Goal: Task Accomplishment & Management: Manage account settings

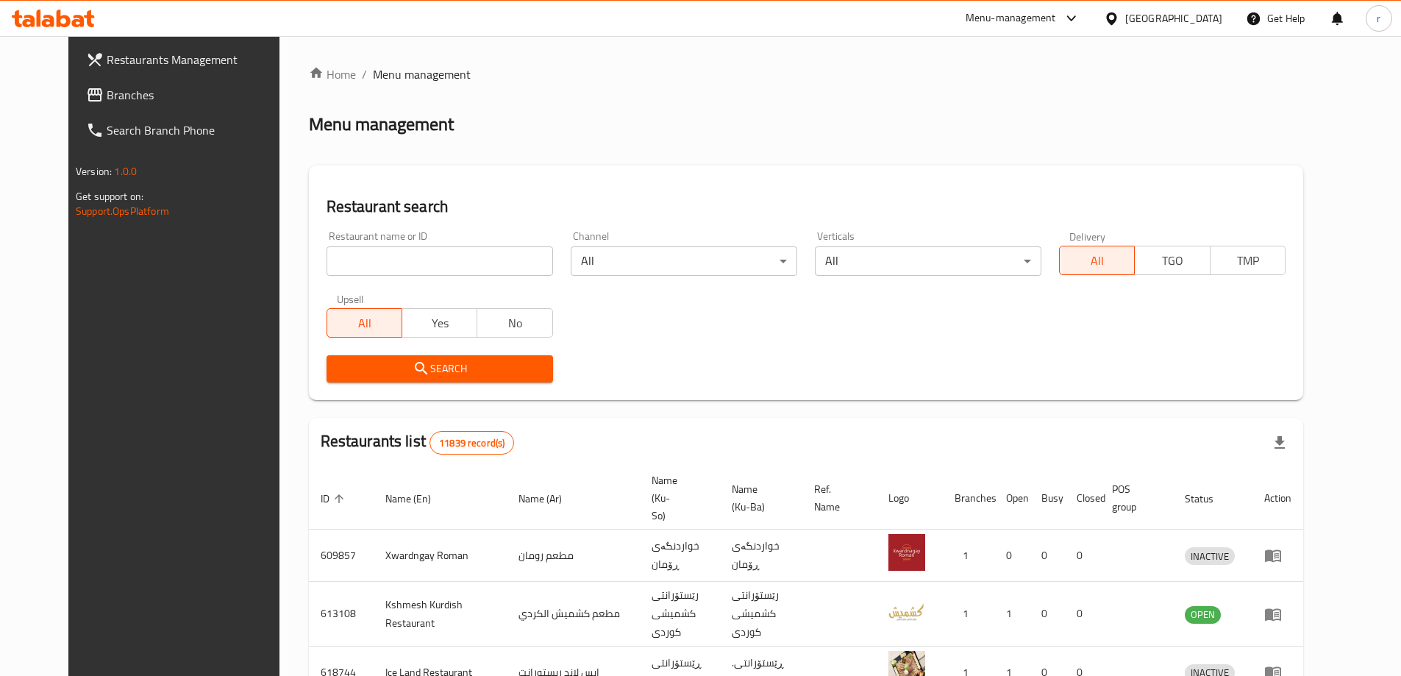
click at [387, 263] on input "search" at bounding box center [439, 260] width 226 height 29
paste input "Brzhawi Khaluz"
type input "Brzhawi Khaluz"
click at [338, 362] on span "Search" at bounding box center [439, 369] width 203 height 18
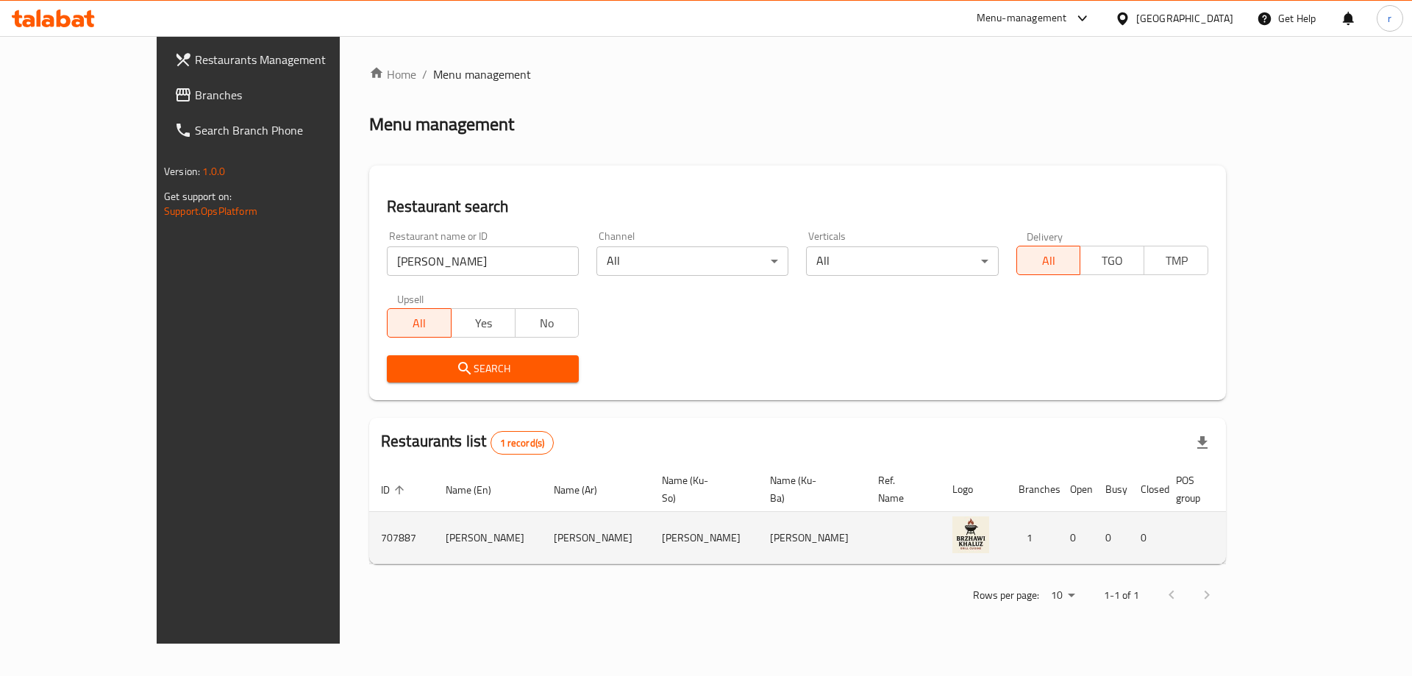
click at [1345, 532] on icon "enhanced table" at bounding box center [1337, 538] width 16 height 12
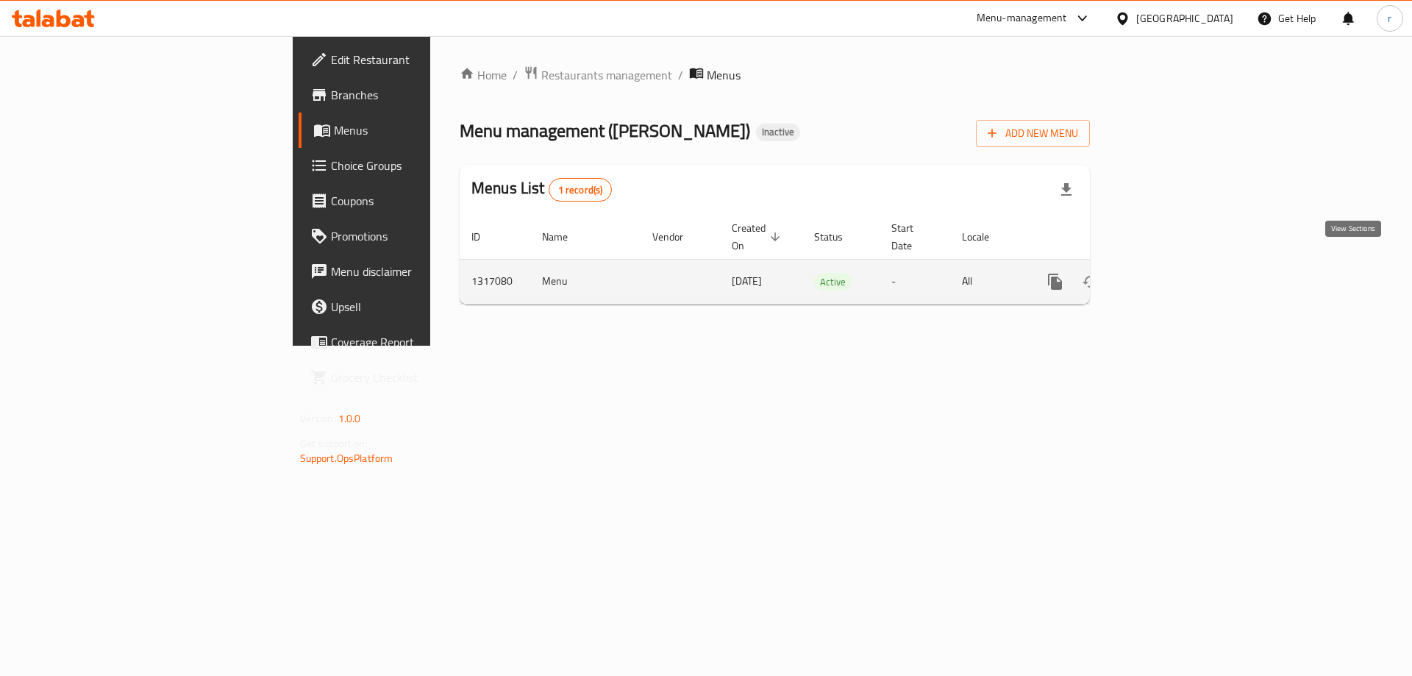
click at [1170, 274] on icon "enhanced table" at bounding box center [1161, 282] width 18 height 18
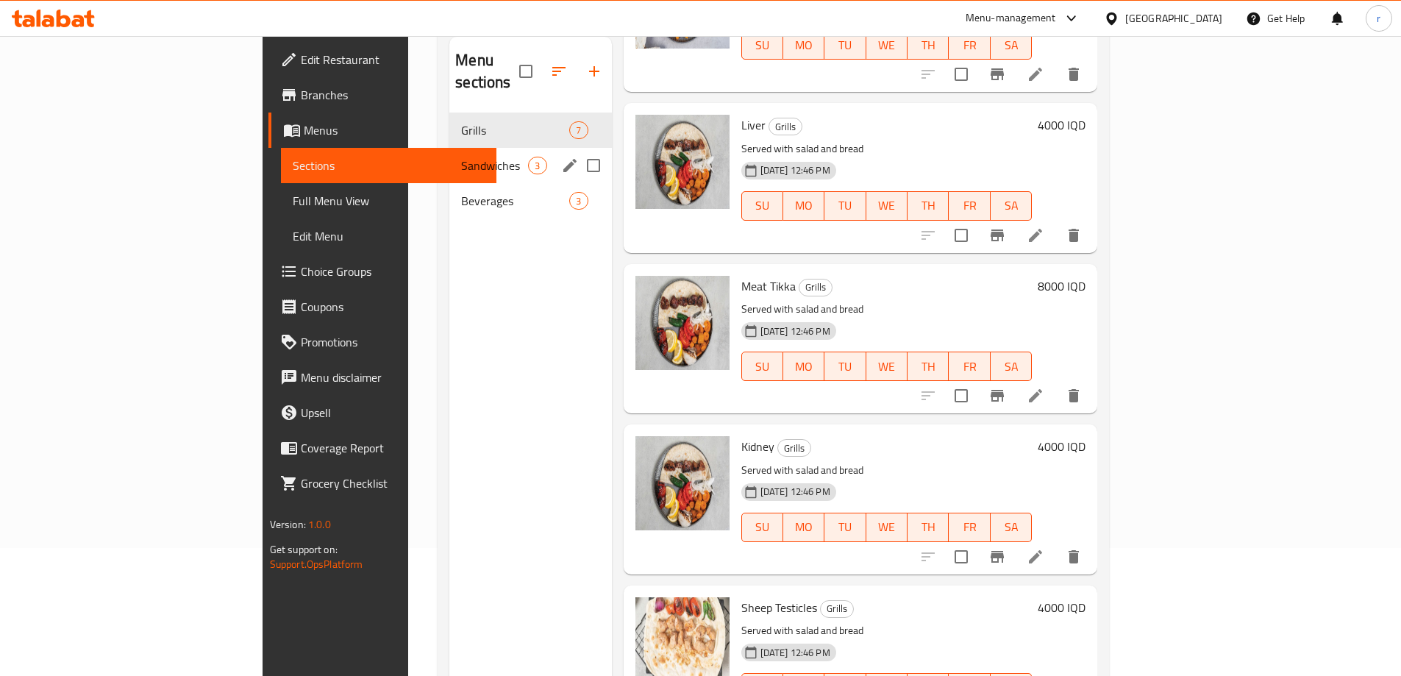
scroll to position [10, 0]
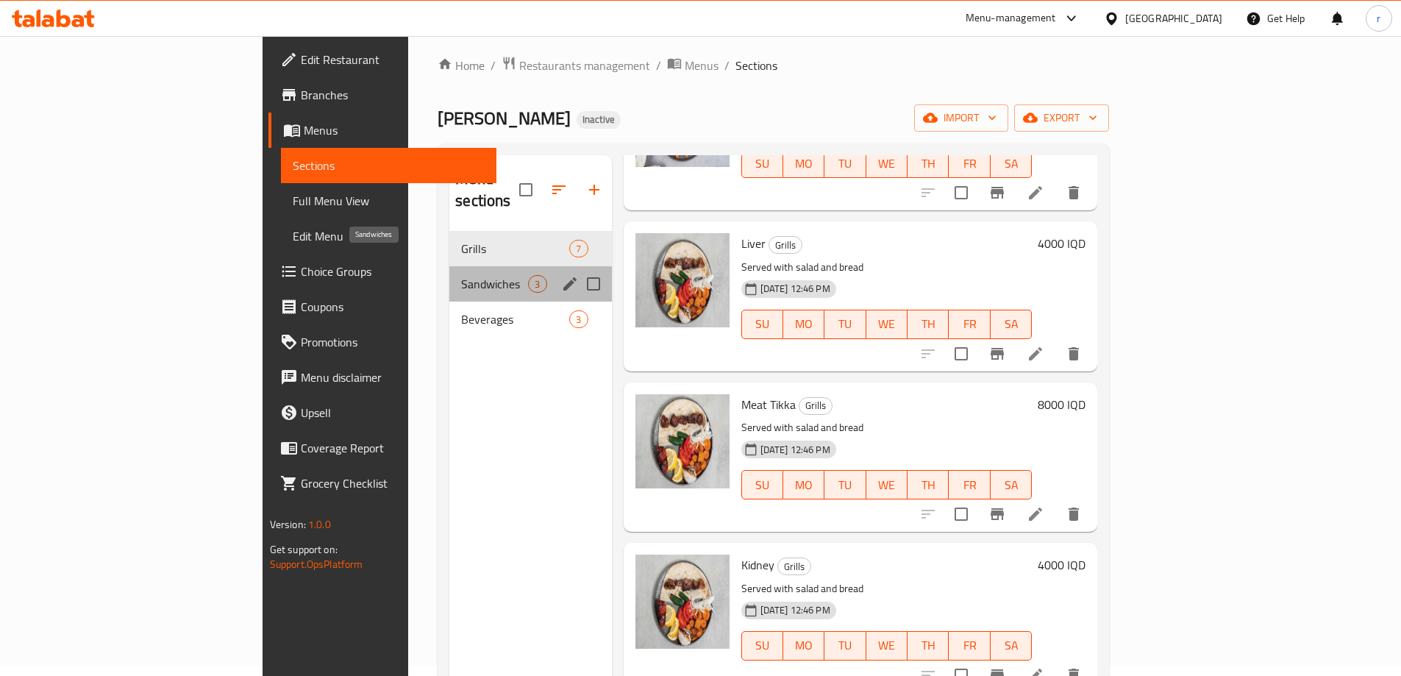
click at [461, 275] on span "Sandwiches" at bounding box center [494, 284] width 67 height 18
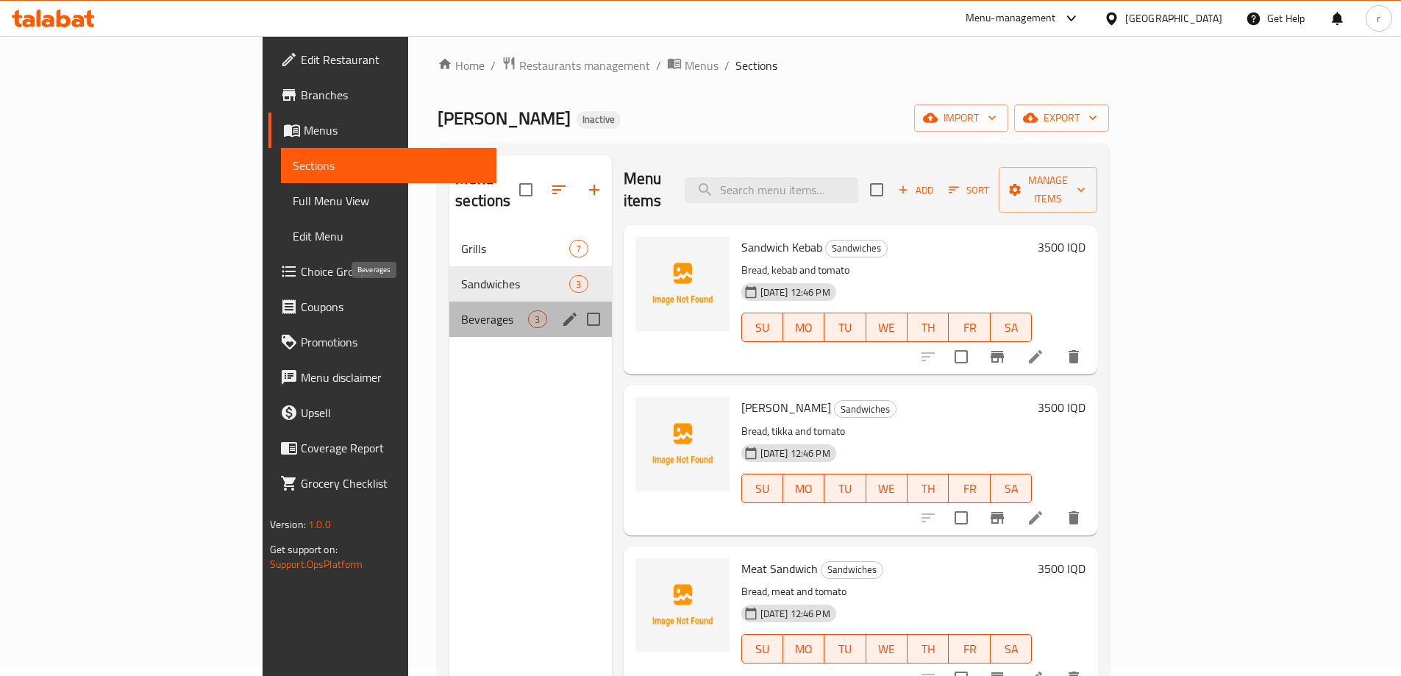
click at [461, 310] on span "Beverages" at bounding box center [494, 319] width 67 height 18
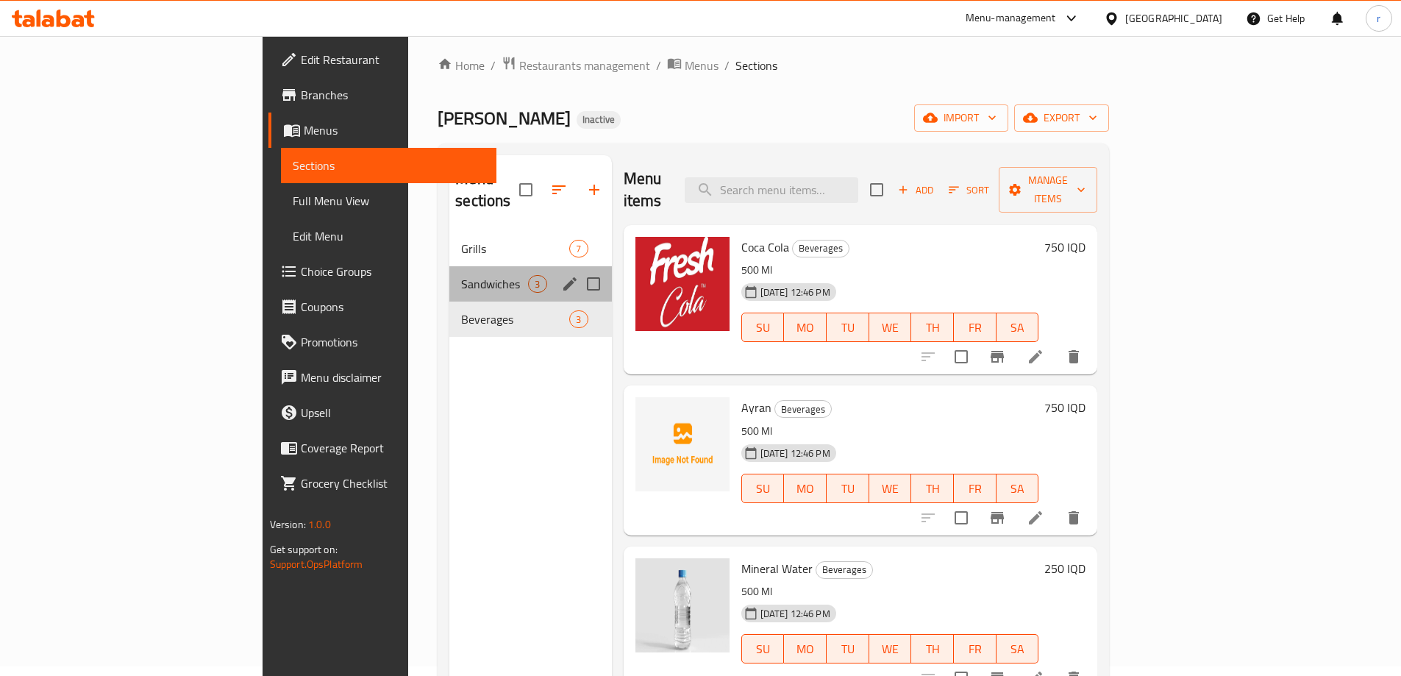
click at [449, 275] on div "Sandwiches 3" at bounding box center [530, 283] width 162 height 35
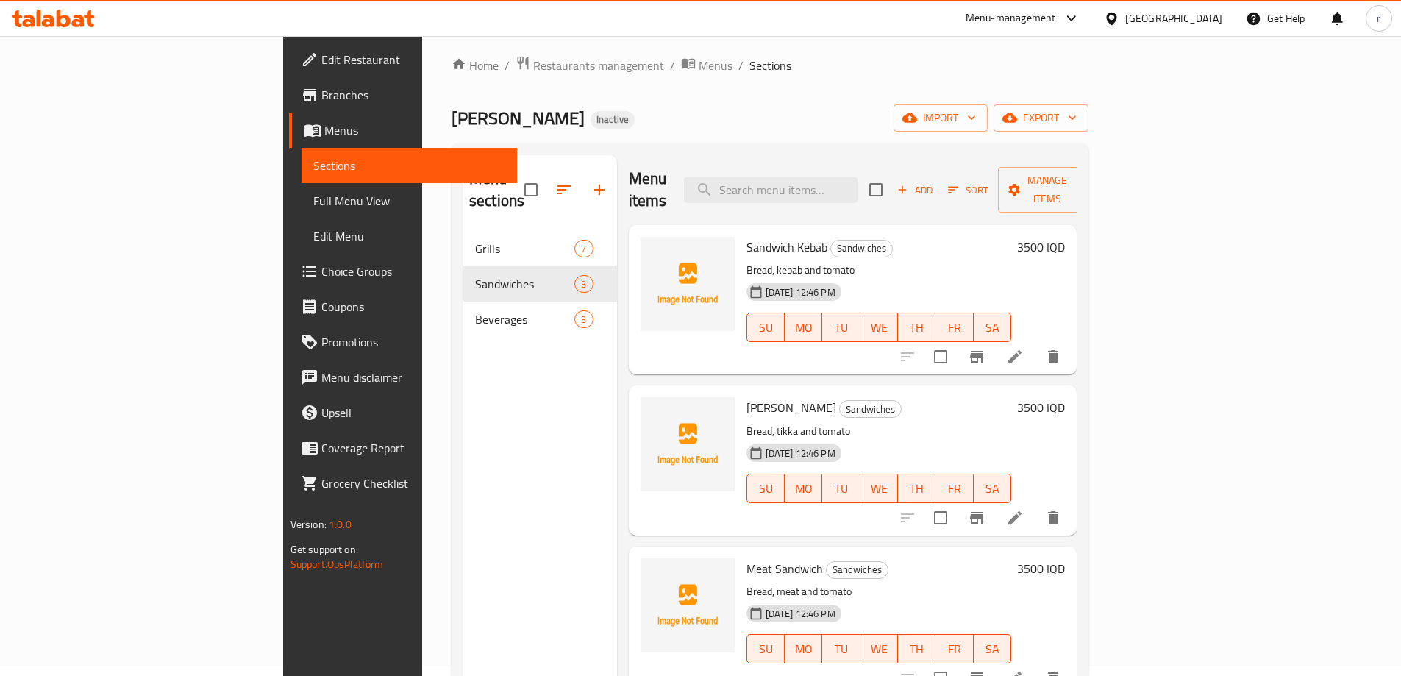
click at [68, 21] on icon at bounding box center [64, 19] width 14 height 18
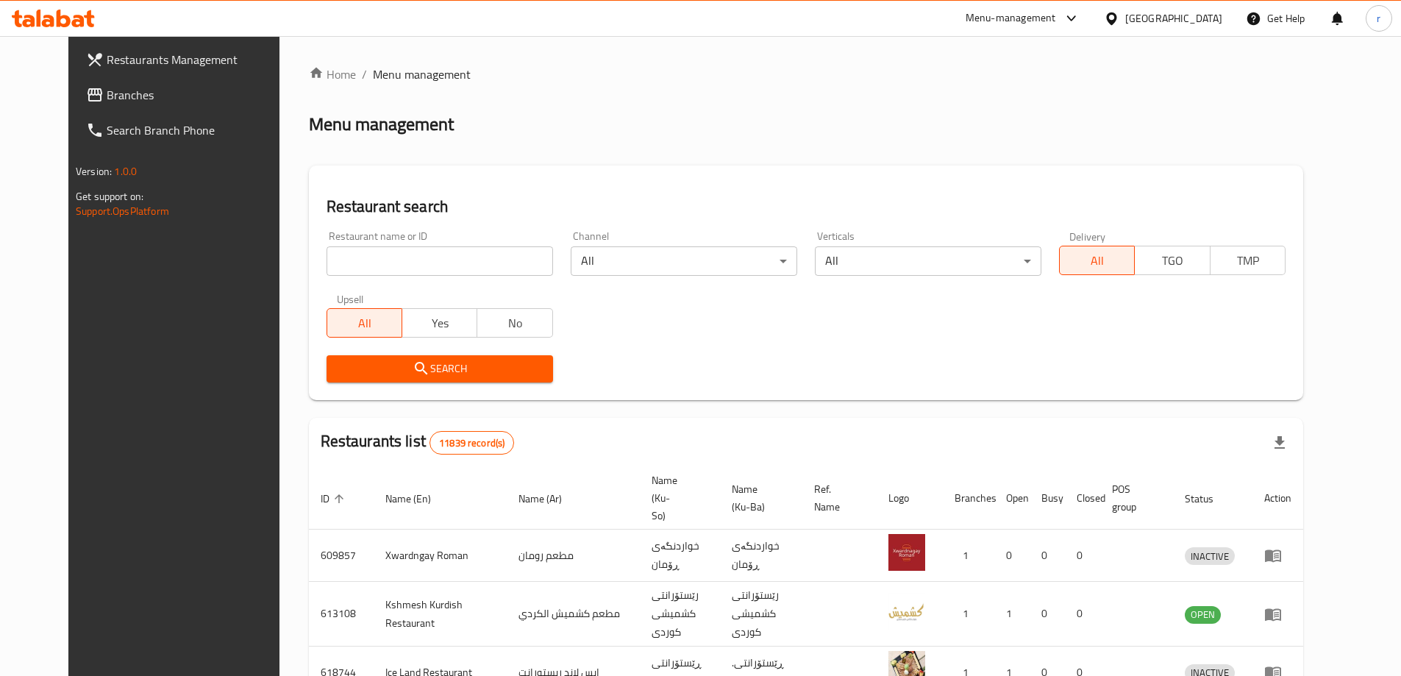
click at [378, 256] on input "search" at bounding box center [439, 260] width 226 height 29
paste input "Huqqabaz, Al Mansour"
type input "Huqqabaz, Al Mansour"
click at [326, 378] on button "Search" at bounding box center [439, 368] width 226 height 27
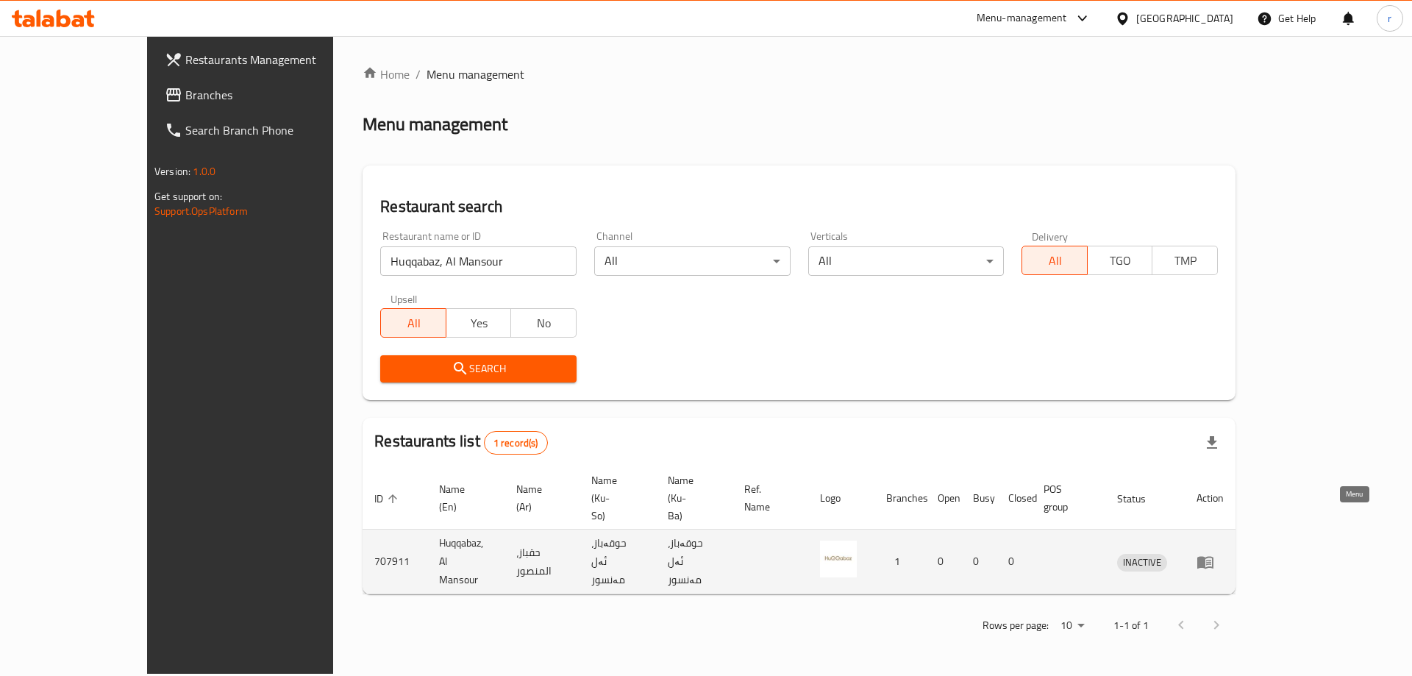
click at [1213, 556] on icon "enhanced table" at bounding box center [1205, 562] width 16 height 12
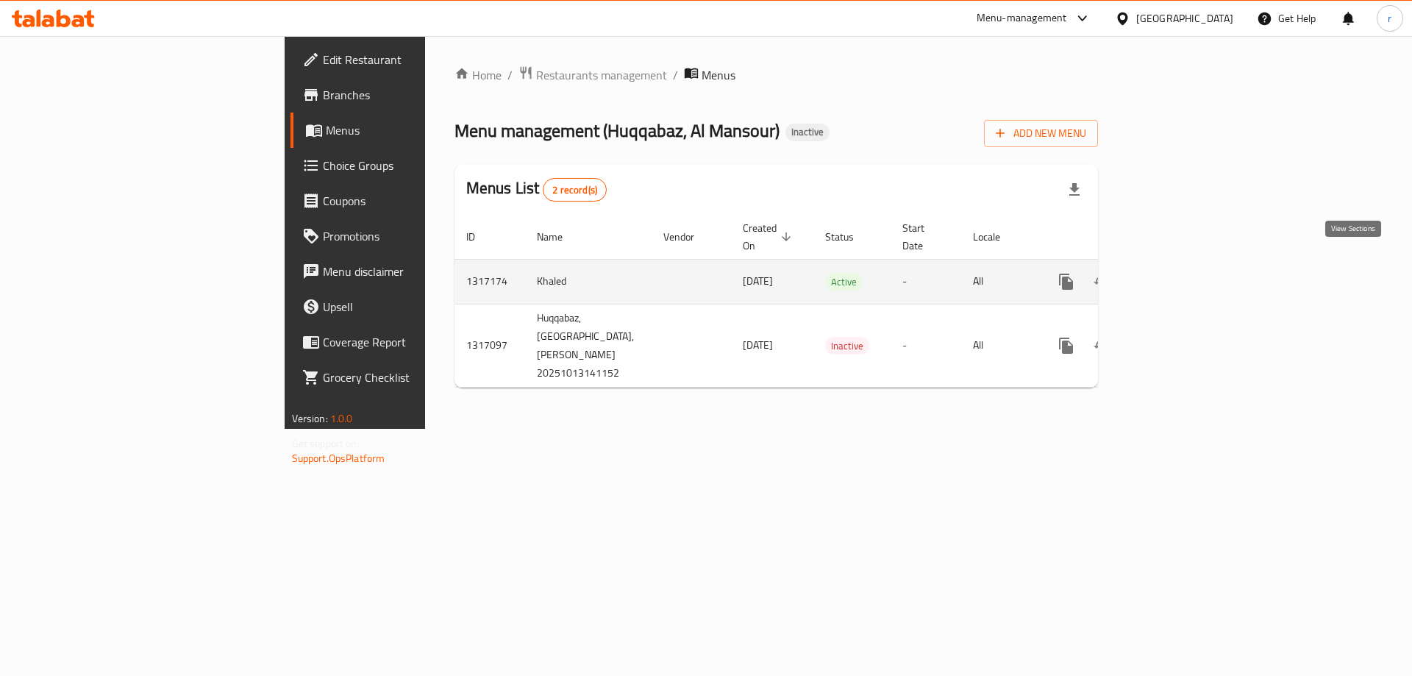
click at [1190, 269] on link "enhanced table" at bounding box center [1171, 281] width 35 height 35
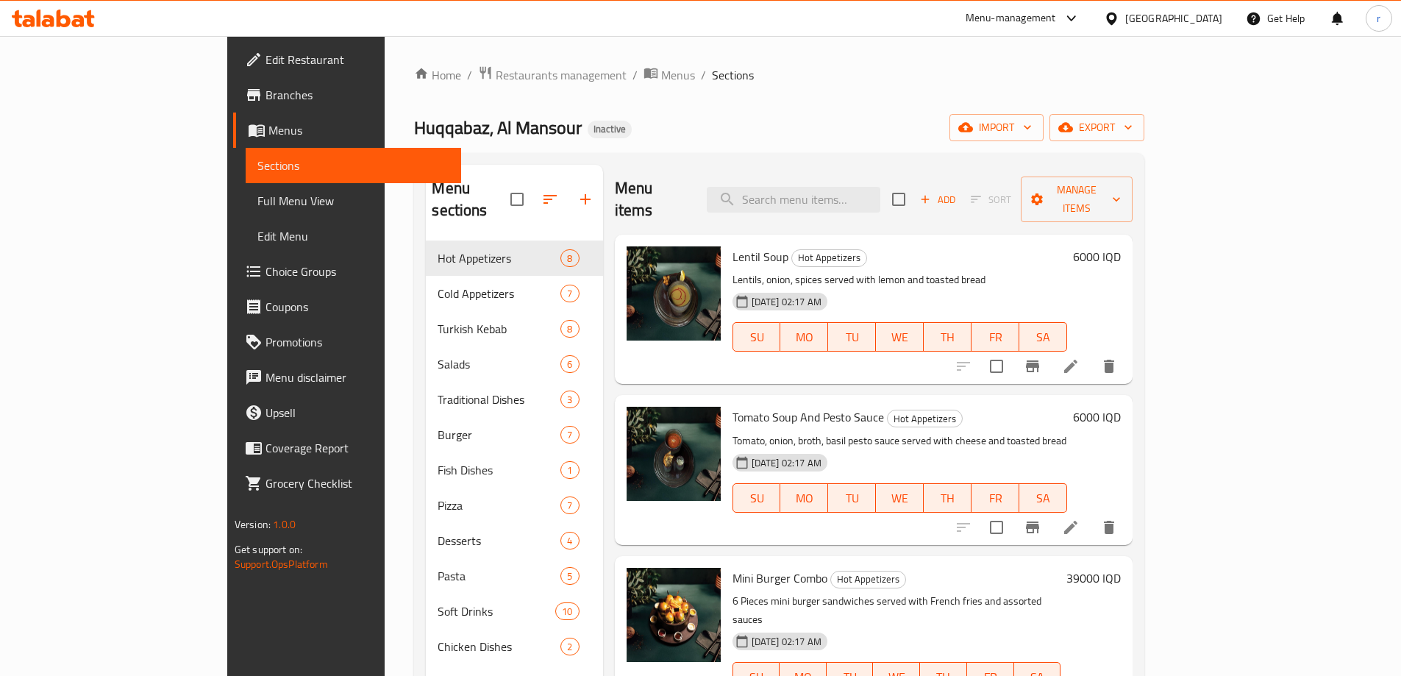
click at [257, 206] on span "Full Menu View" at bounding box center [353, 201] width 192 height 18
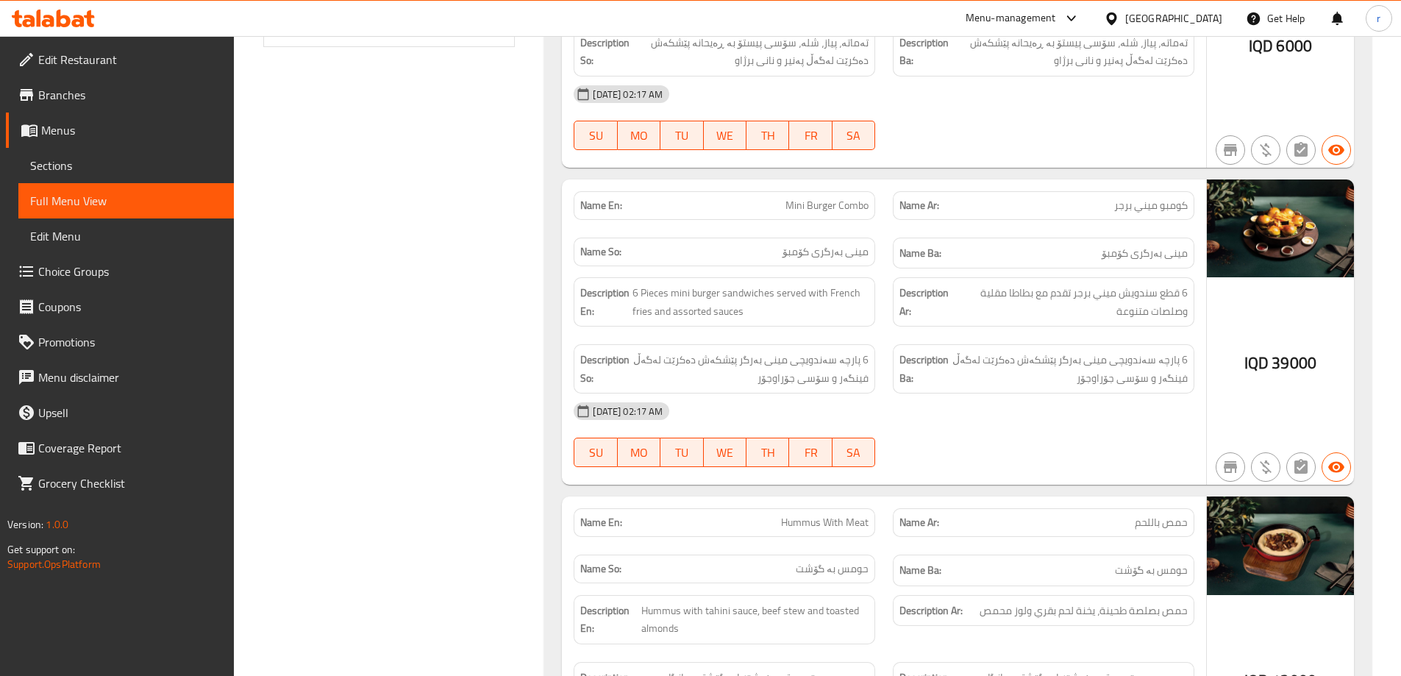
scroll to position [490, 0]
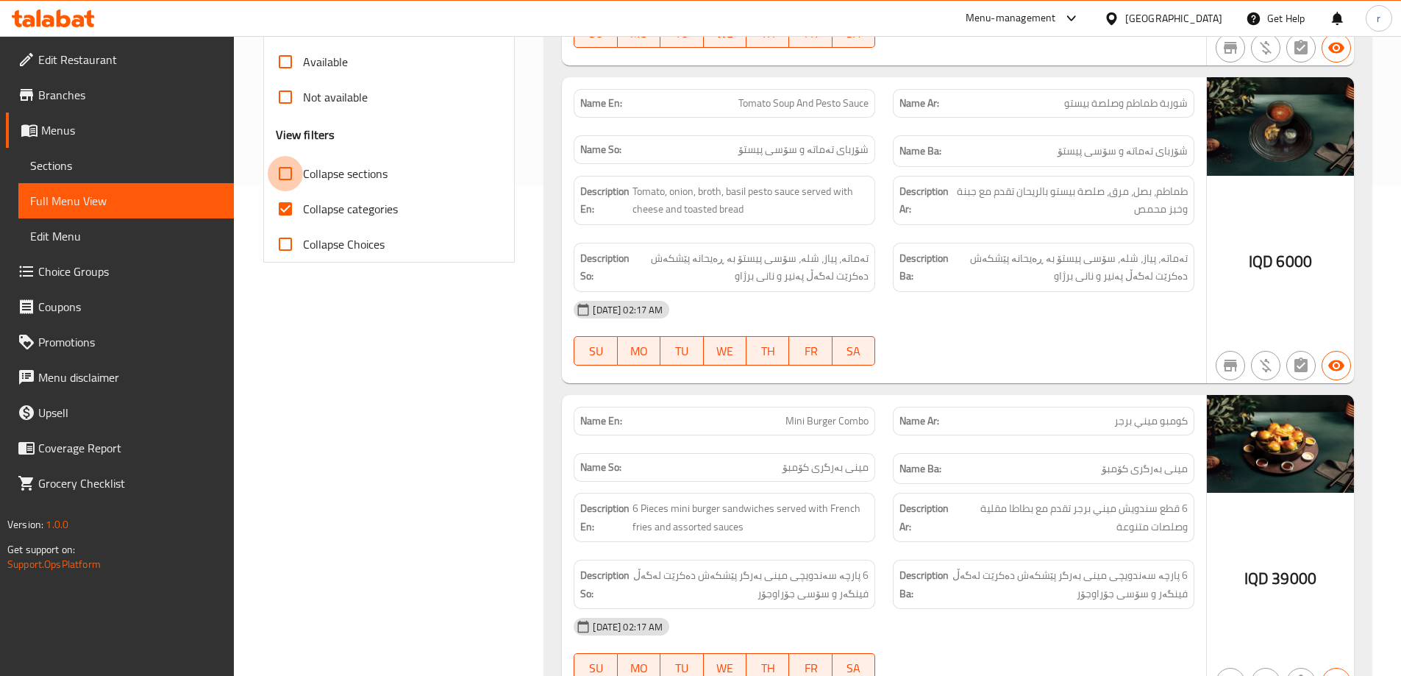
click at [287, 176] on input "Collapse sections" at bounding box center [285, 173] width 35 height 35
checkbox input "true"
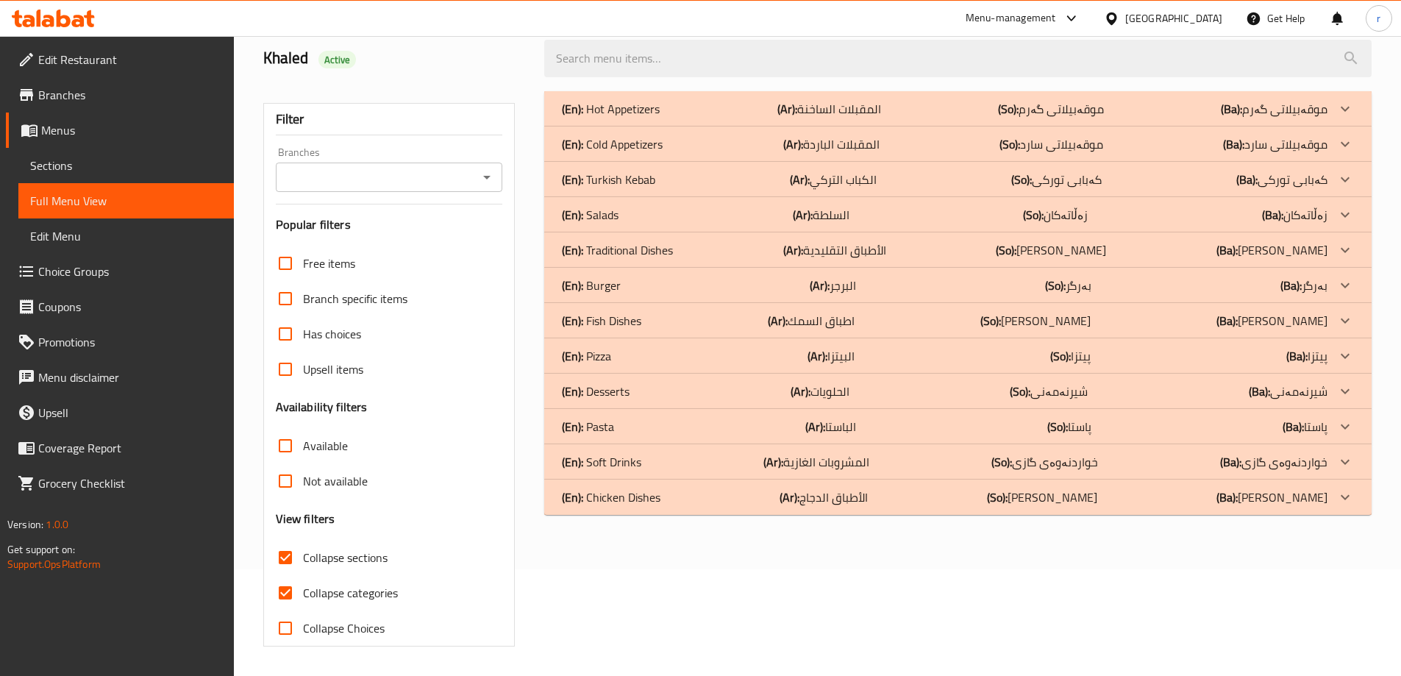
scroll to position [107, 0]
click at [624, 496] on p "(En): Chicken Dishes" at bounding box center [611, 497] width 99 height 18
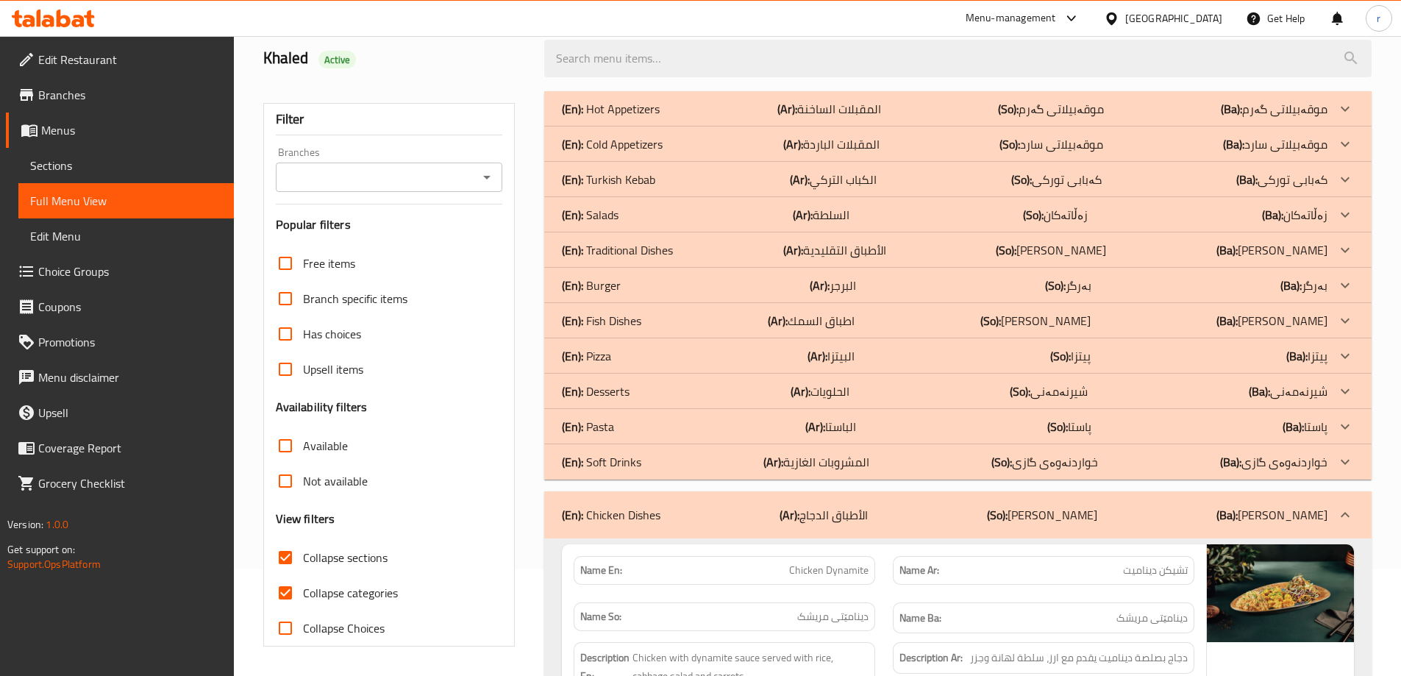
click at [619, 501] on div "(En): Chicken Dishes (Ar): الأطباق الدجاج (So): ژەمی مریشک (Ba): ژەمی مریشک" at bounding box center [957, 514] width 827 height 47
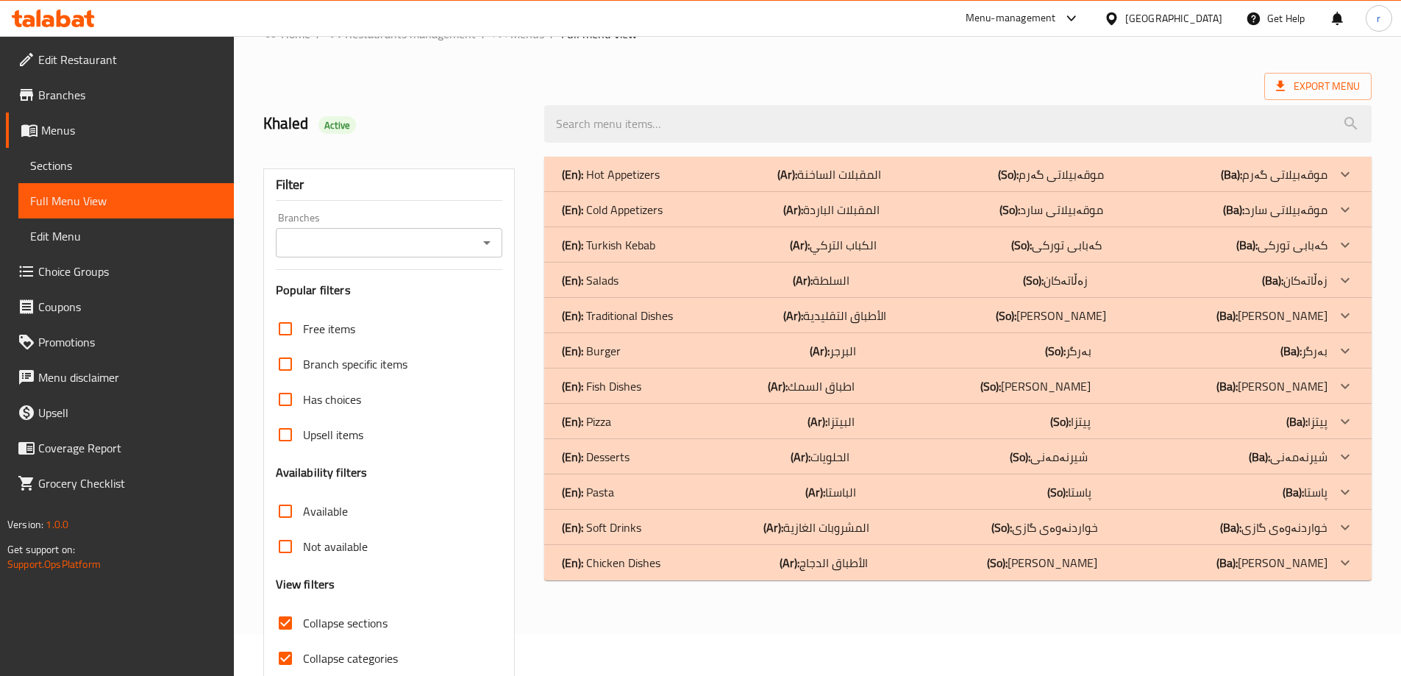
scroll to position [8, 0]
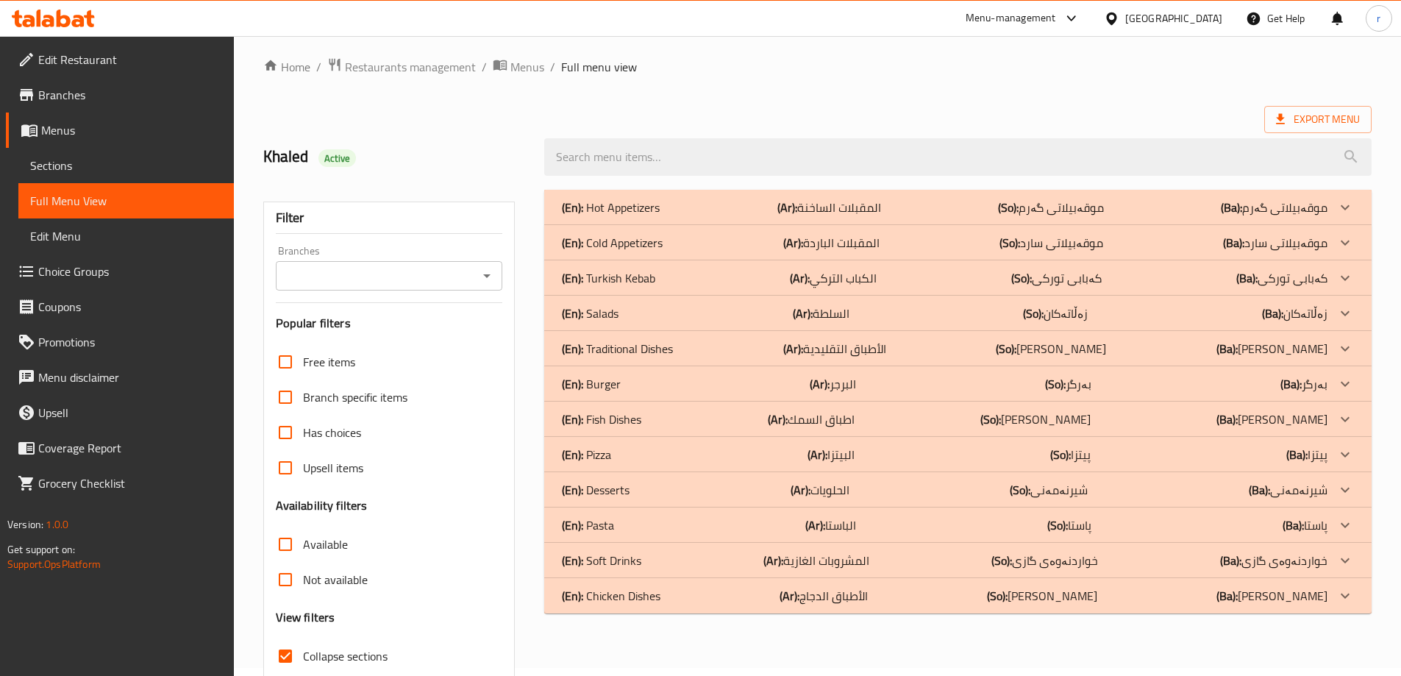
click at [650, 556] on div "(En): Soft Drinks (Ar): المشروبات الغازية (So): خواردنەوەی گازی (Ba): خواردنەوە…" at bounding box center [944, 560] width 765 height 18
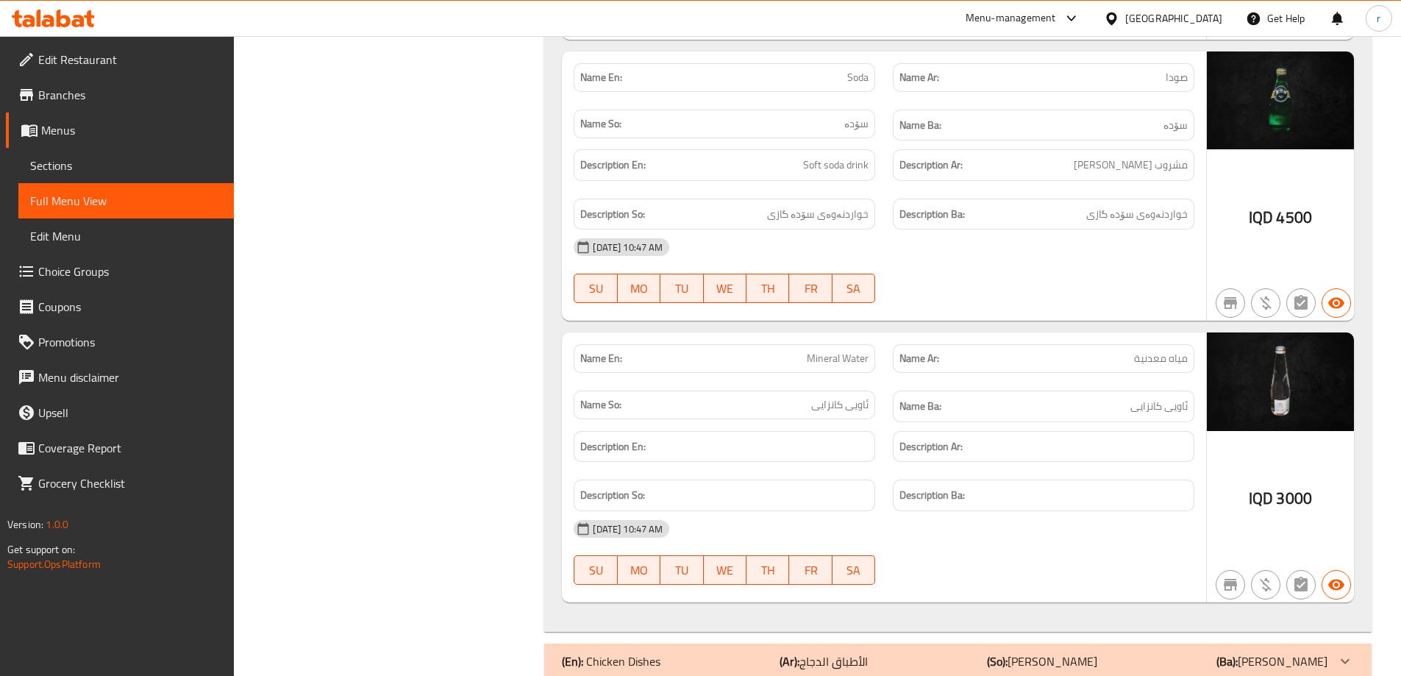
scroll to position [2846, 0]
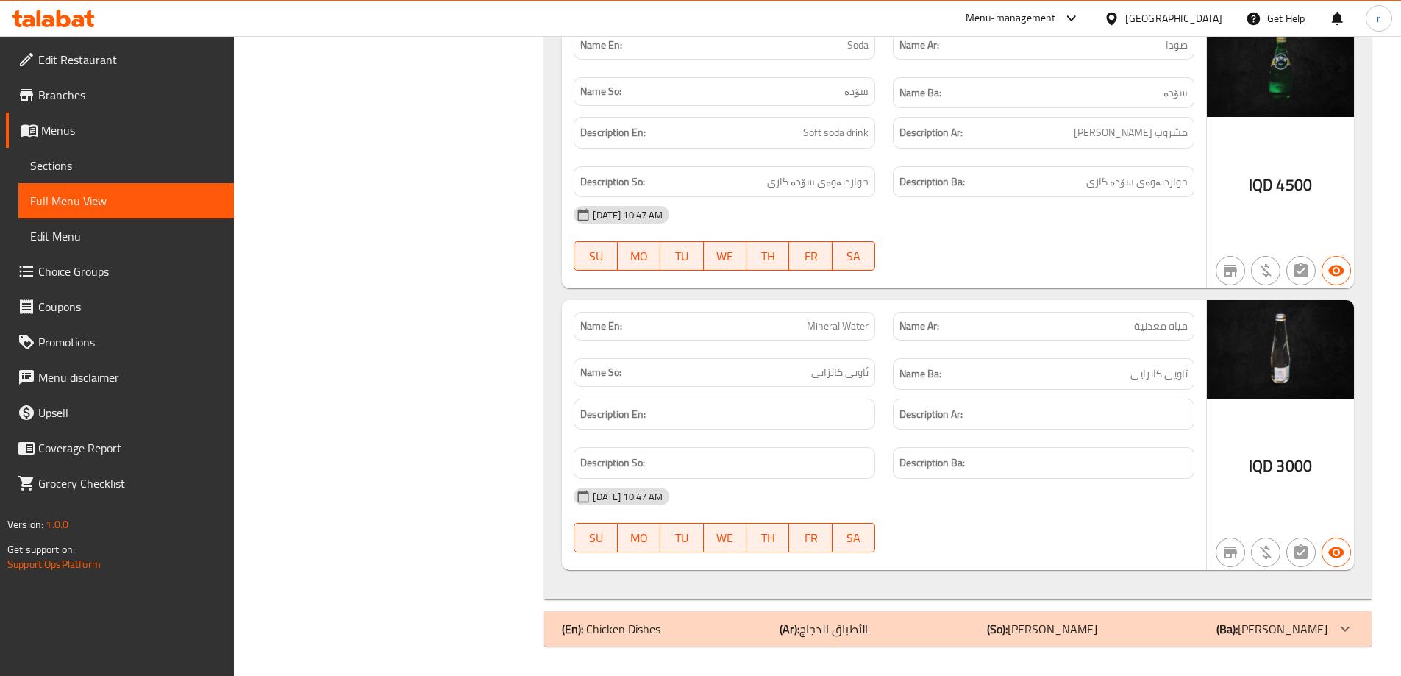
click at [148, 161] on span "Sections" at bounding box center [126, 166] width 192 height 18
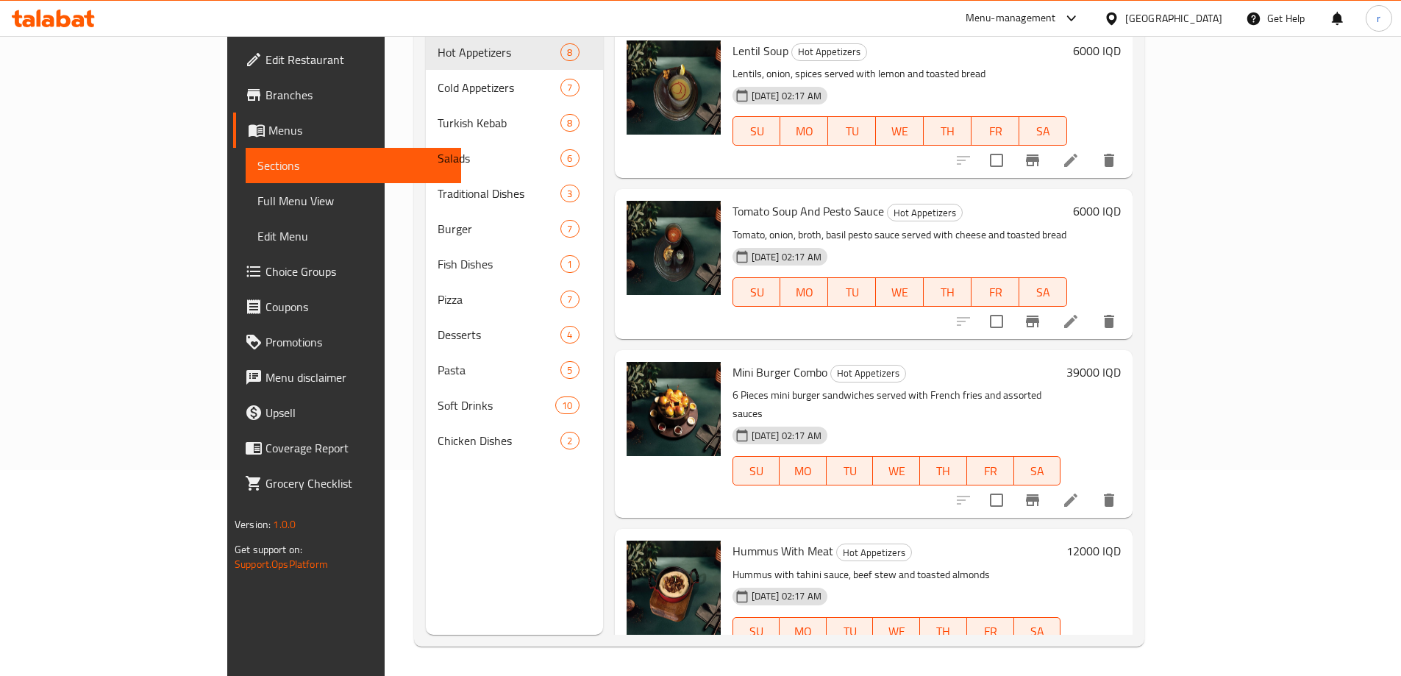
scroll to position [206, 0]
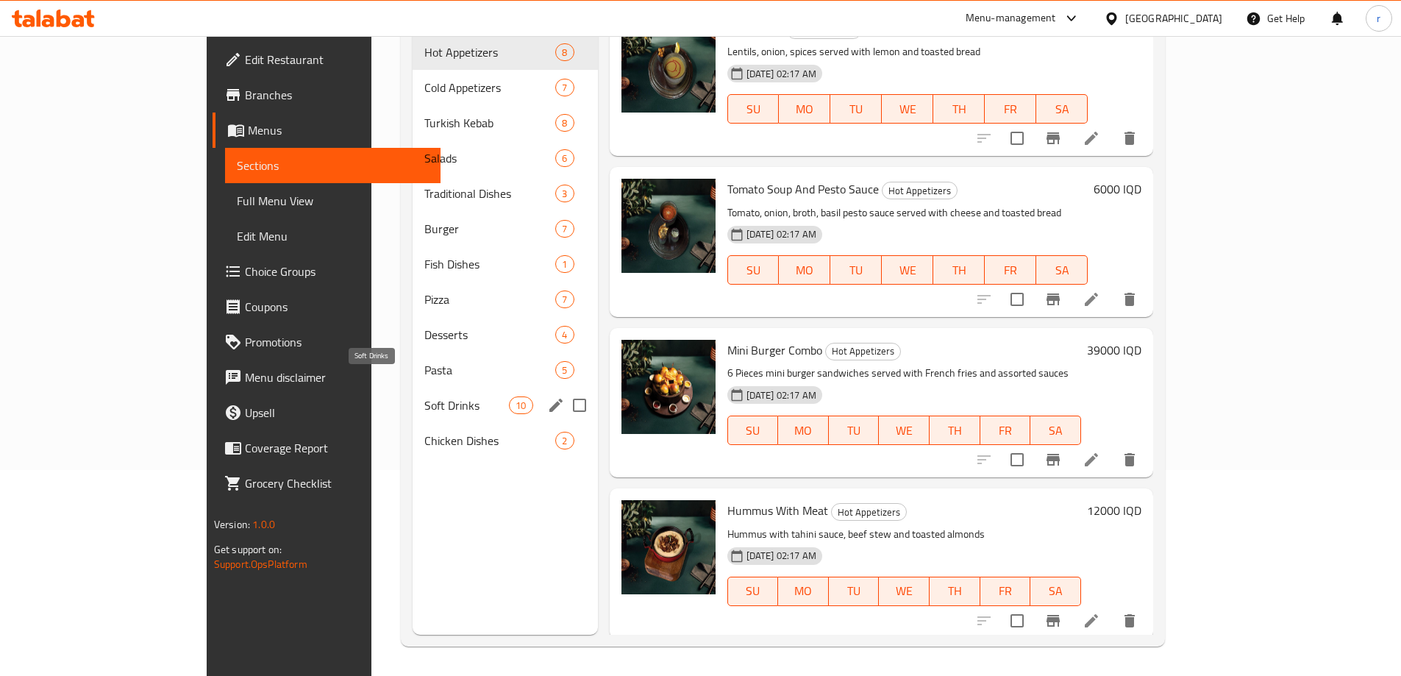
click at [424, 396] on span "Soft Drinks" at bounding box center [466, 405] width 85 height 18
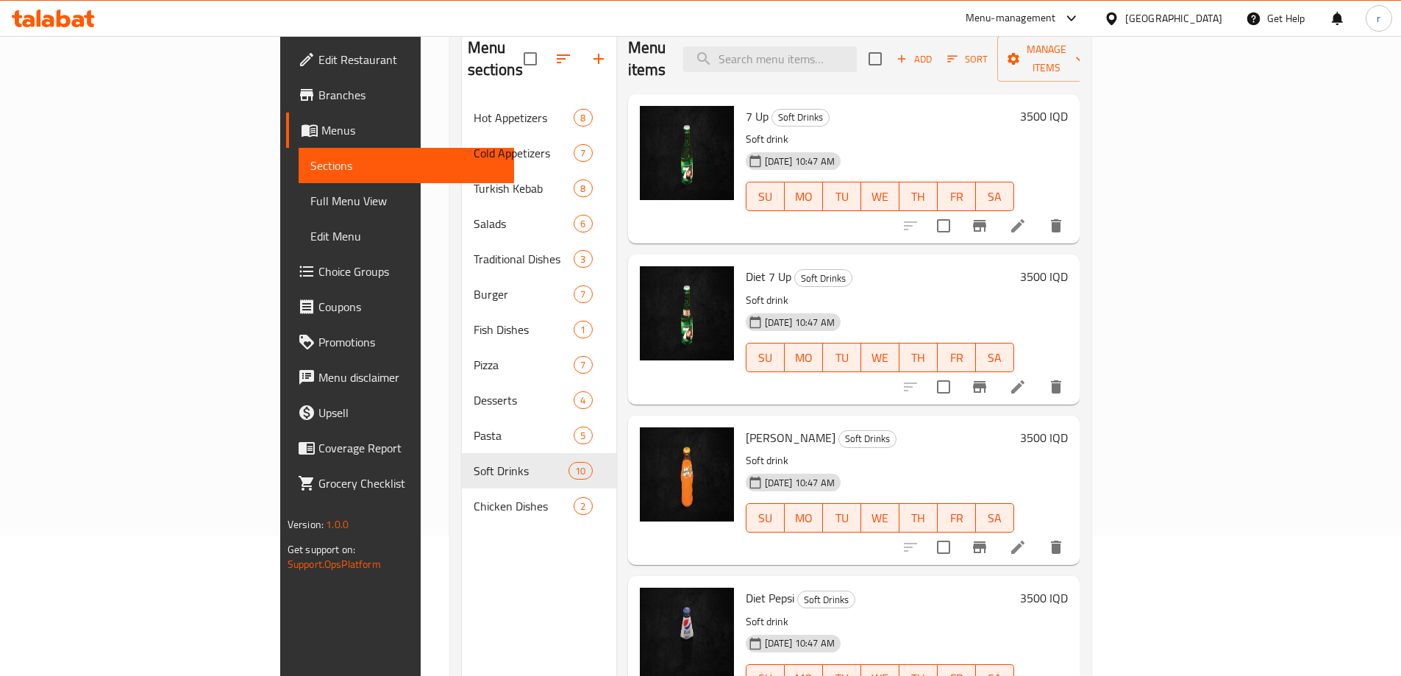
scroll to position [108, 0]
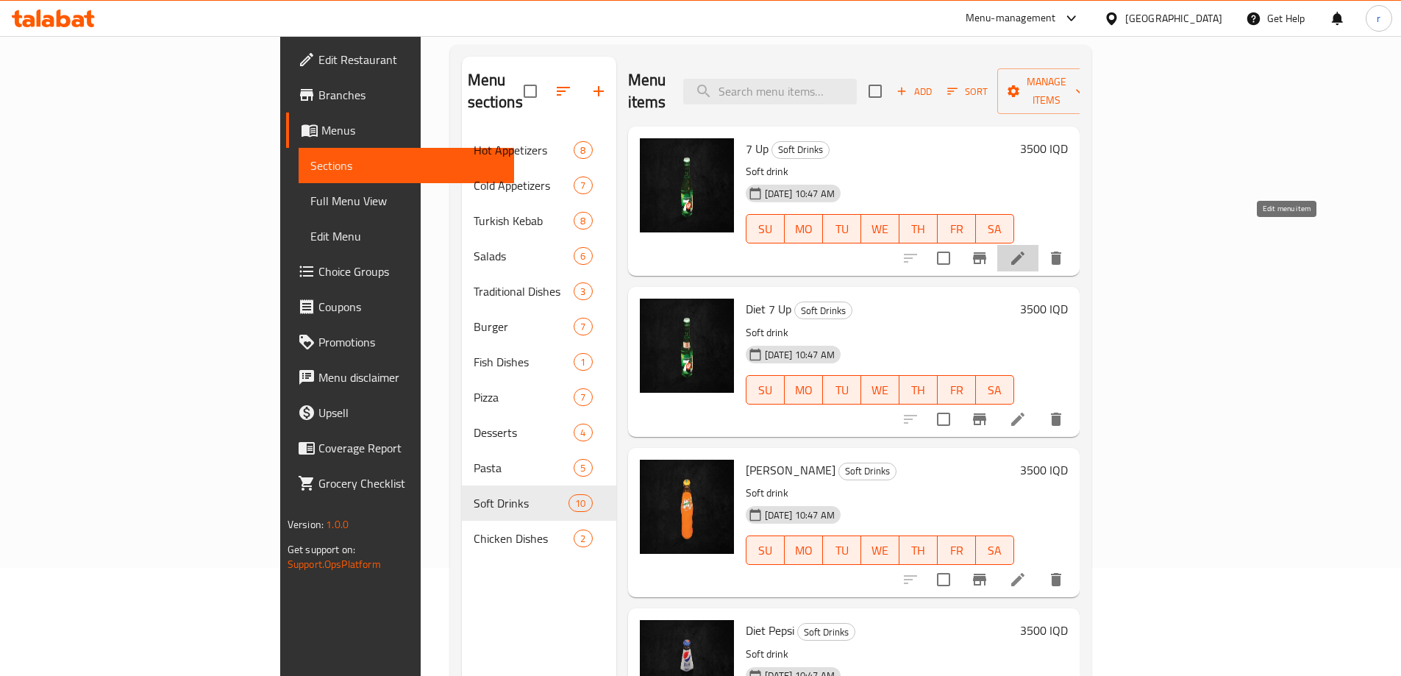
click at [1026, 249] on icon at bounding box center [1018, 258] width 18 height 18
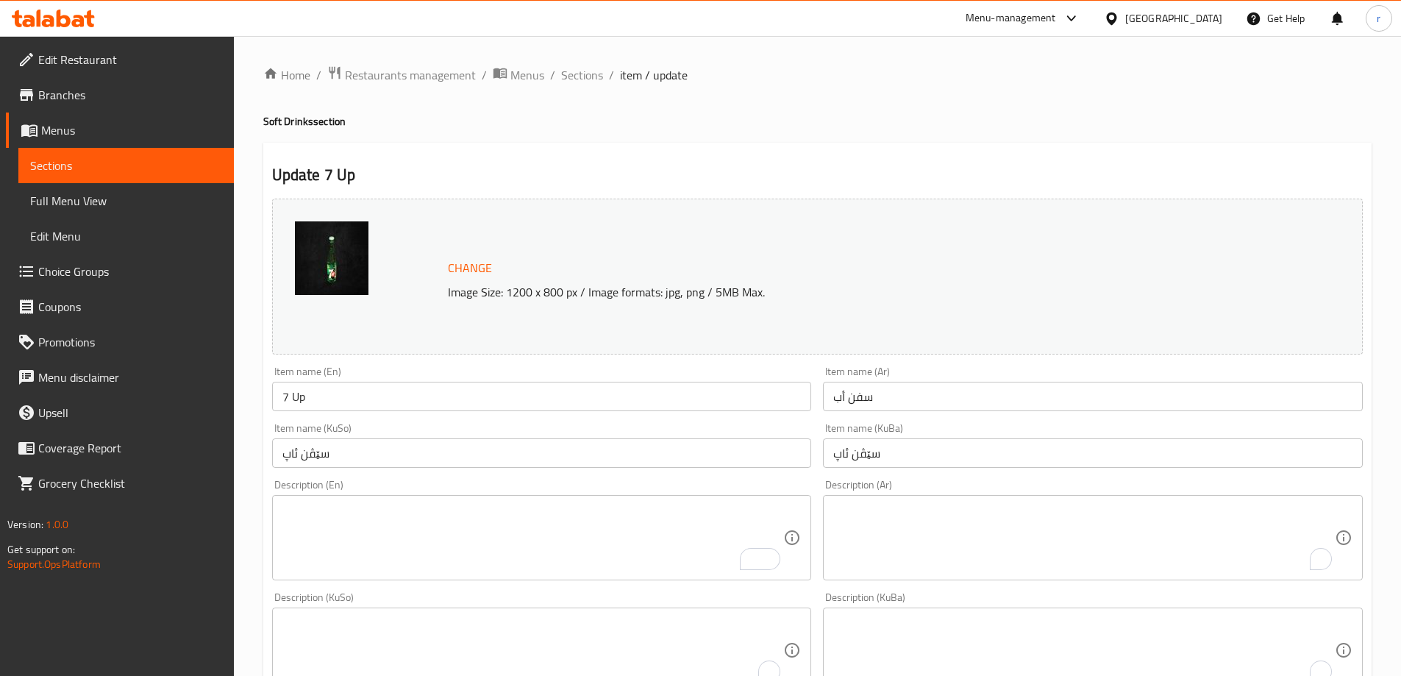
click at [498, 486] on div "Description (En) Description (En)" at bounding box center [542, 529] width 540 height 101
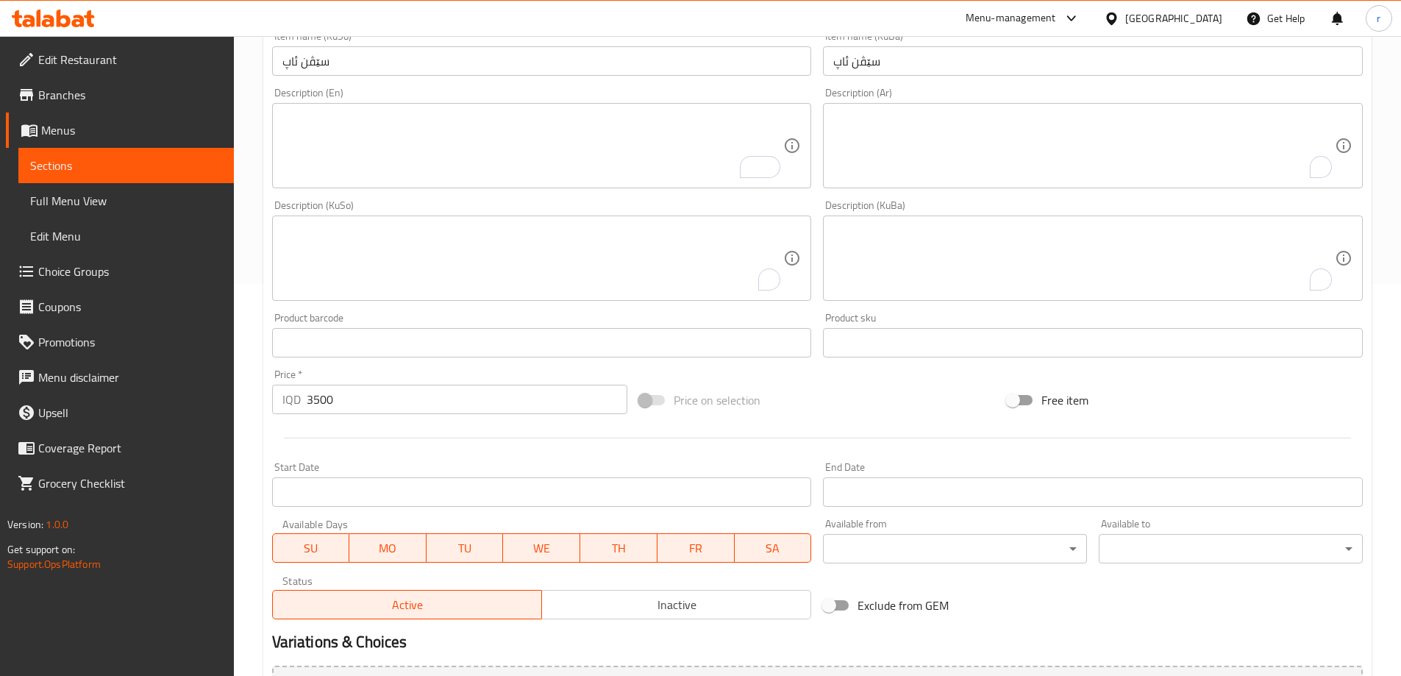
scroll to position [554, 0]
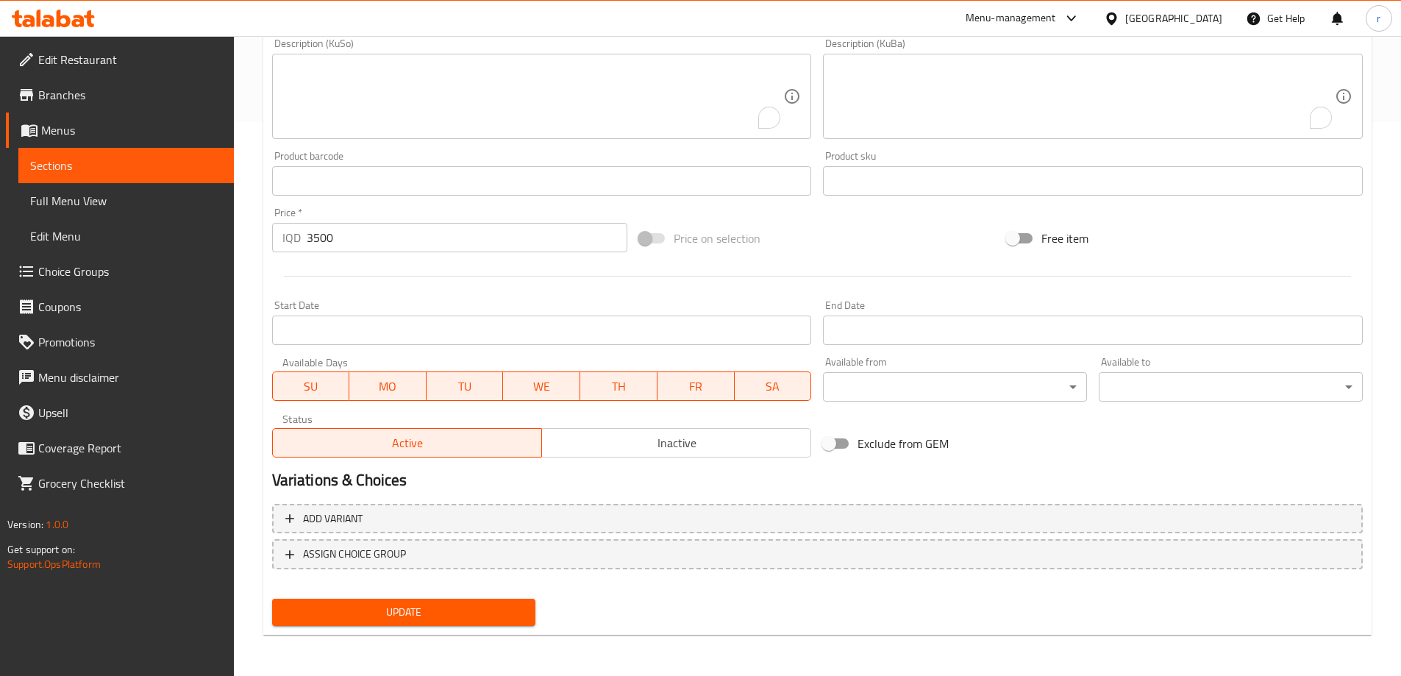
click at [459, 609] on span "Update" at bounding box center [404, 612] width 240 height 18
click at [166, 165] on span "Sections" at bounding box center [126, 166] width 192 height 18
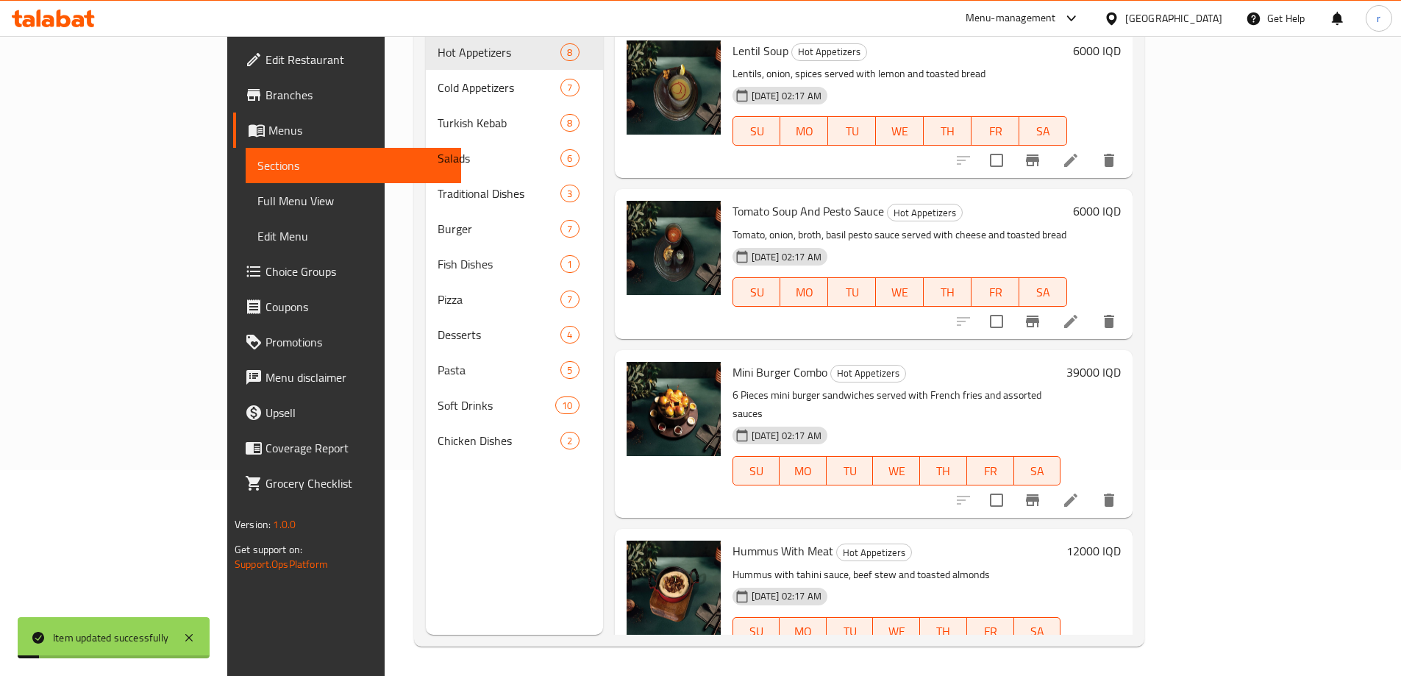
scroll to position [206, 0]
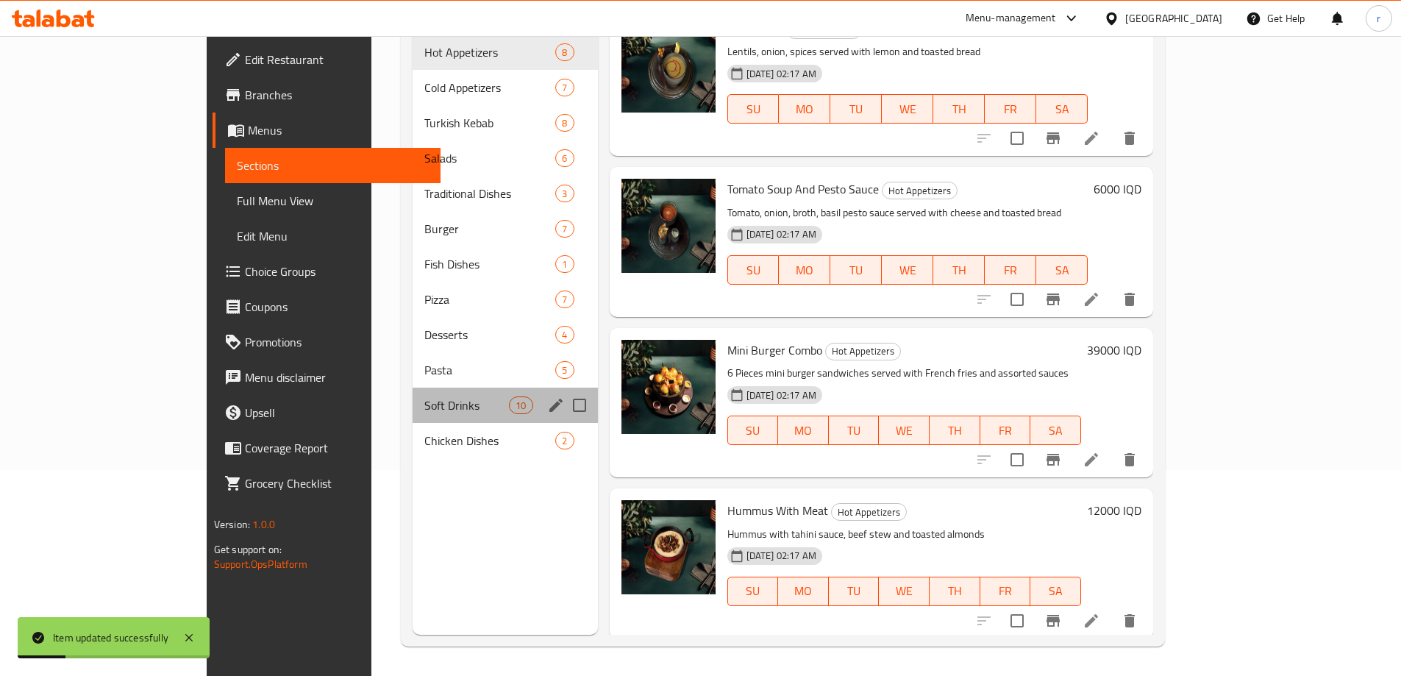
click at [432, 387] on div "Soft Drinks 10" at bounding box center [504, 404] width 185 height 35
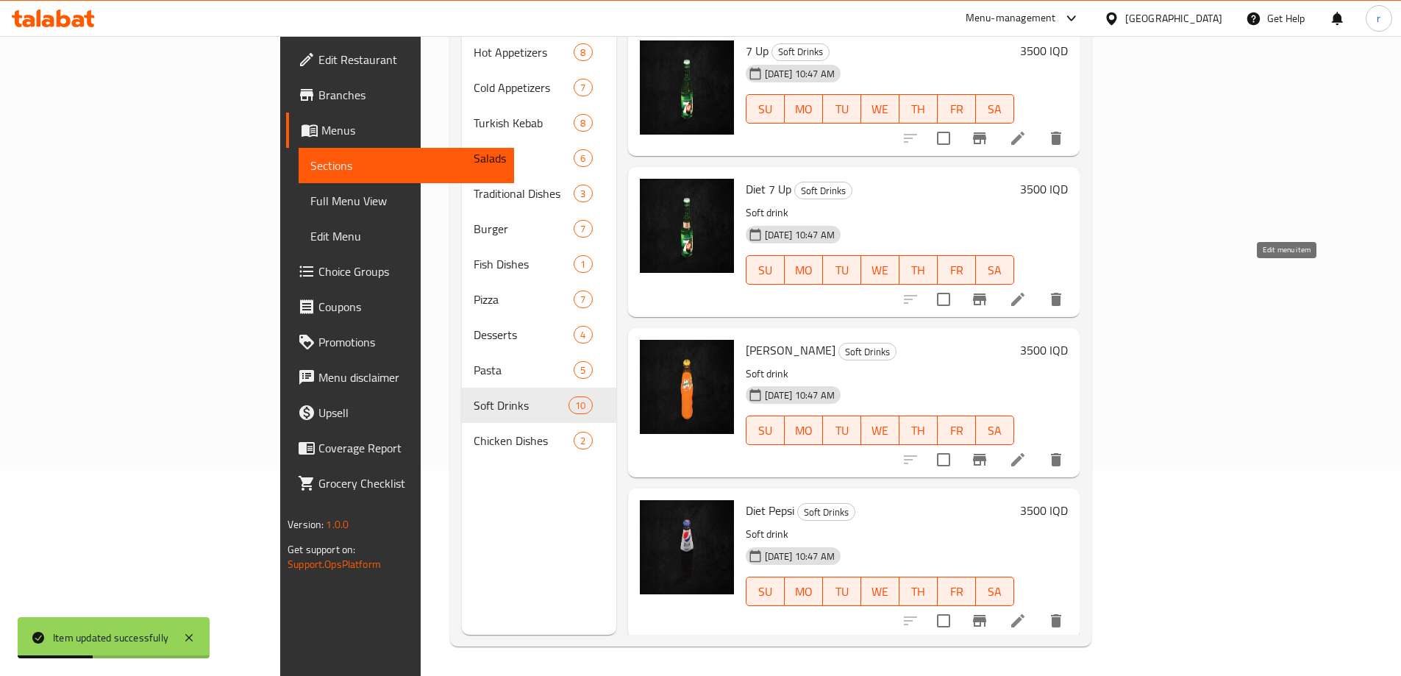
click at [1026, 290] on icon at bounding box center [1018, 299] width 18 height 18
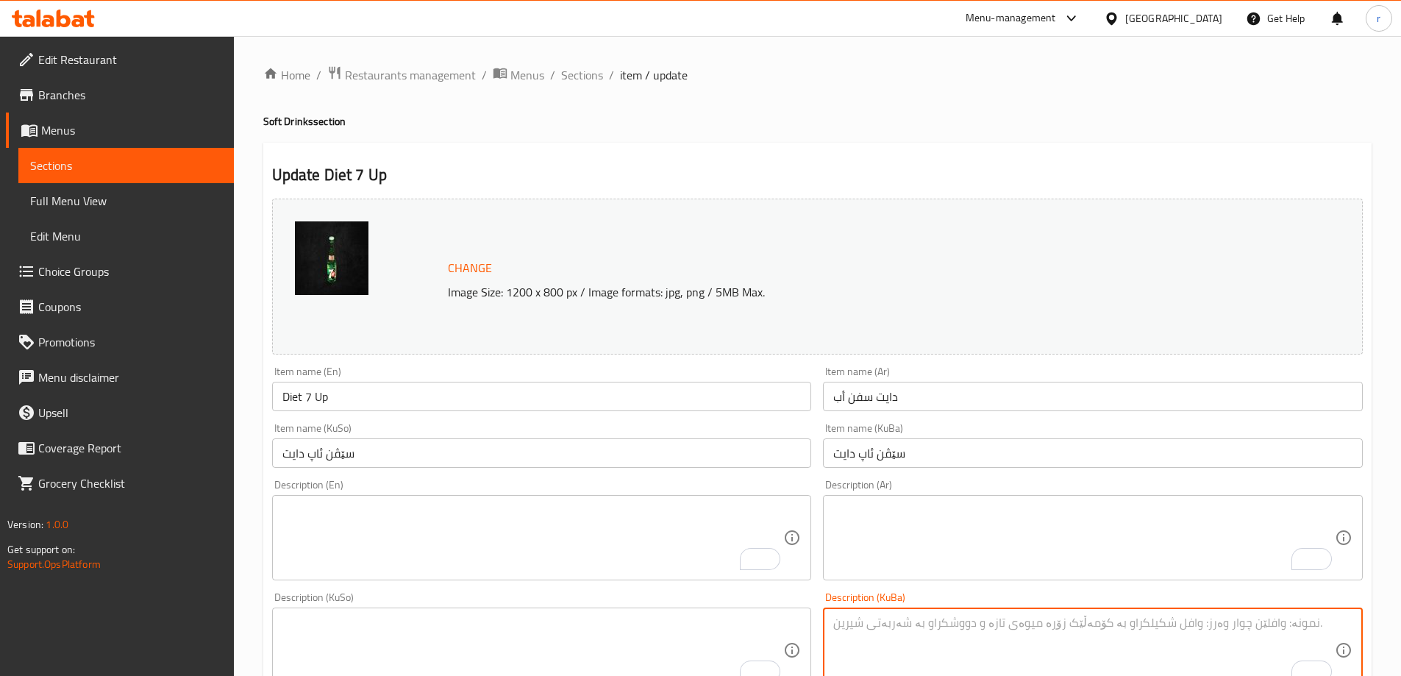
click at [525, 484] on div "Description (En) Description (En)" at bounding box center [542, 529] width 540 height 101
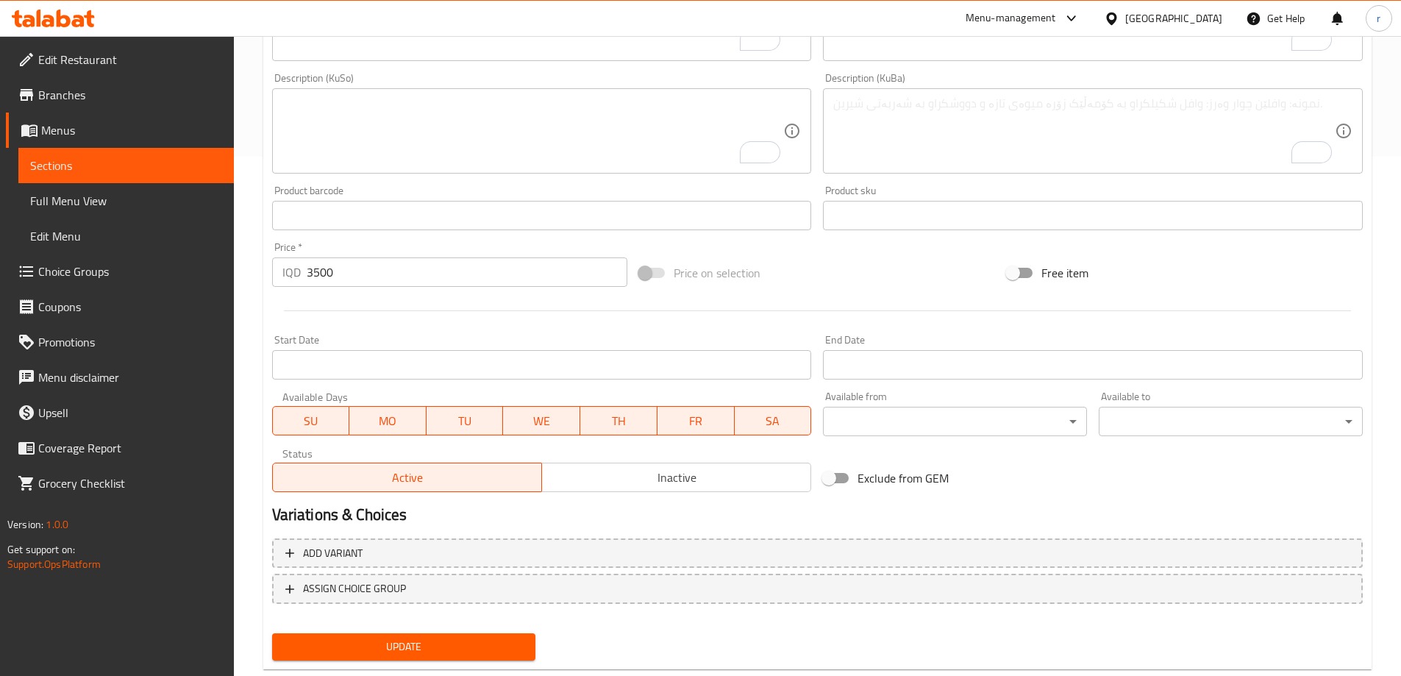
scroll to position [554, 0]
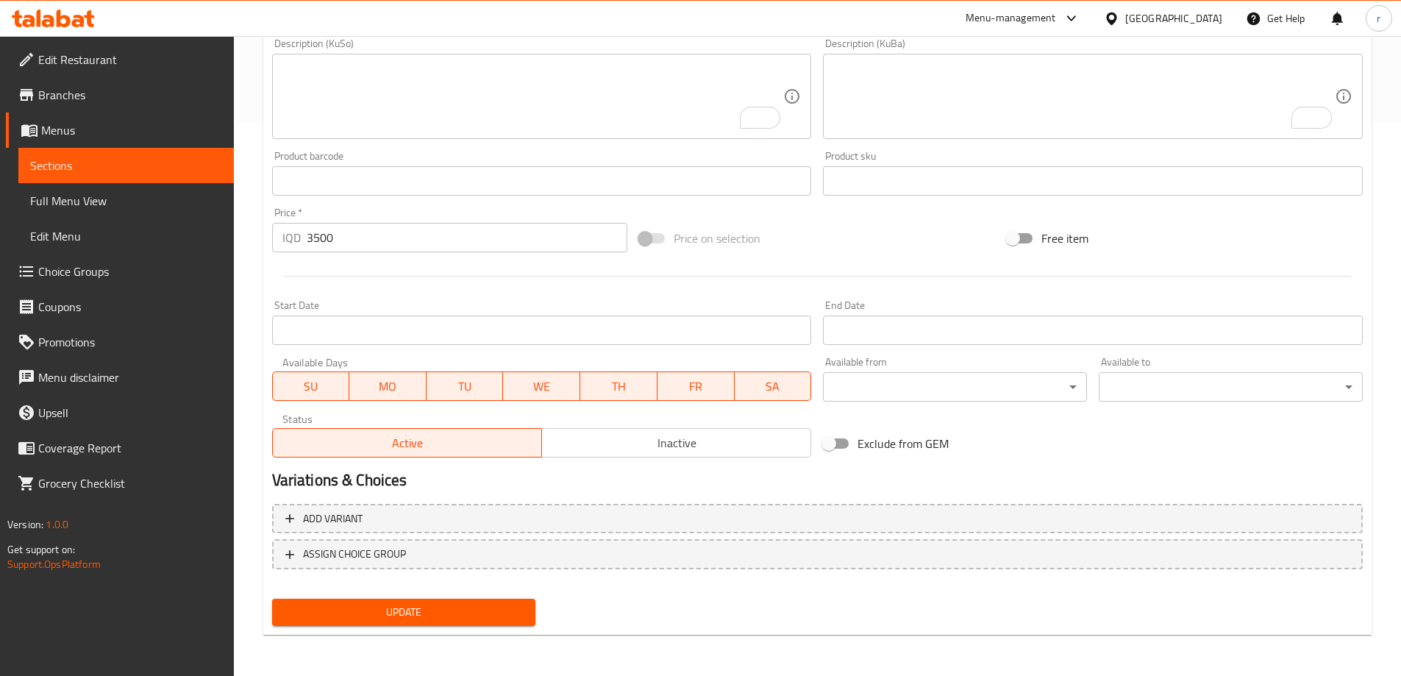
click at [407, 623] on button "Update" at bounding box center [404, 612] width 264 height 27
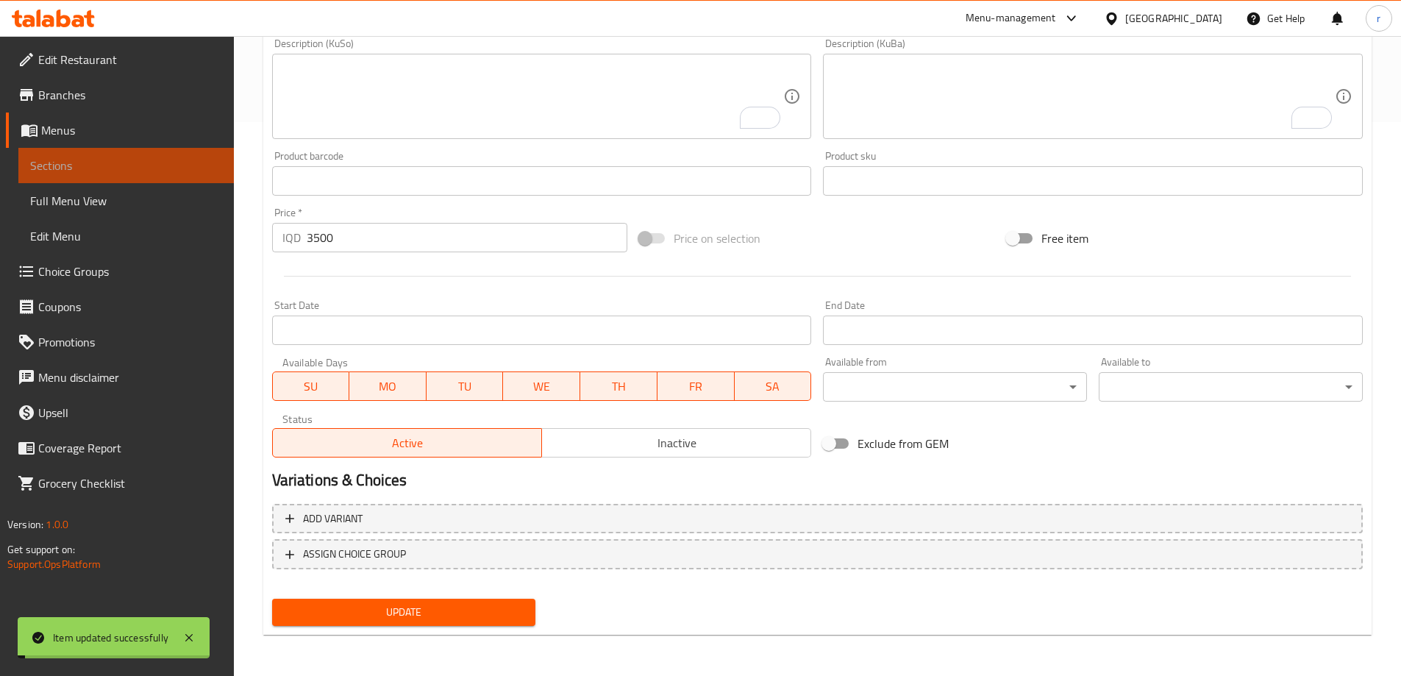
click at [195, 160] on span "Sections" at bounding box center [126, 166] width 192 height 18
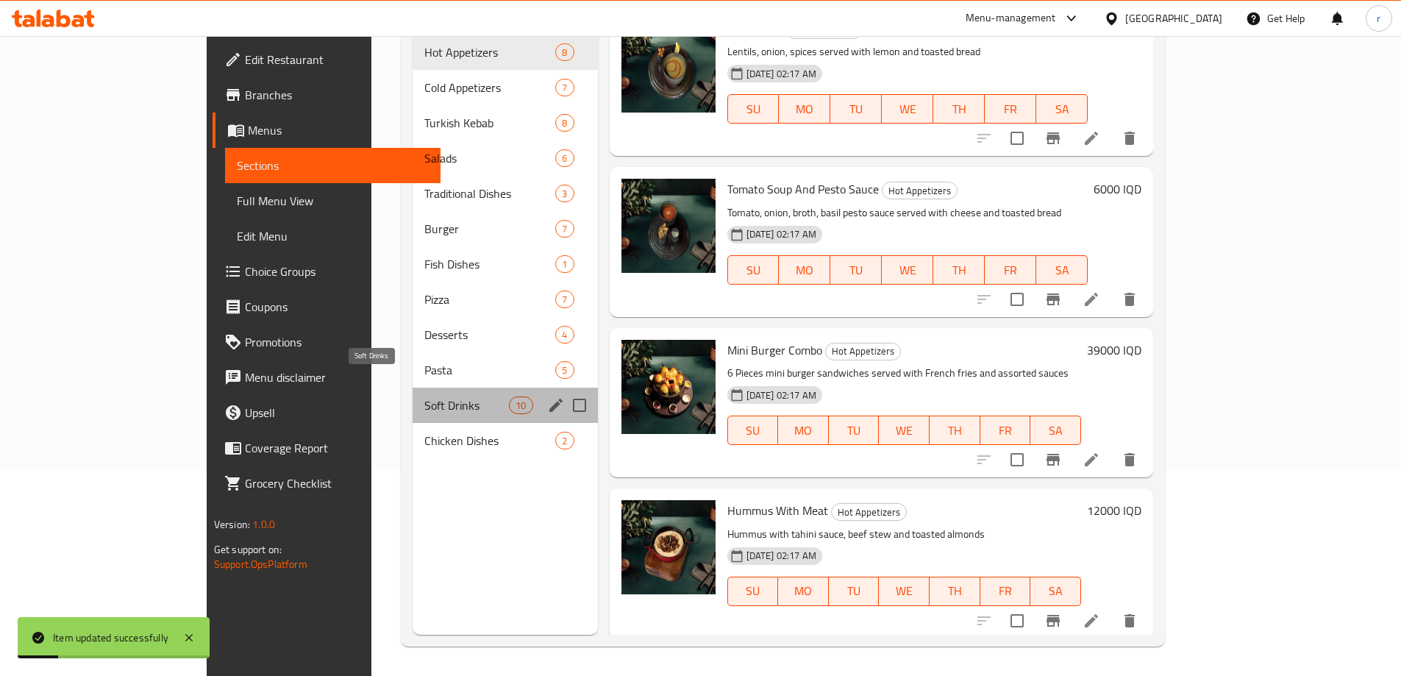
click at [424, 396] on span "Soft Drinks" at bounding box center [466, 405] width 85 height 18
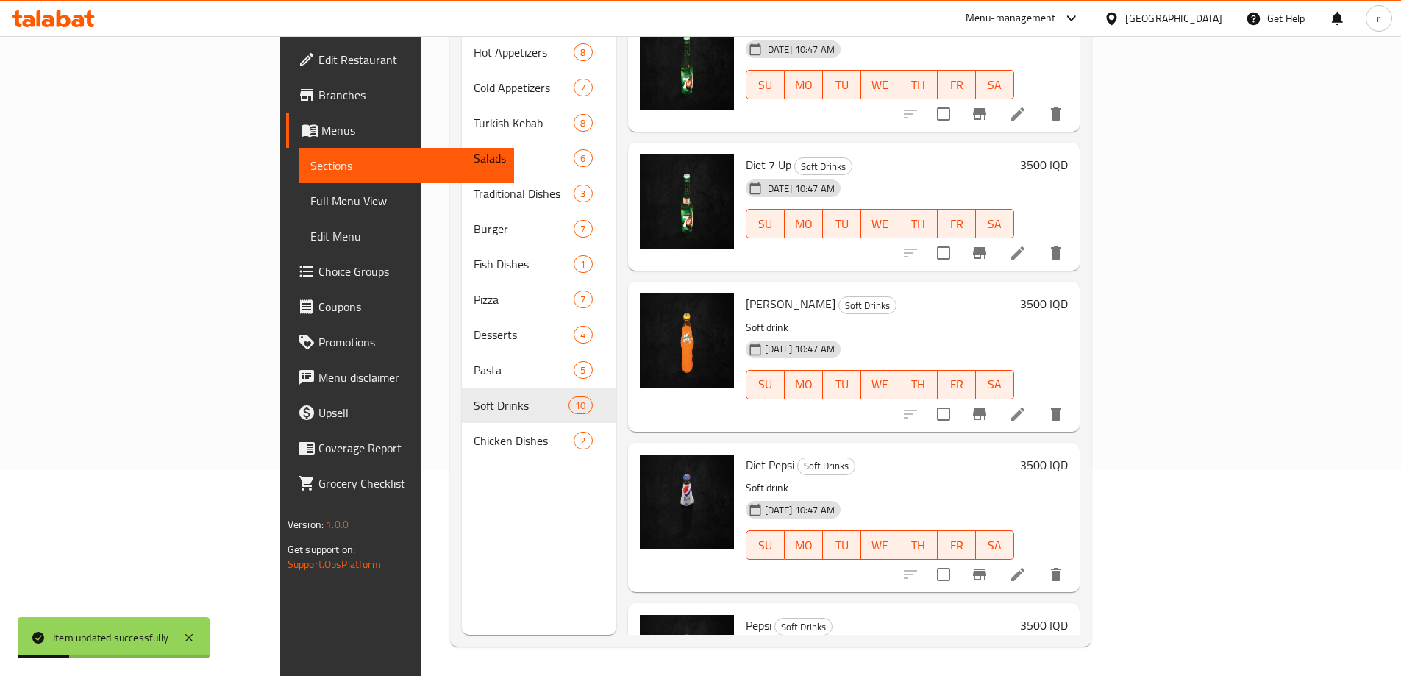
scroll to position [98, 0]
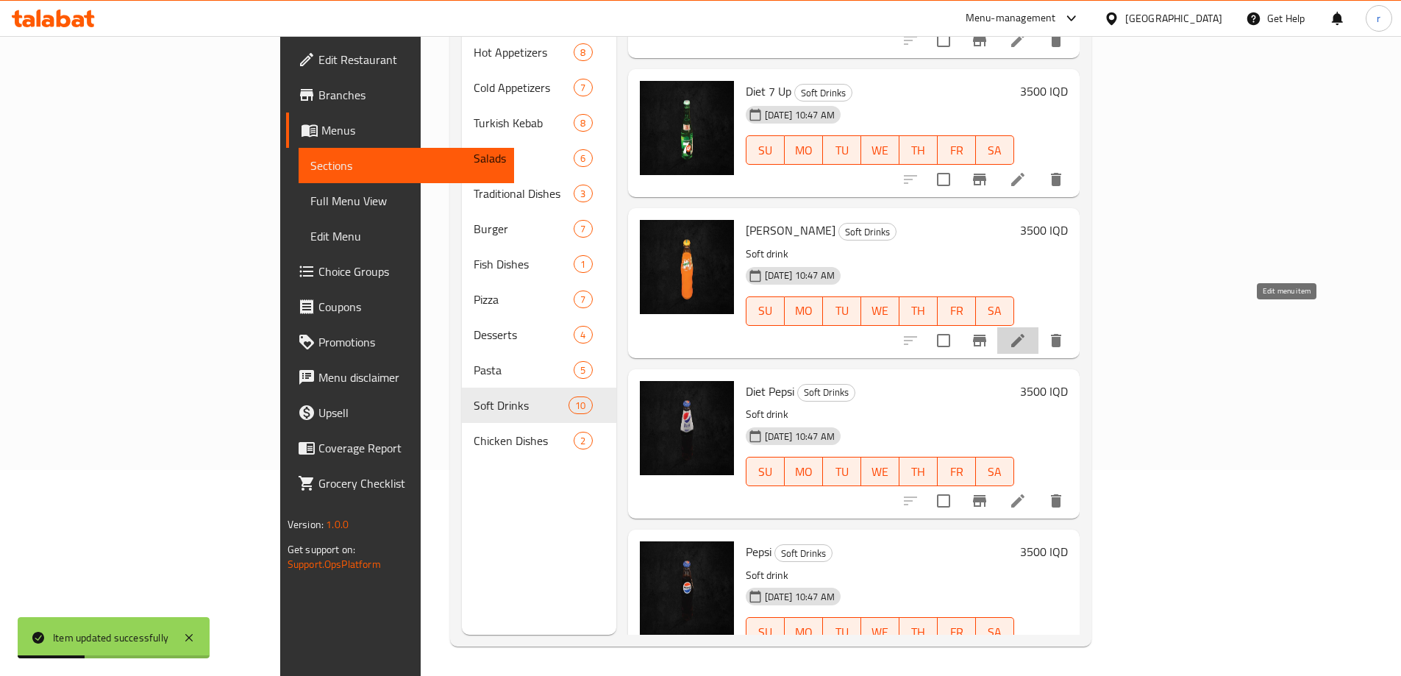
click at [1026, 332] on icon at bounding box center [1018, 341] width 18 height 18
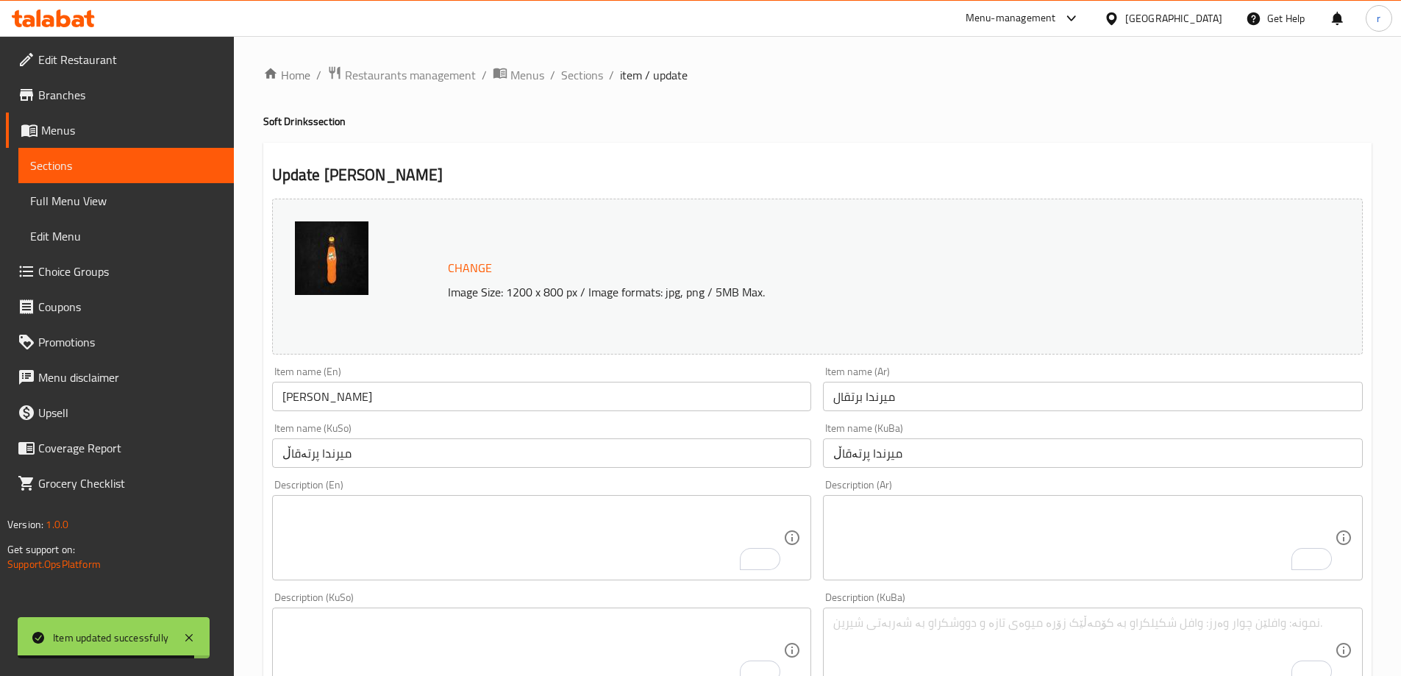
click at [496, 491] on div "Description (En) Description (En)" at bounding box center [542, 529] width 540 height 101
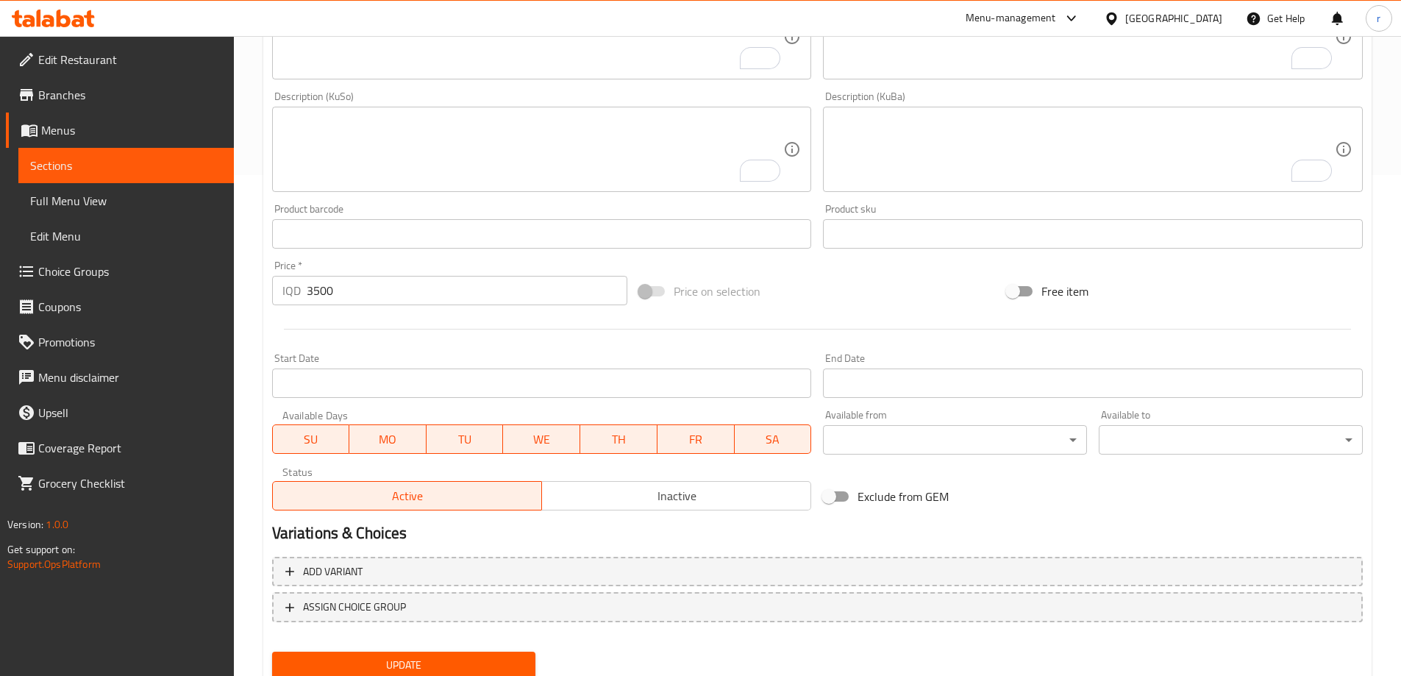
scroll to position [554, 0]
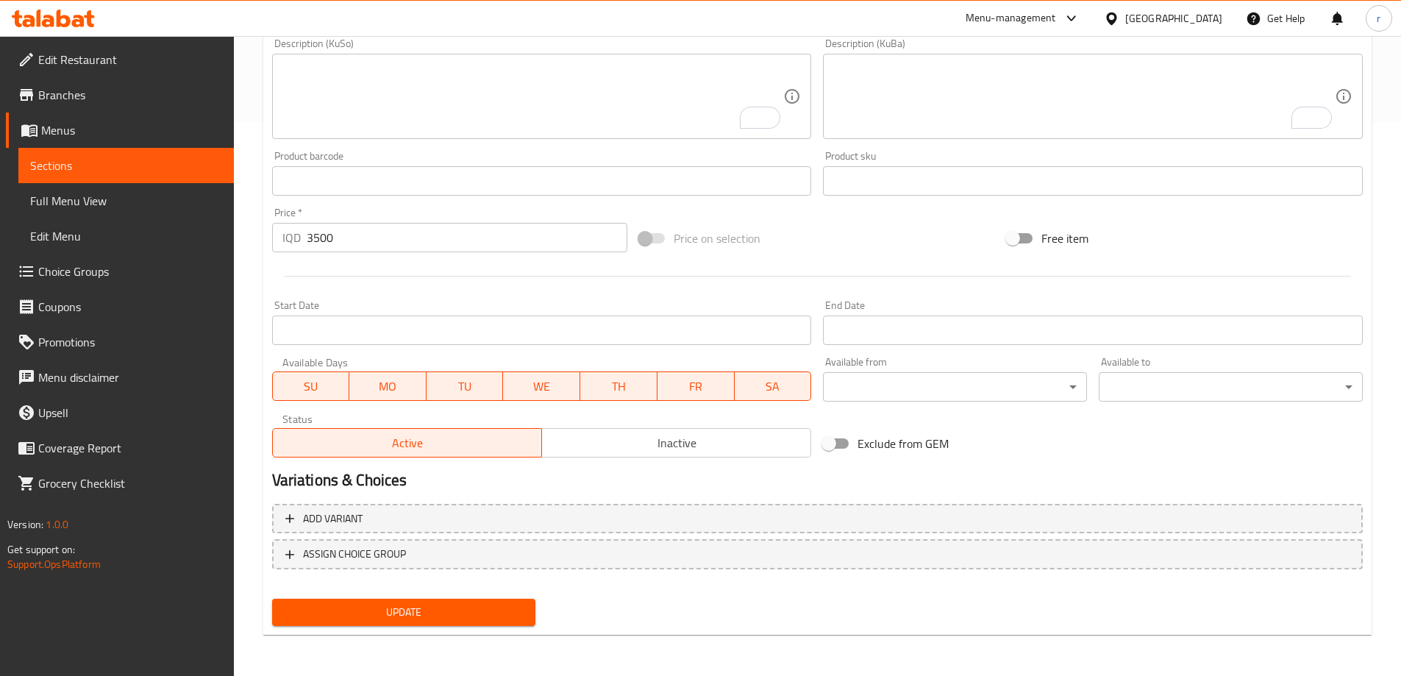
click at [425, 611] on span "Update" at bounding box center [404, 612] width 240 height 18
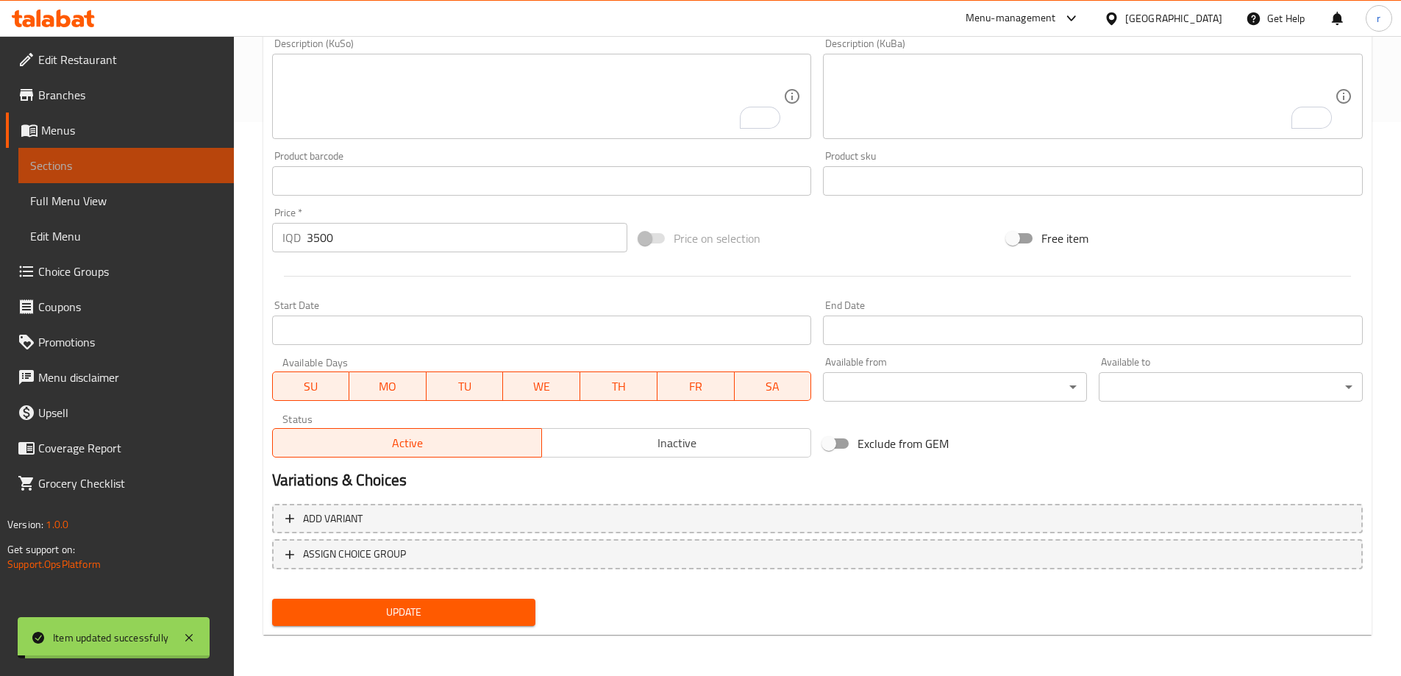
click at [115, 168] on span "Sections" at bounding box center [126, 166] width 192 height 18
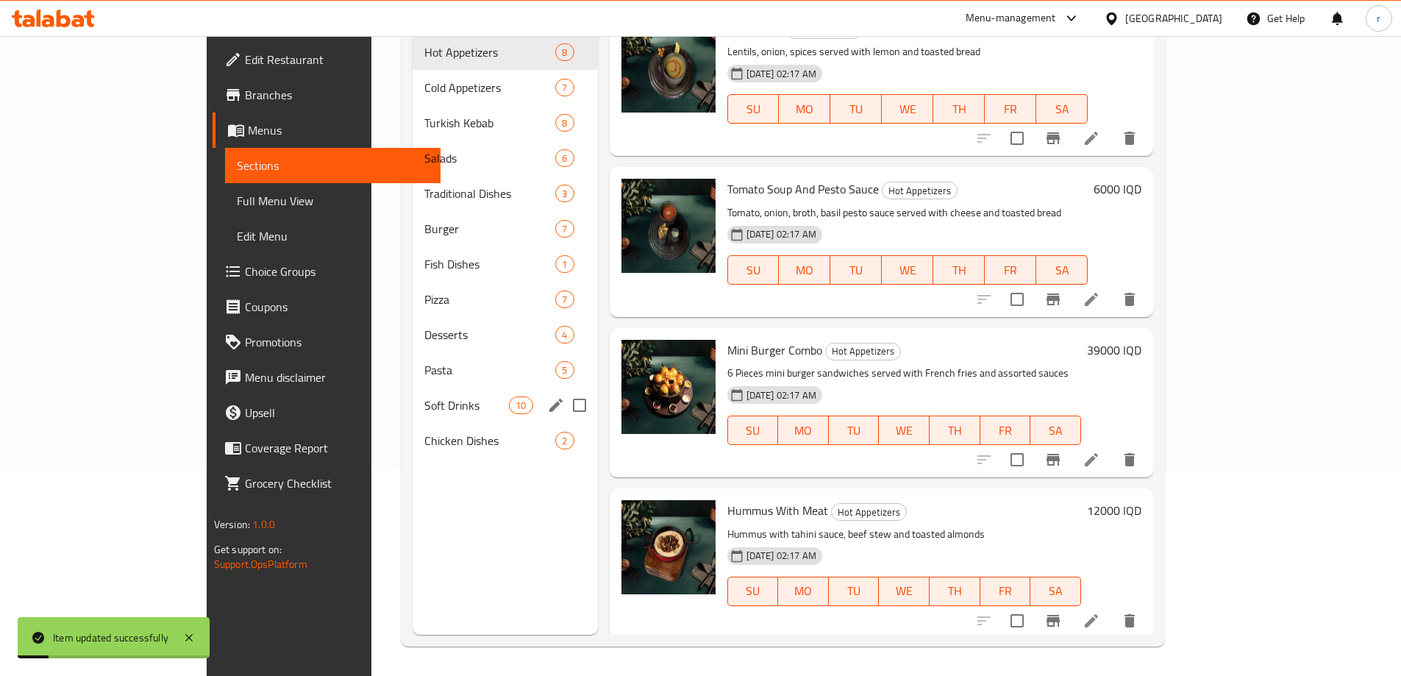
click at [412, 387] on div "Soft Drinks 10" at bounding box center [504, 404] width 185 height 35
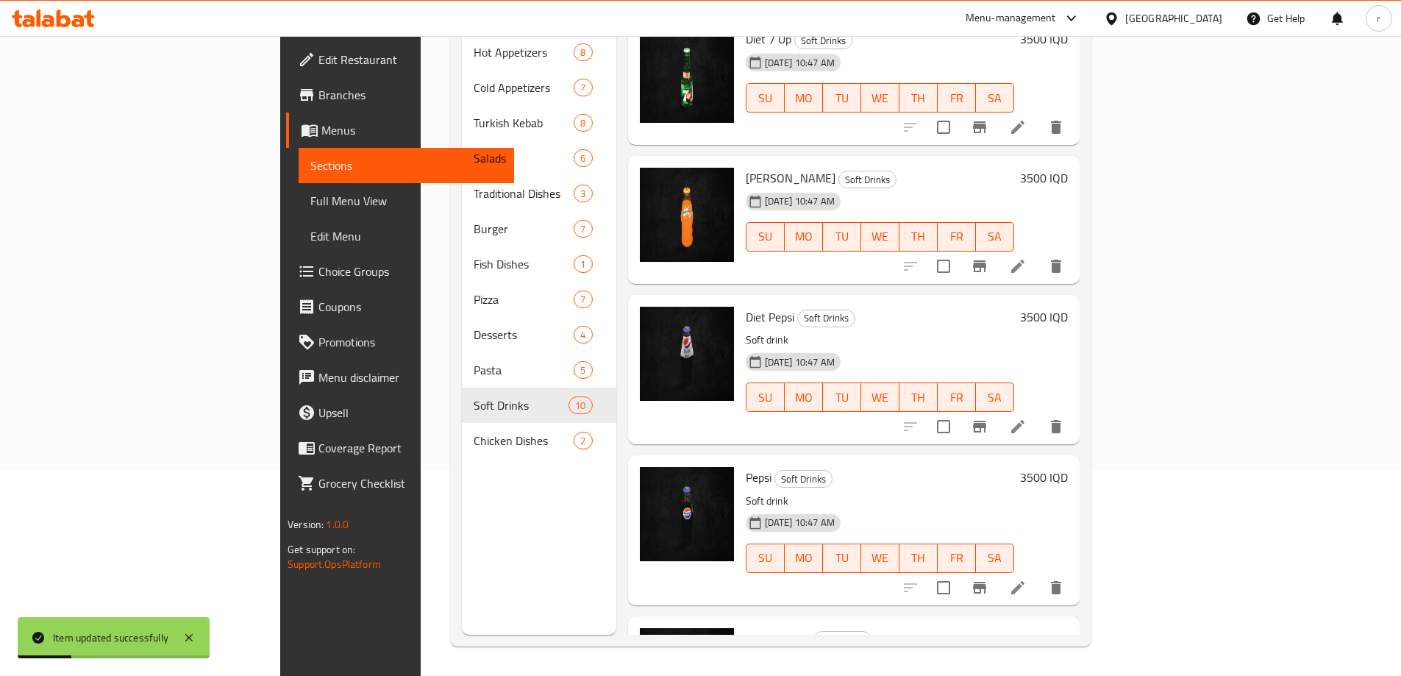
scroll to position [196, 0]
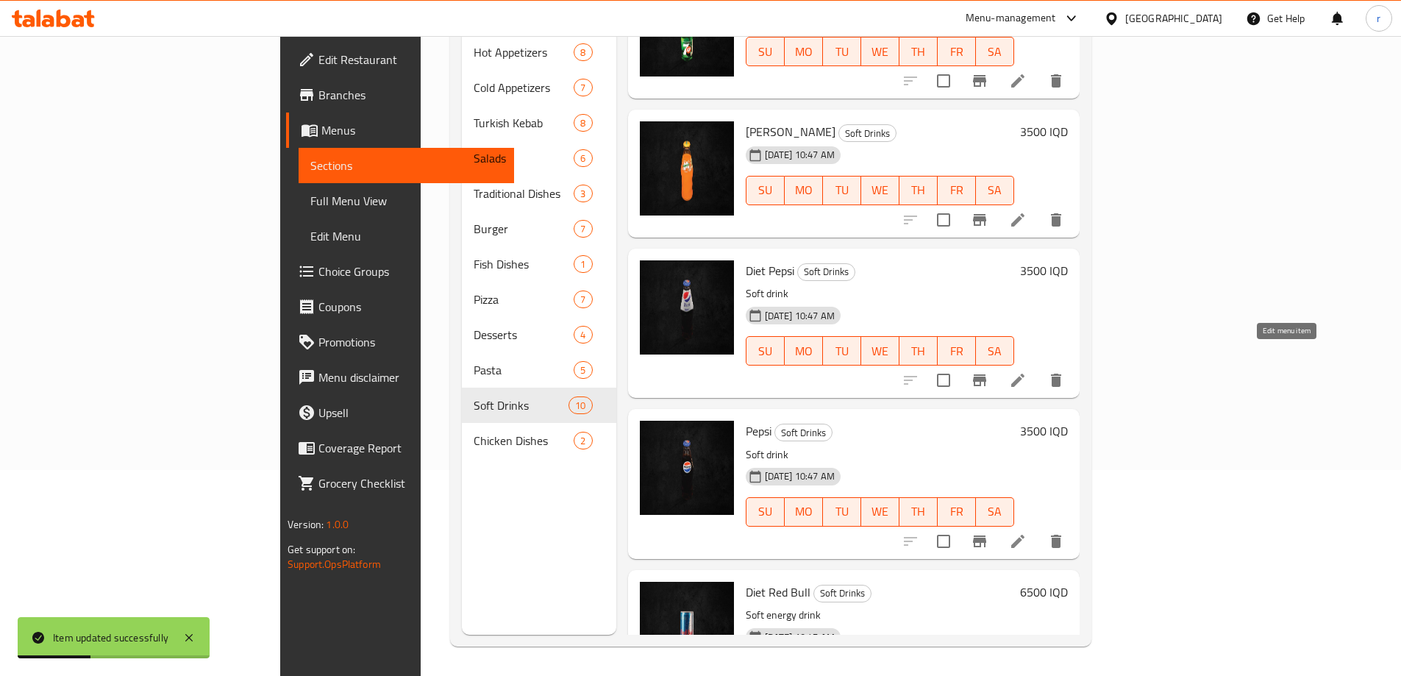
click at [1026, 371] on icon at bounding box center [1018, 380] width 18 height 18
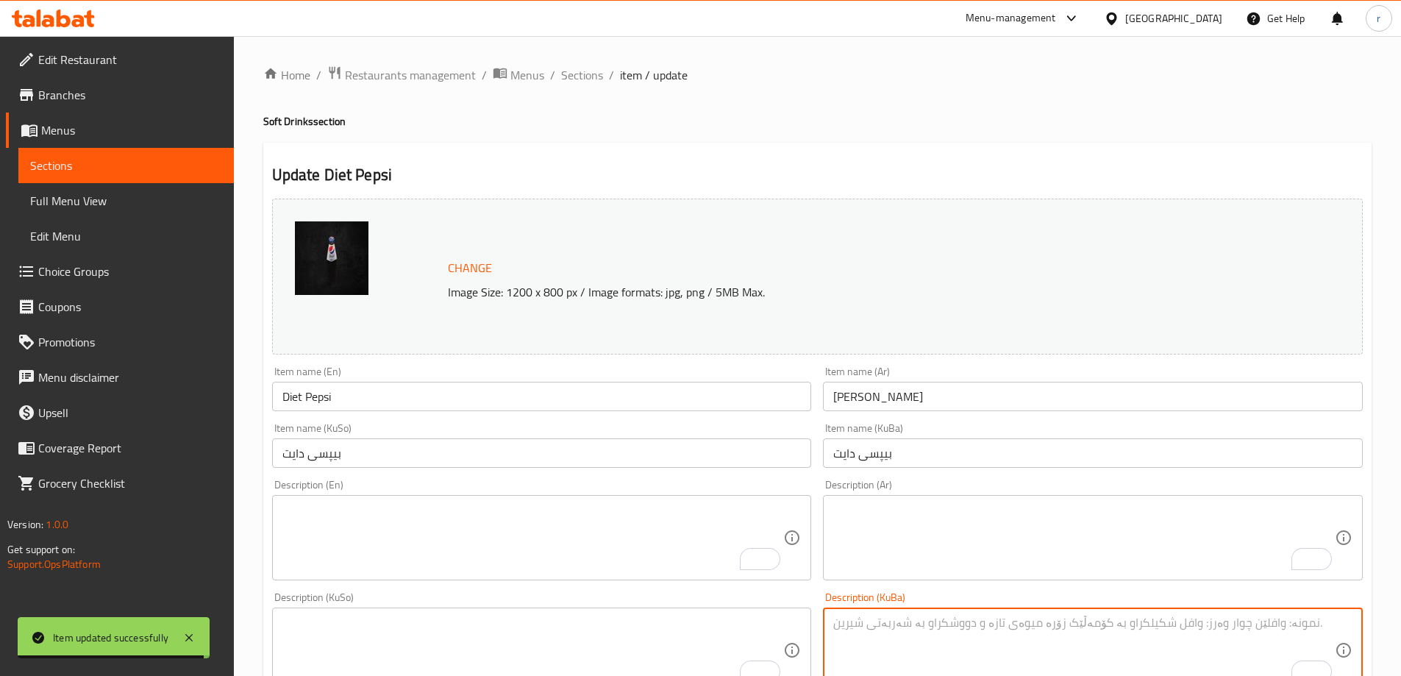
click at [463, 485] on div "Description (En) Description (En)" at bounding box center [542, 529] width 540 height 101
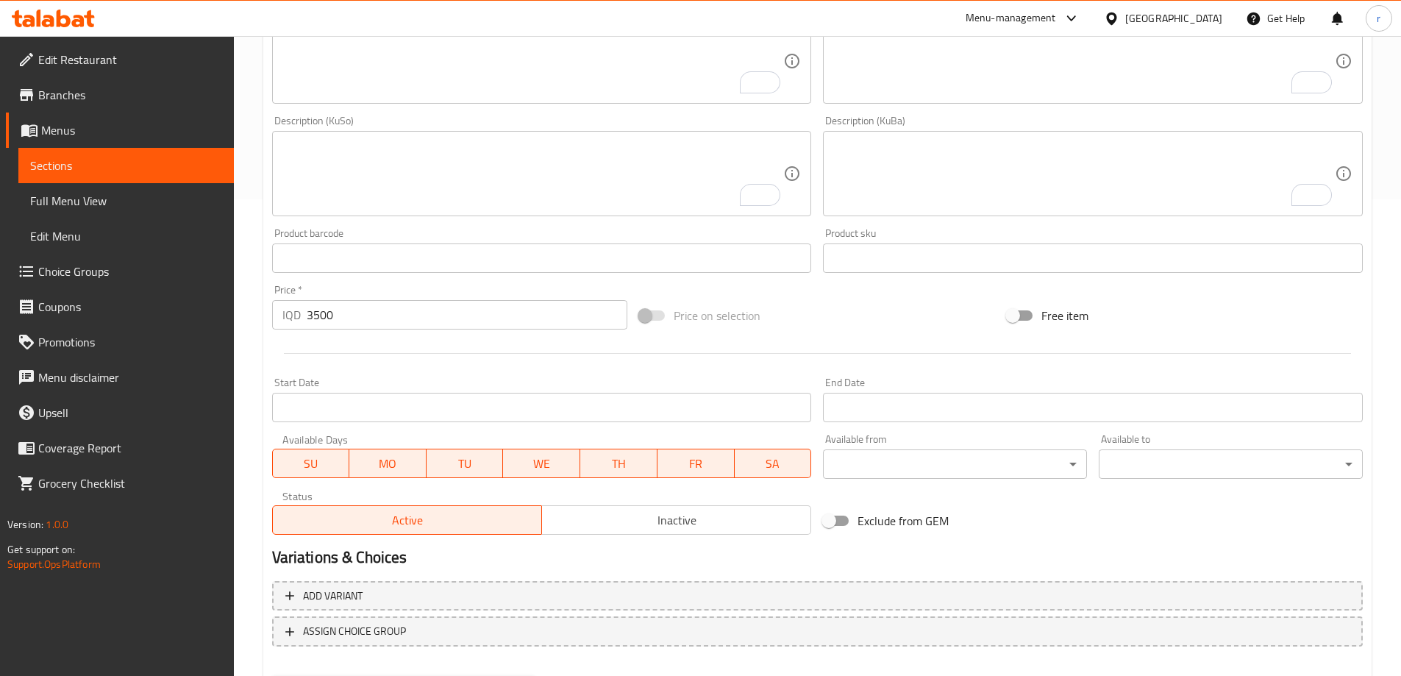
scroll to position [554, 0]
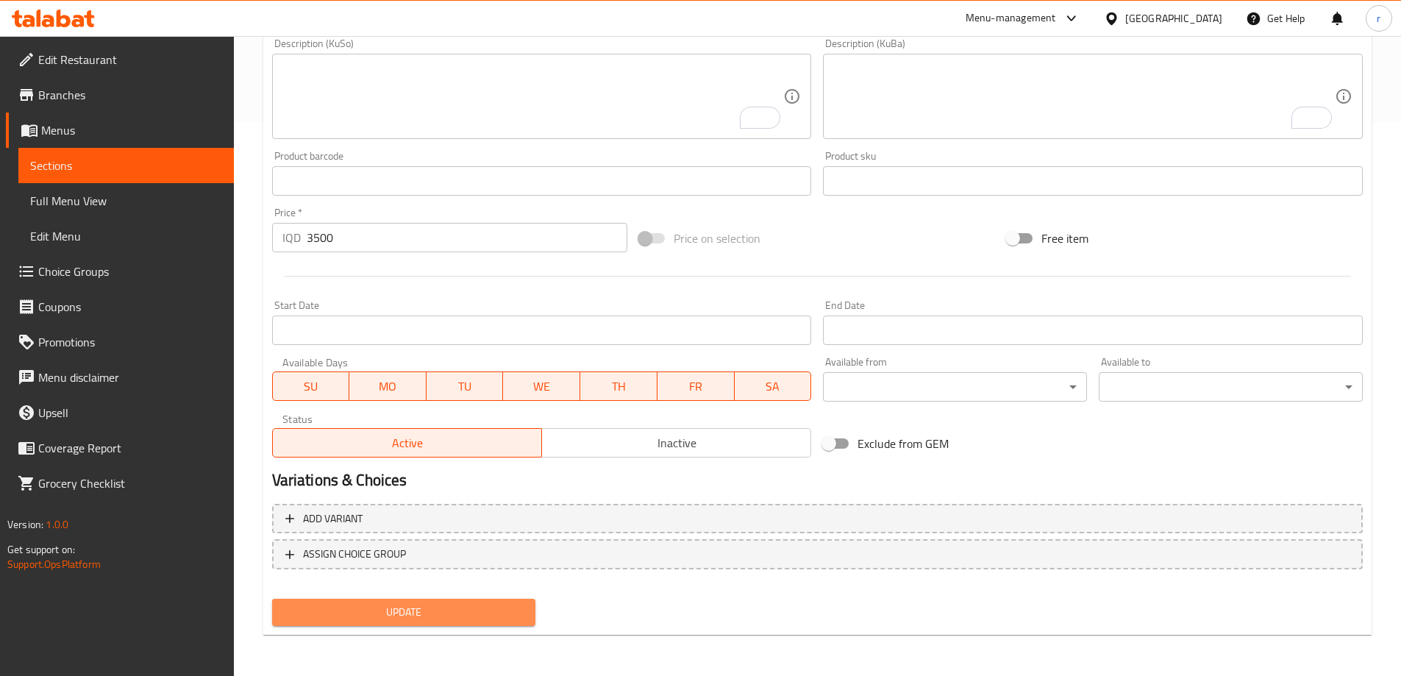
click at [479, 603] on button "Update" at bounding box center [404, 612] width 264 height 27
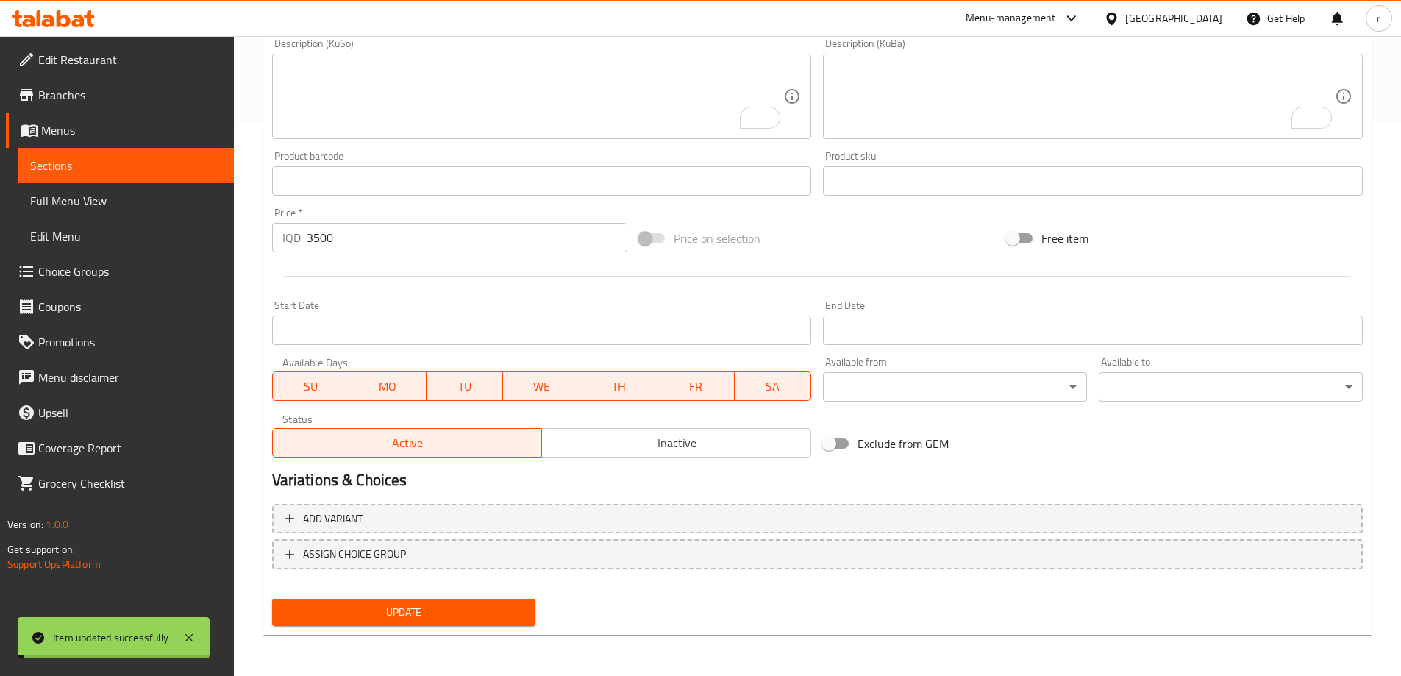
click at [150, 167] on span "Sections" at bounding box center [126, 166] width 192 height 18
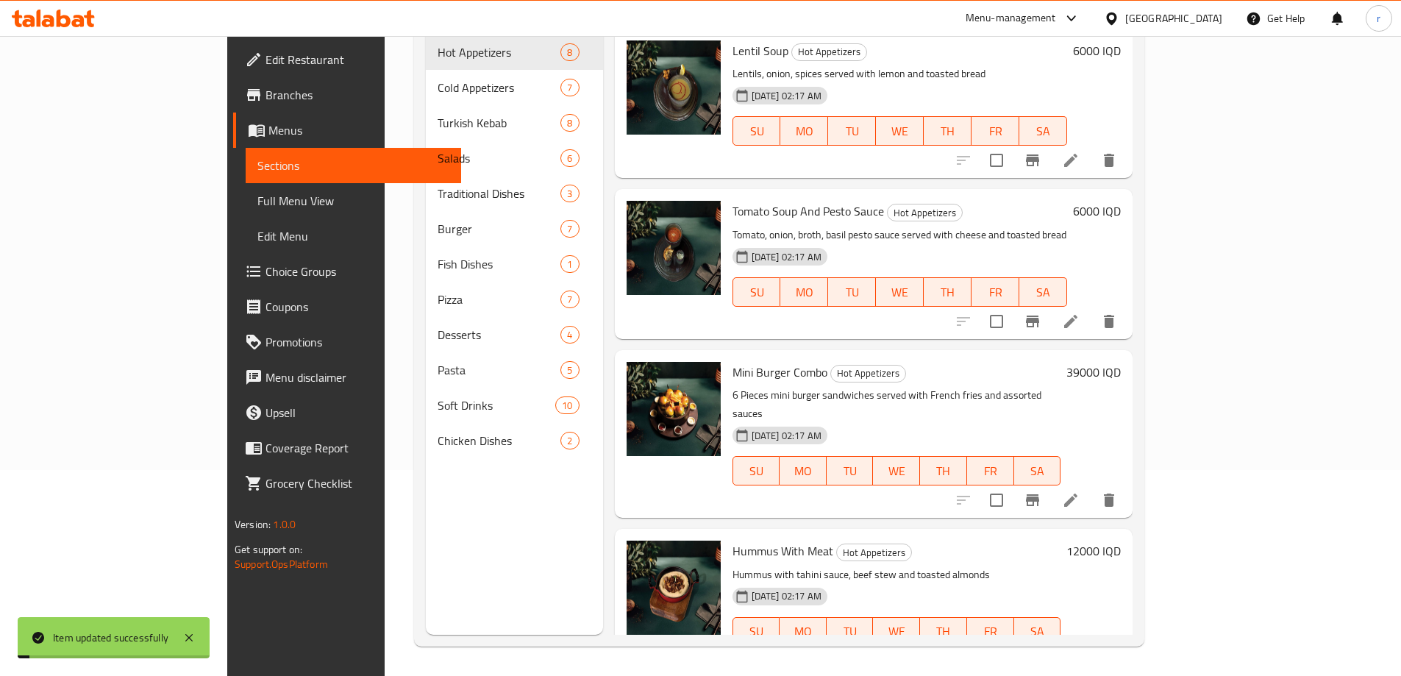
scroll to position [206, 0]
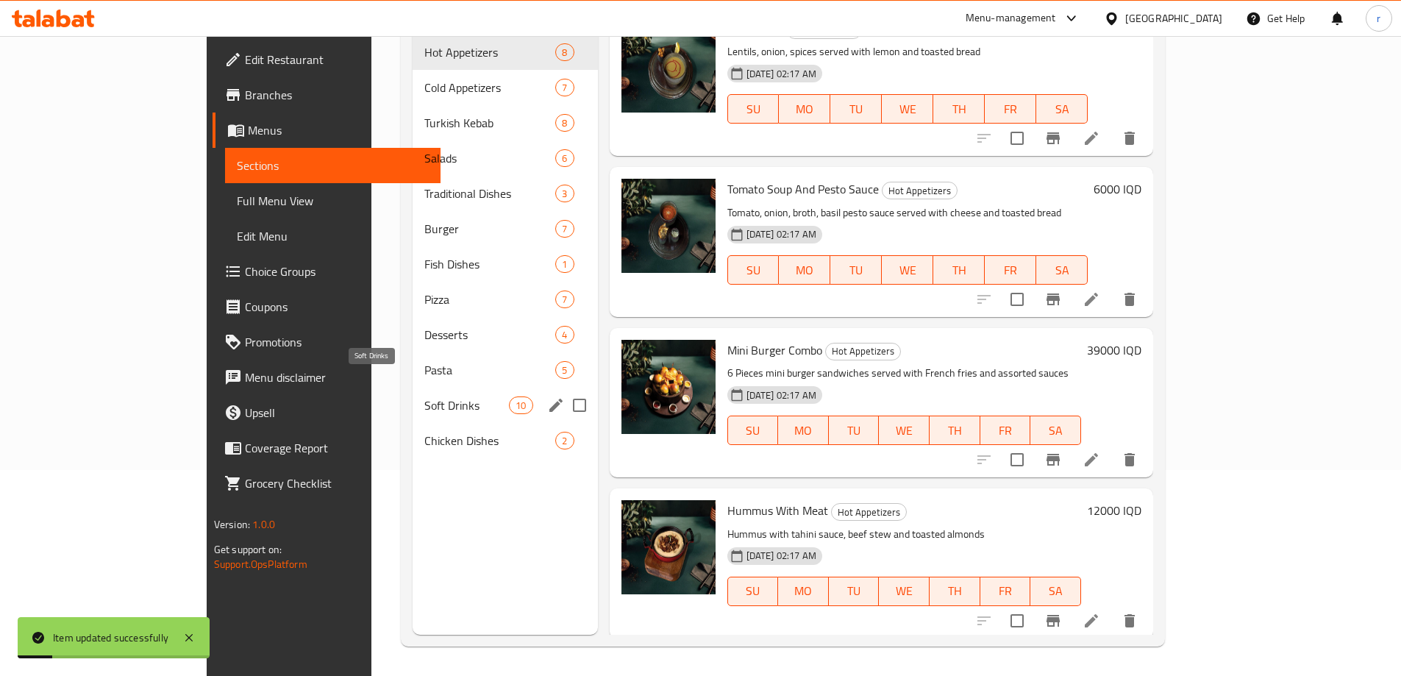
click at [424, 396] on span "Soft Drinks" at bounding box center [466, 405] width 85 height 18
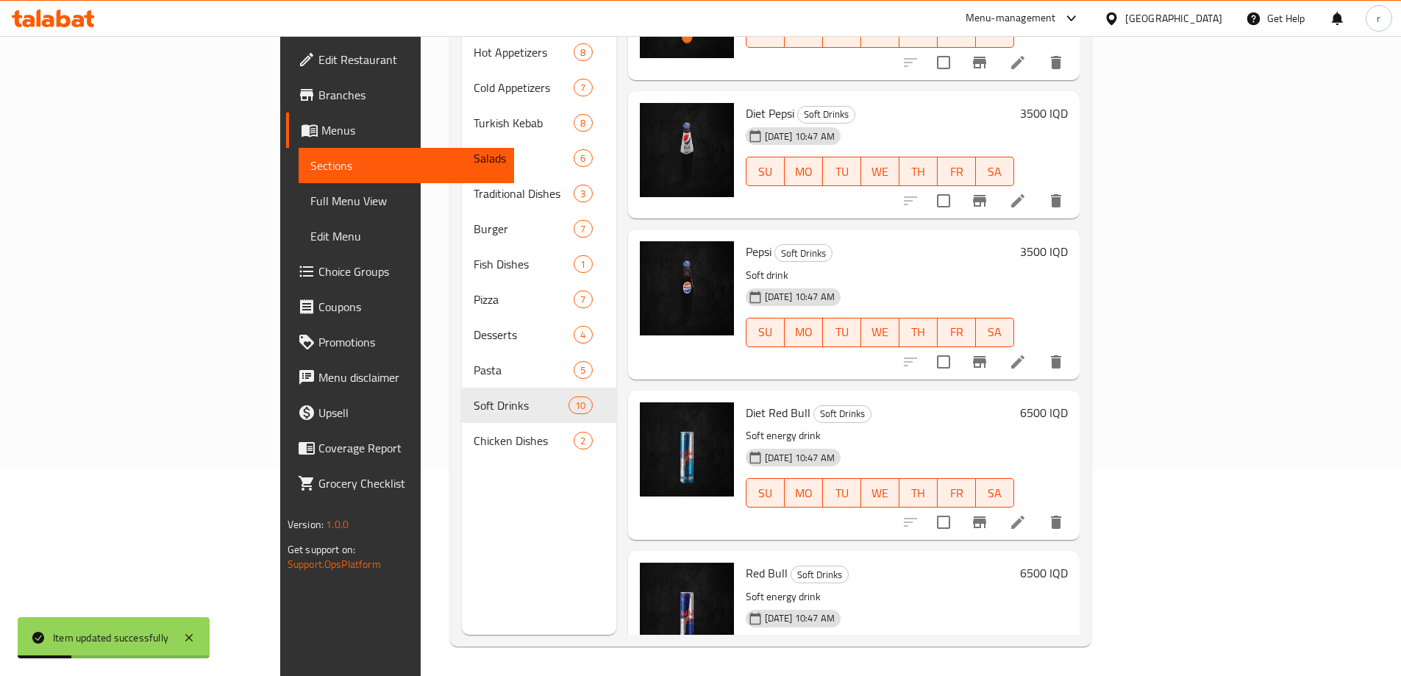
scroll to position [392, 0]
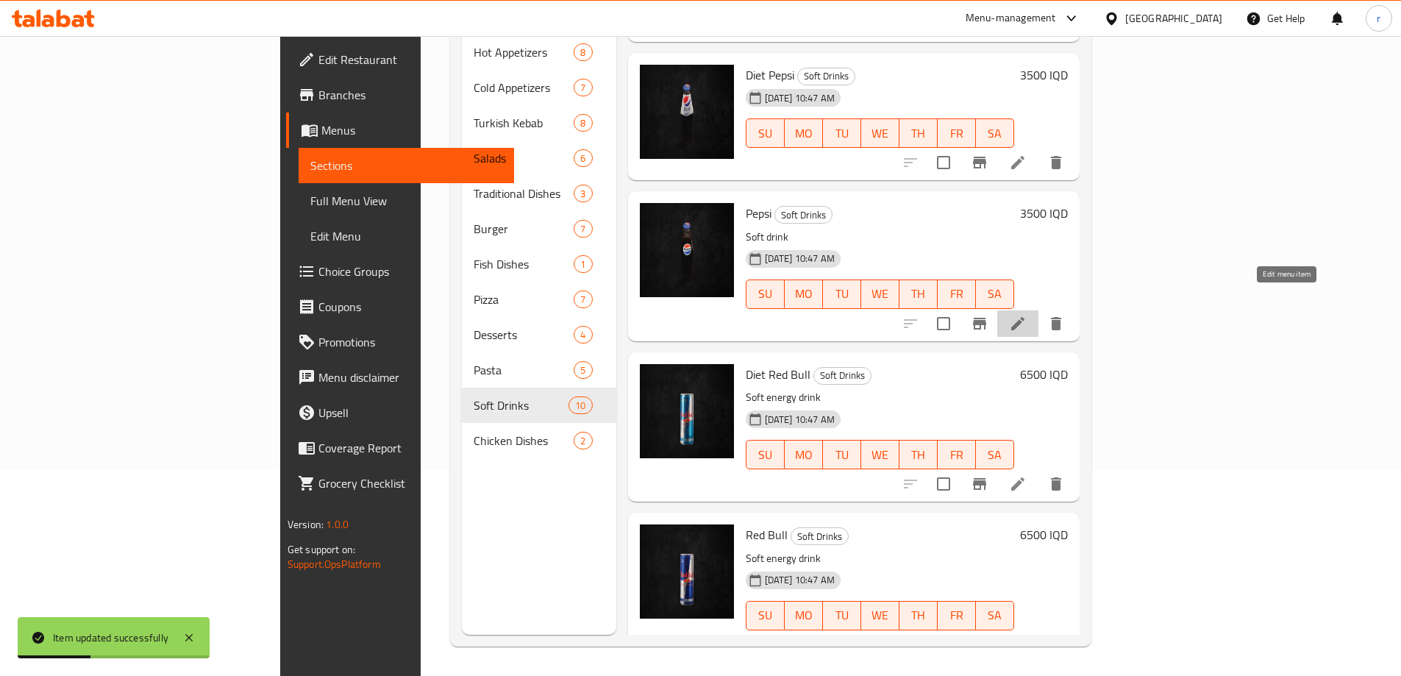
click at [1026, 315] on icon at bounding box center [1018, 324] width 18 height 18
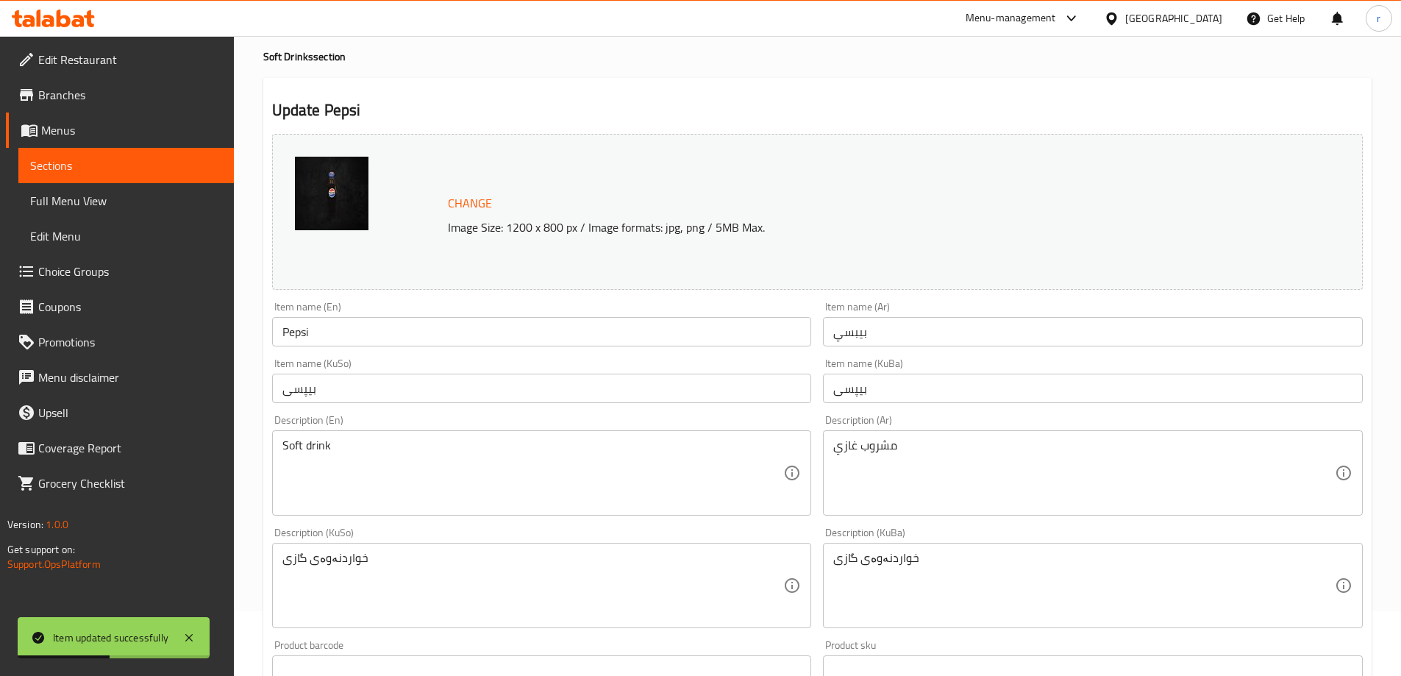
scroll to position [98, 0]
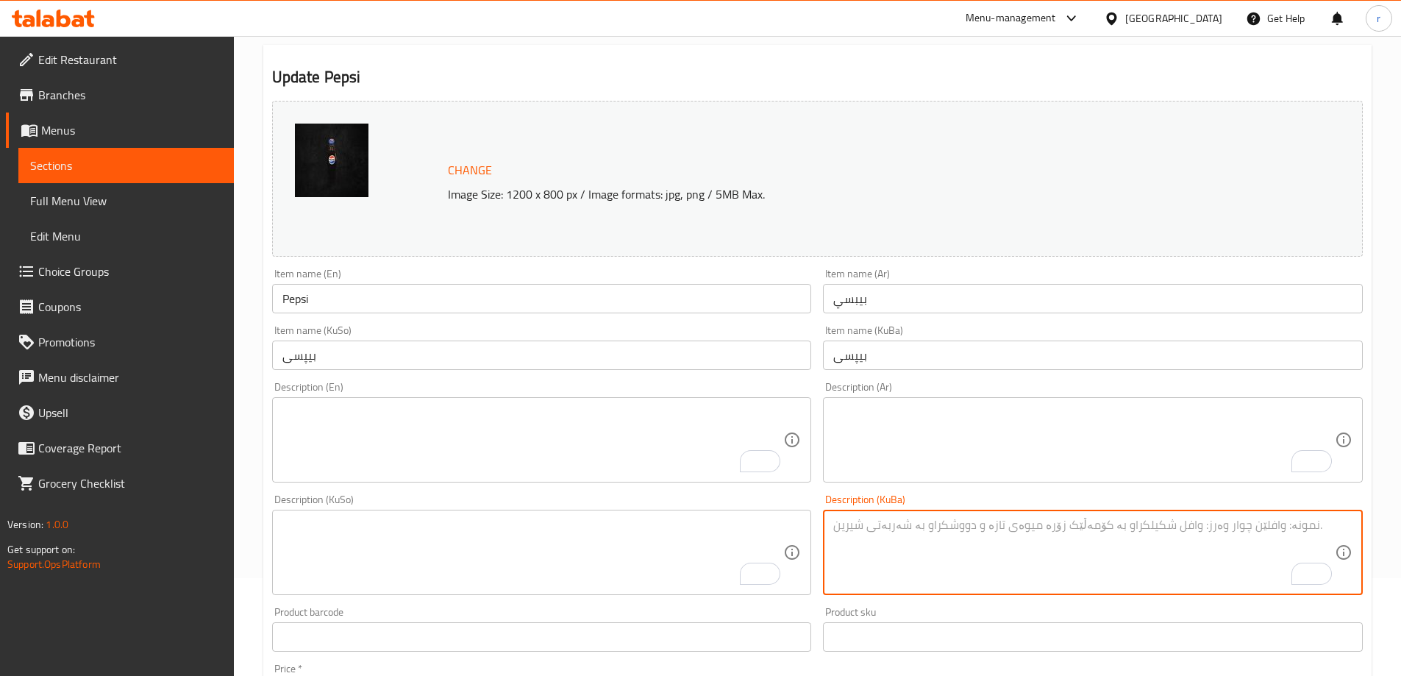
click at [499, 504] on div "Description (KuSo) Description (KuSo)" at bounding box center [542, 544] width 540 height 101
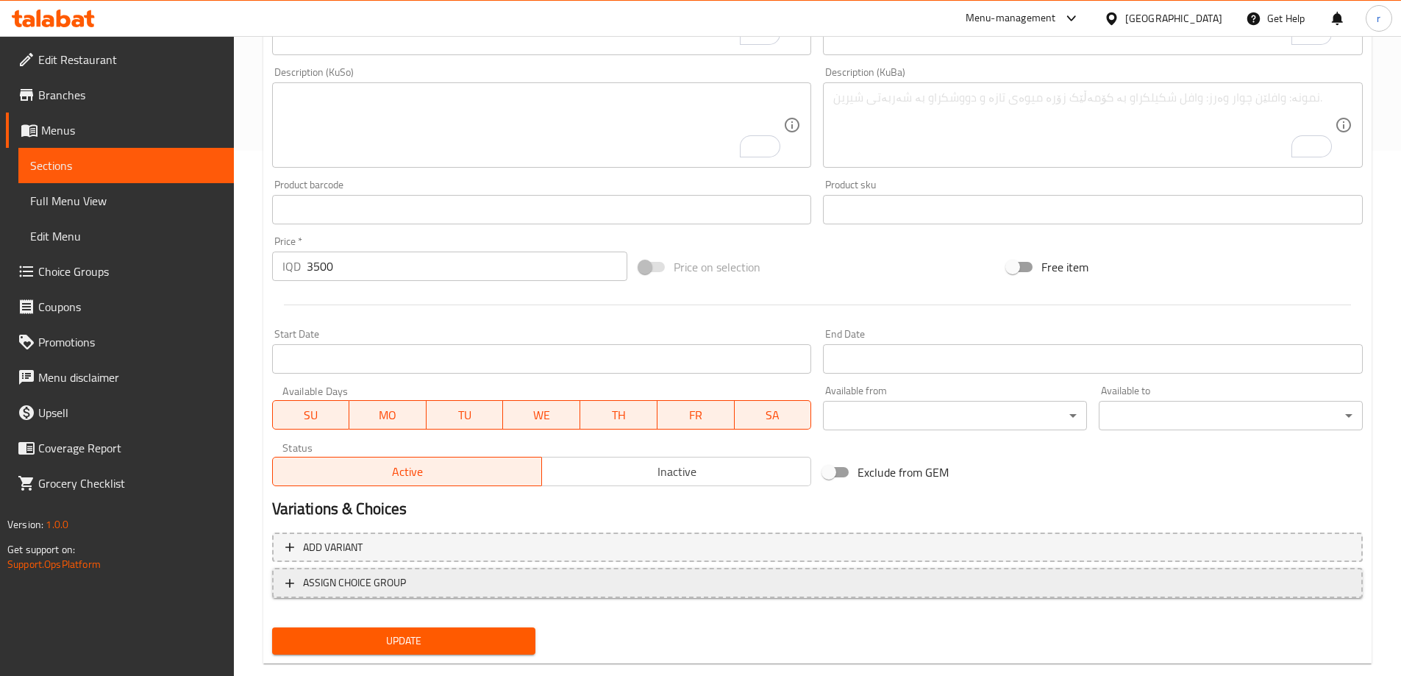
scroll to position [554, 0]
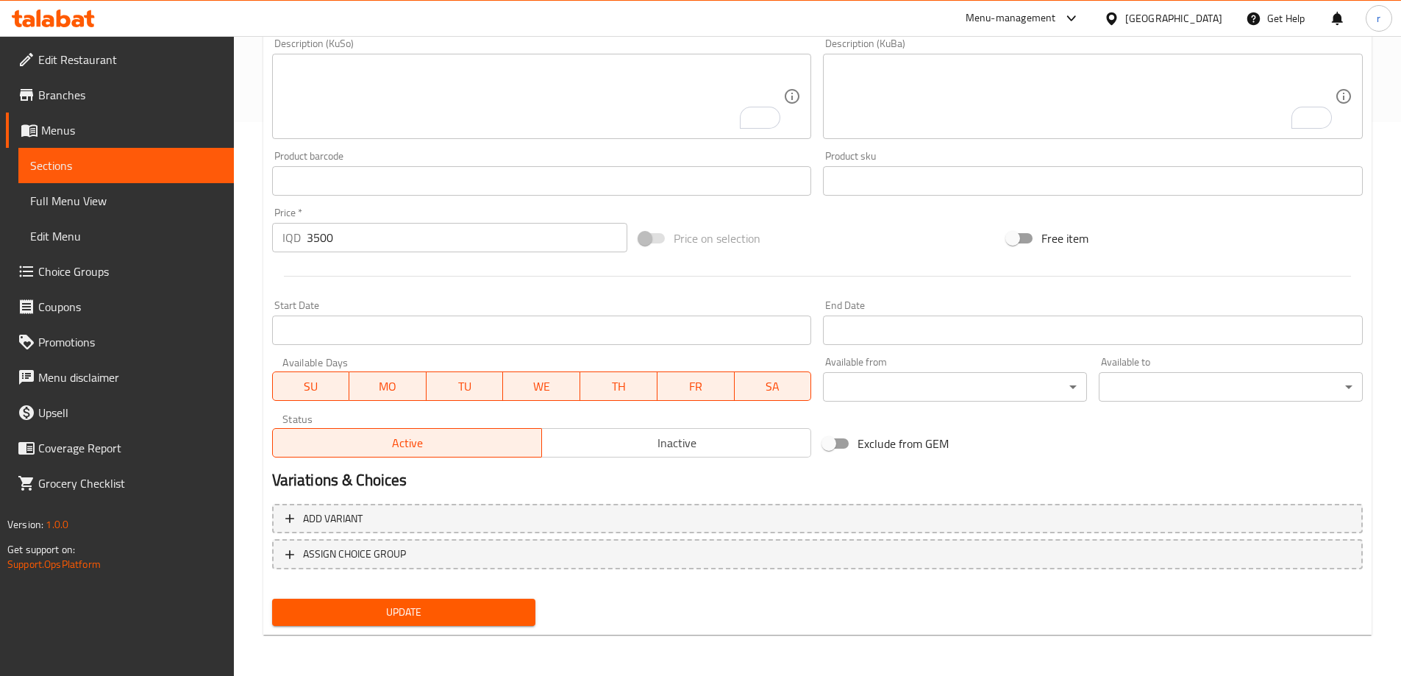
click at [448, 602] on button "Update" at bounding box center [404, 612] width 264 height 27
click at [99, 166] on span "Sections" at bounding box center [126, 166] width 192 height 18
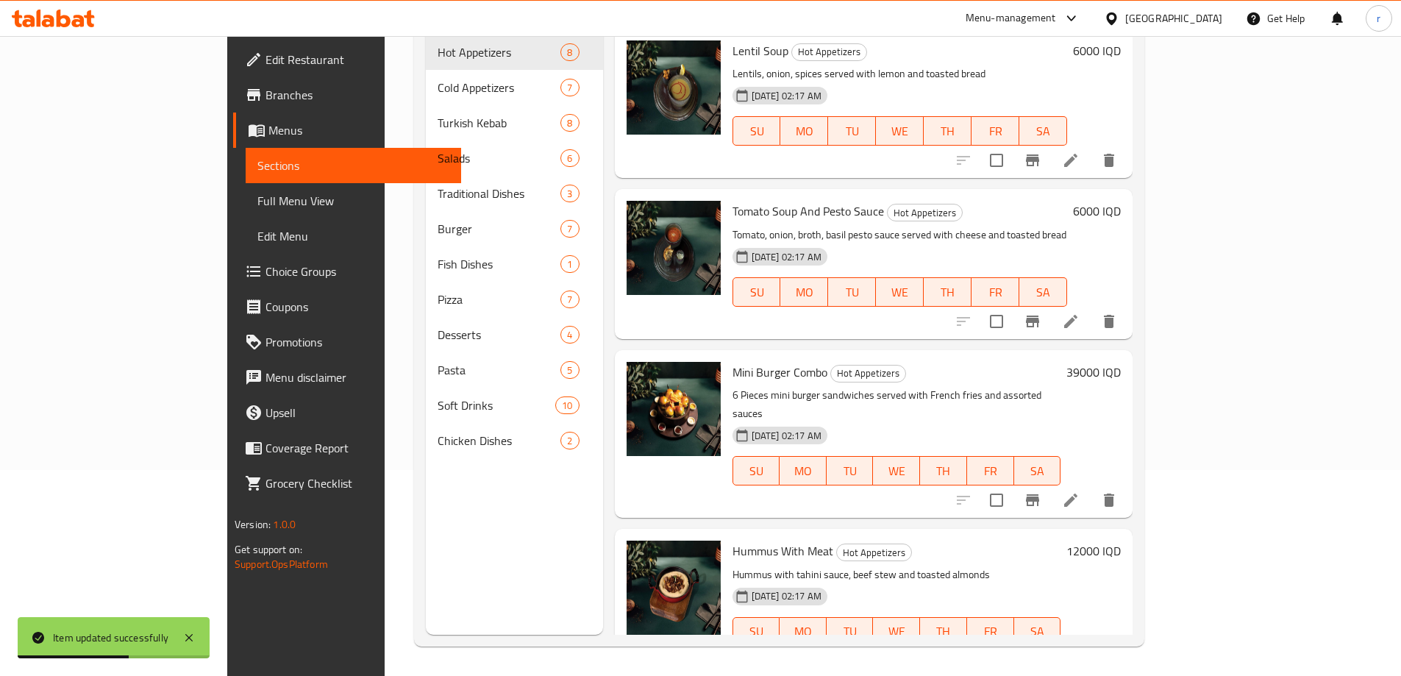
scroll to position [206, 0]
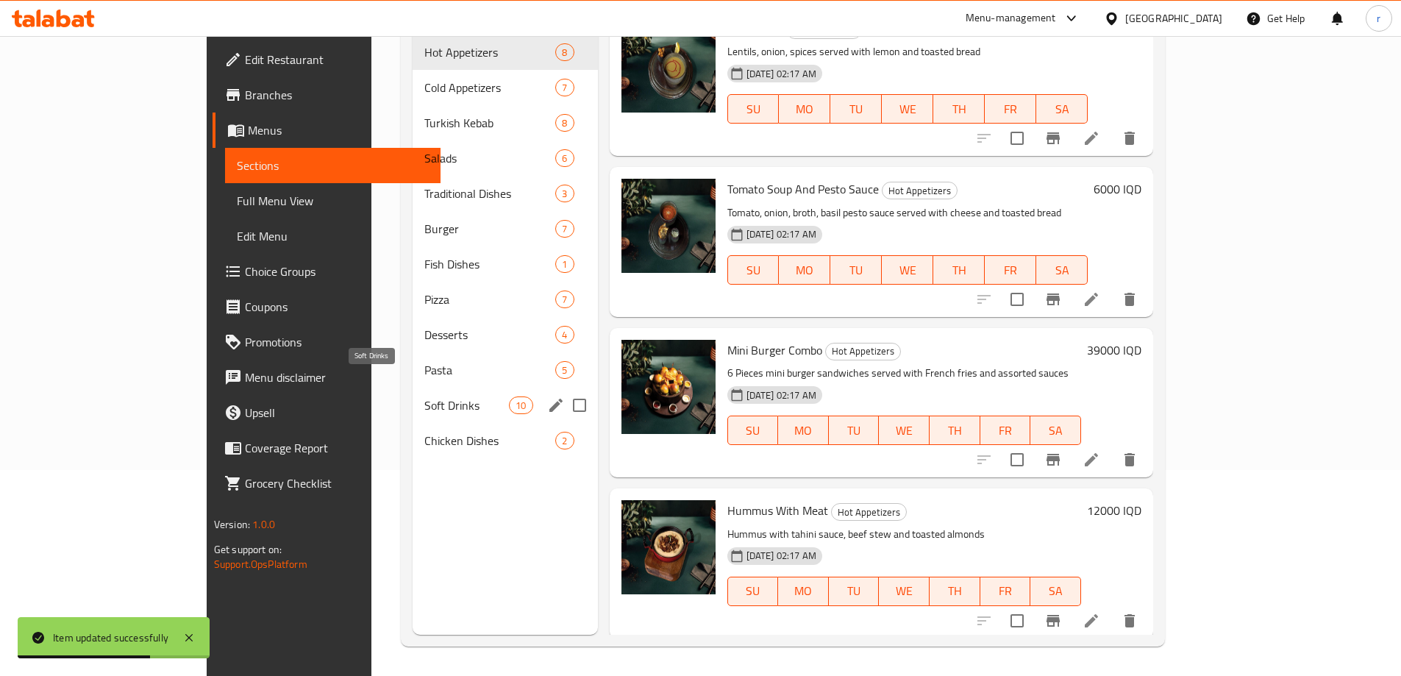
click at [424, 396] on span "Soft Drinks" at bounding box center [466, 405] width 85 height 18
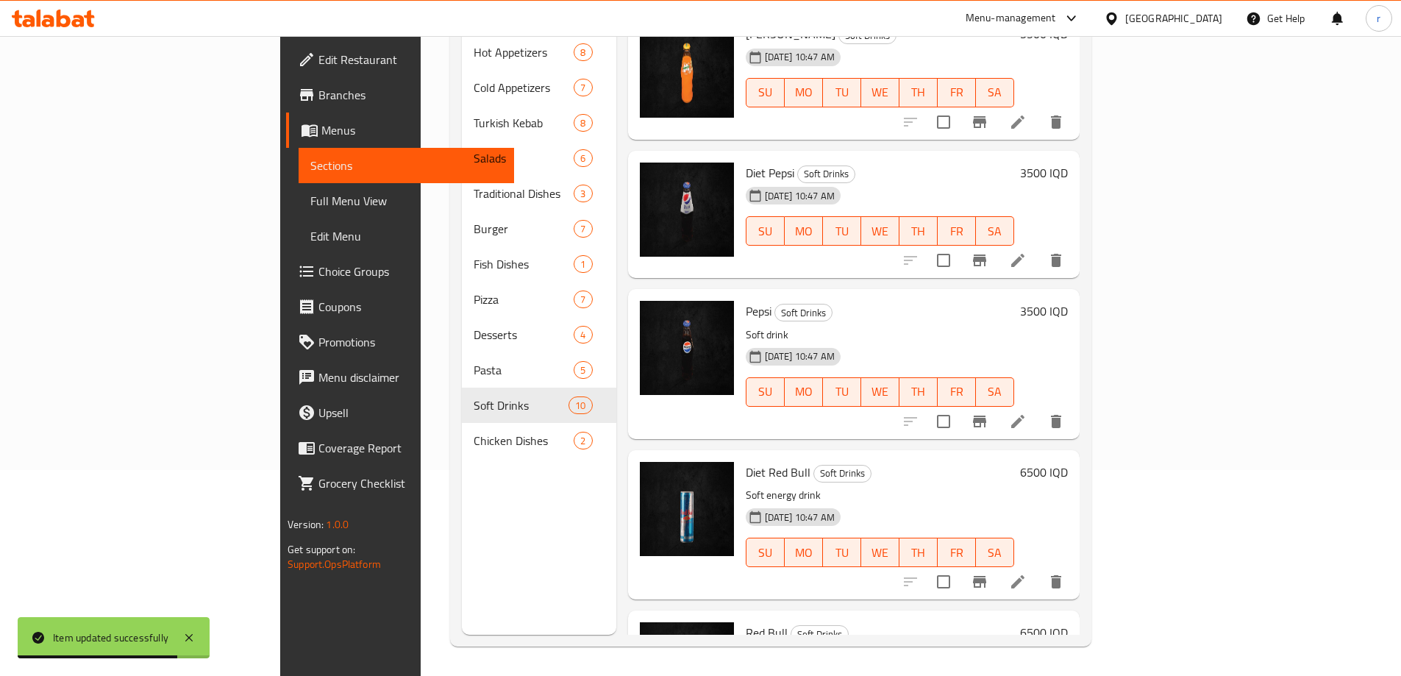
scroll to position [392, 0]
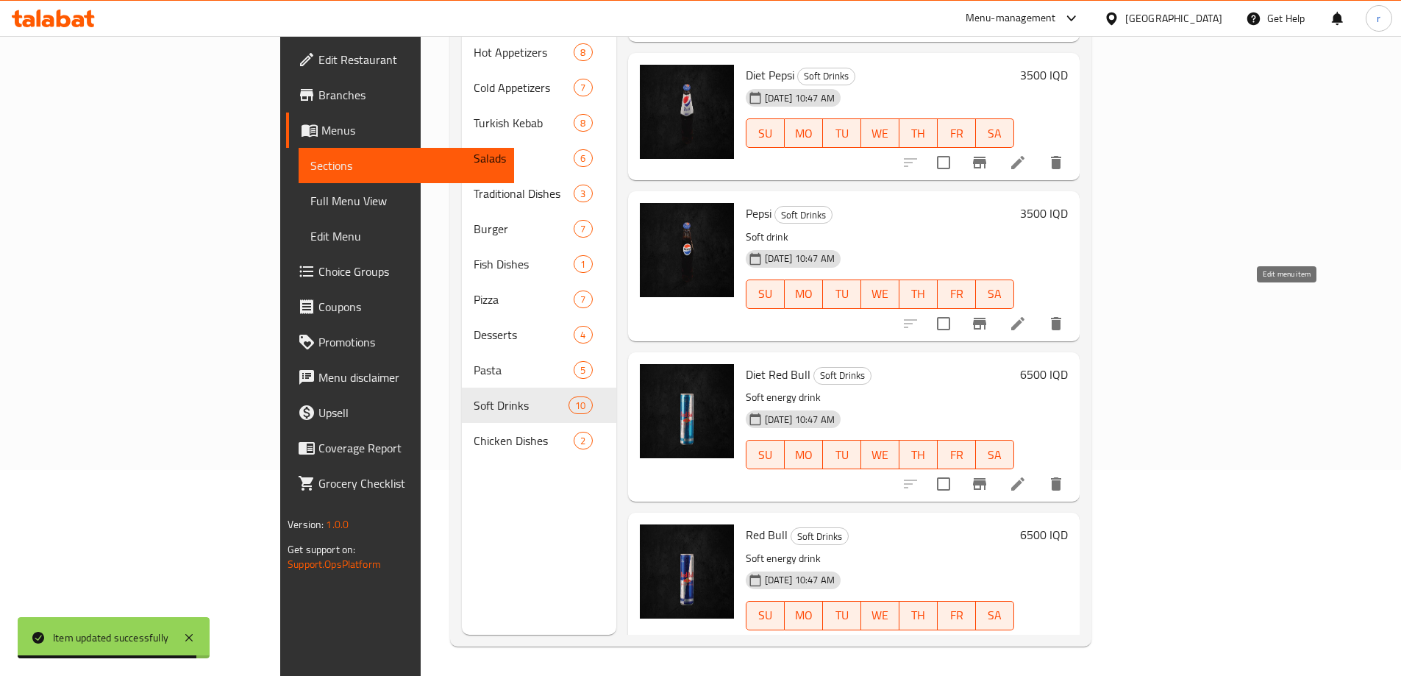
click at [1024, 317] on icon at bounding box center [1017, 323] width 13 height 13
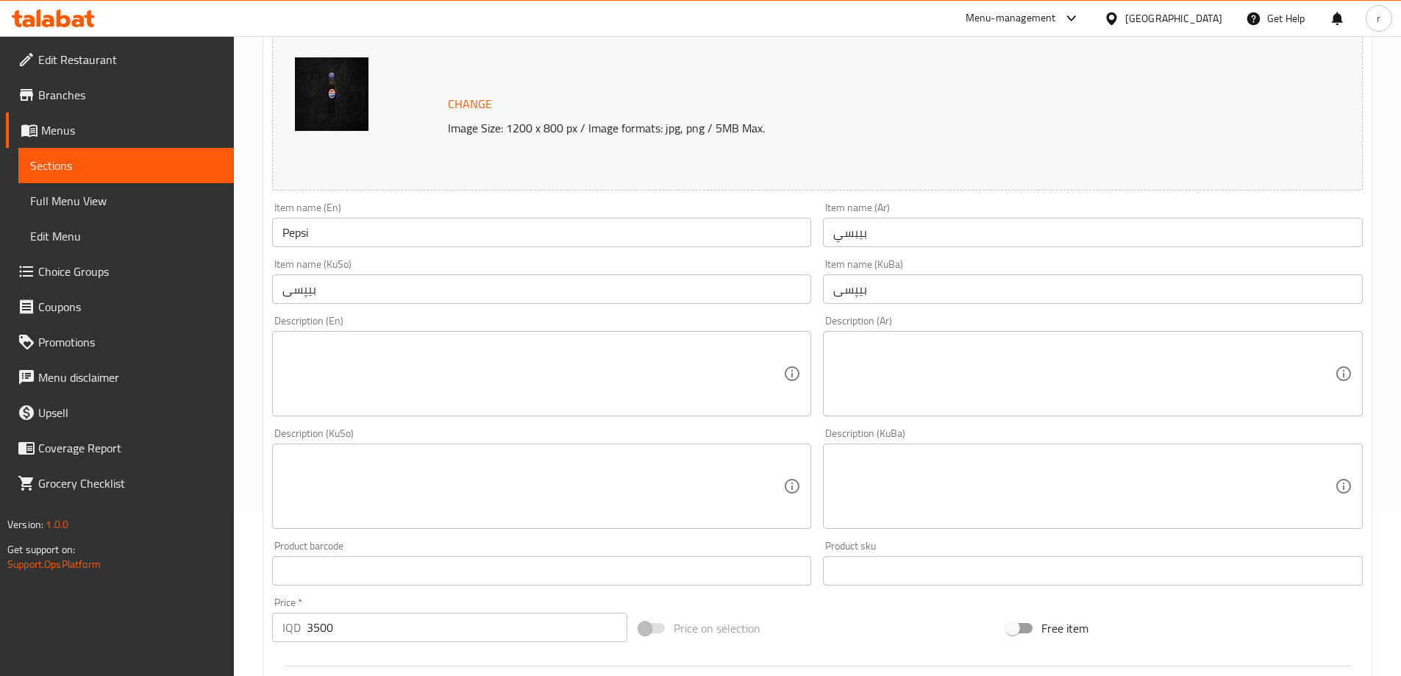
scroll to position [196, 0]
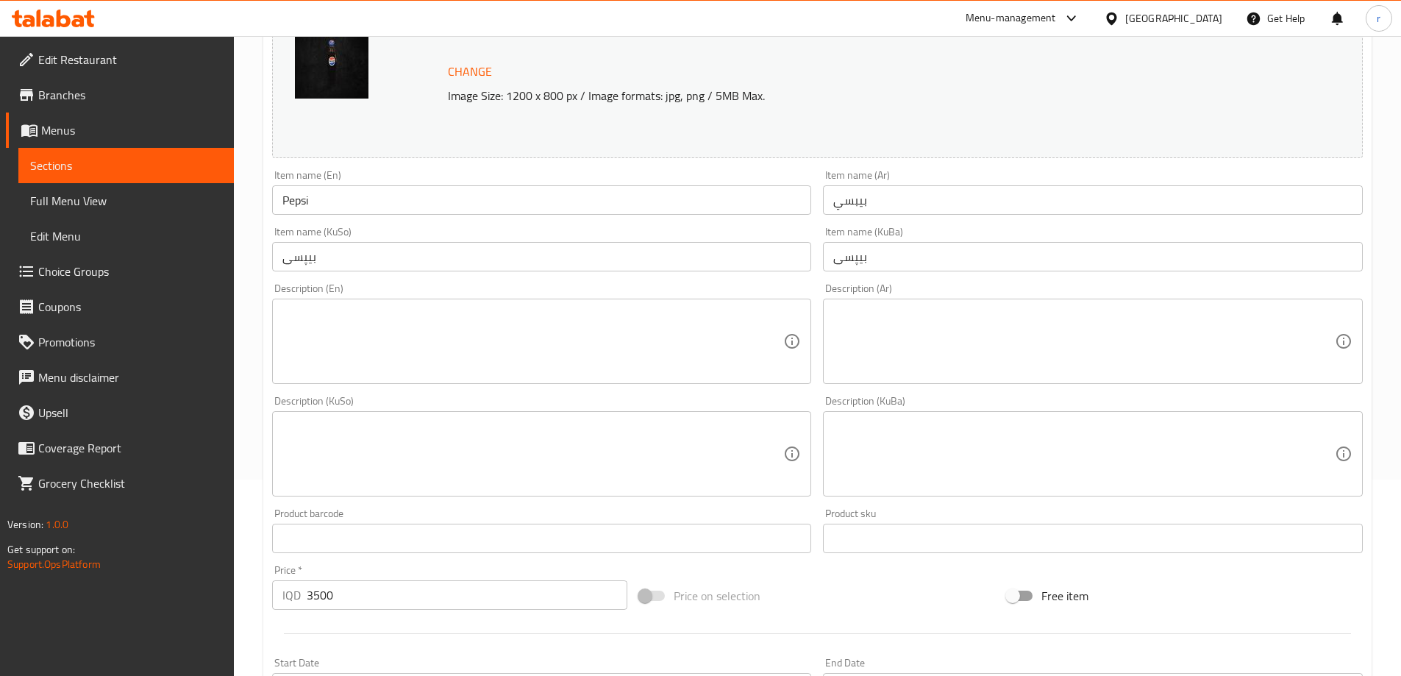
click at [155, 157] on span "Sections" at bounding box center [126, 166] width 192 height 18
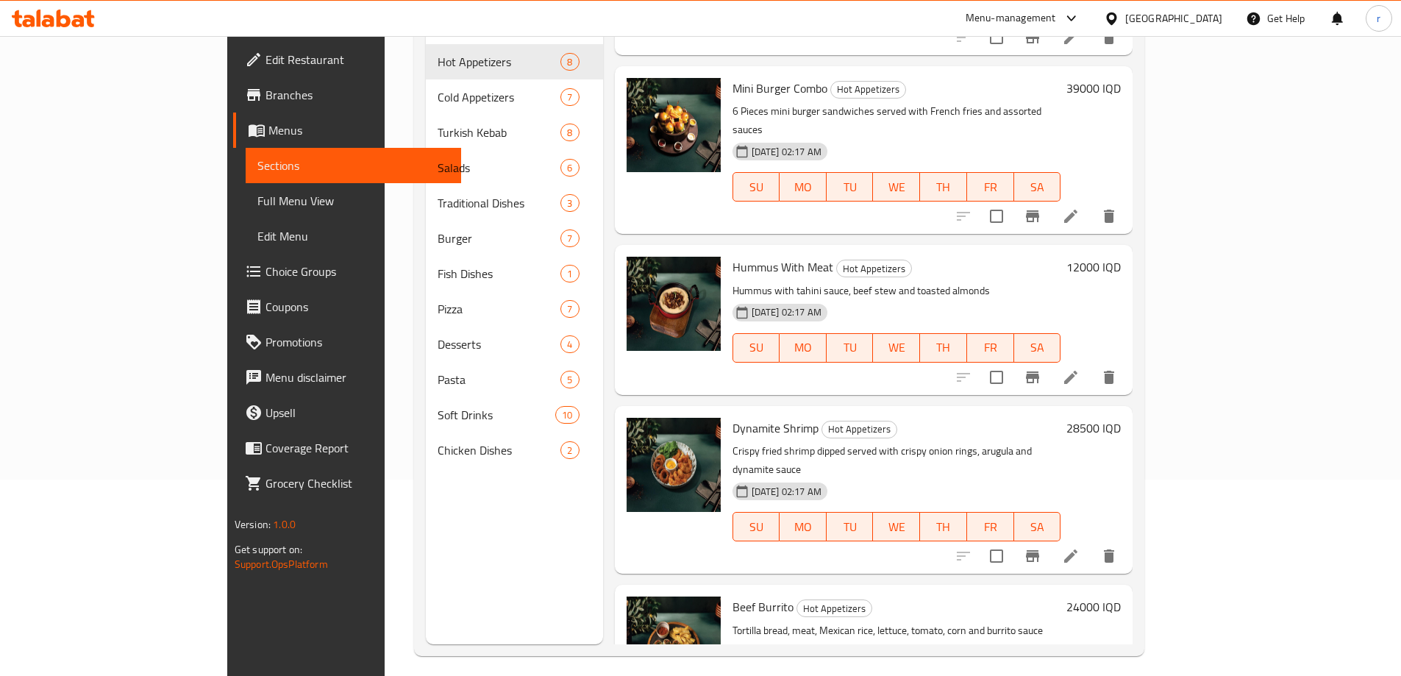
scroll to position [392, 0]
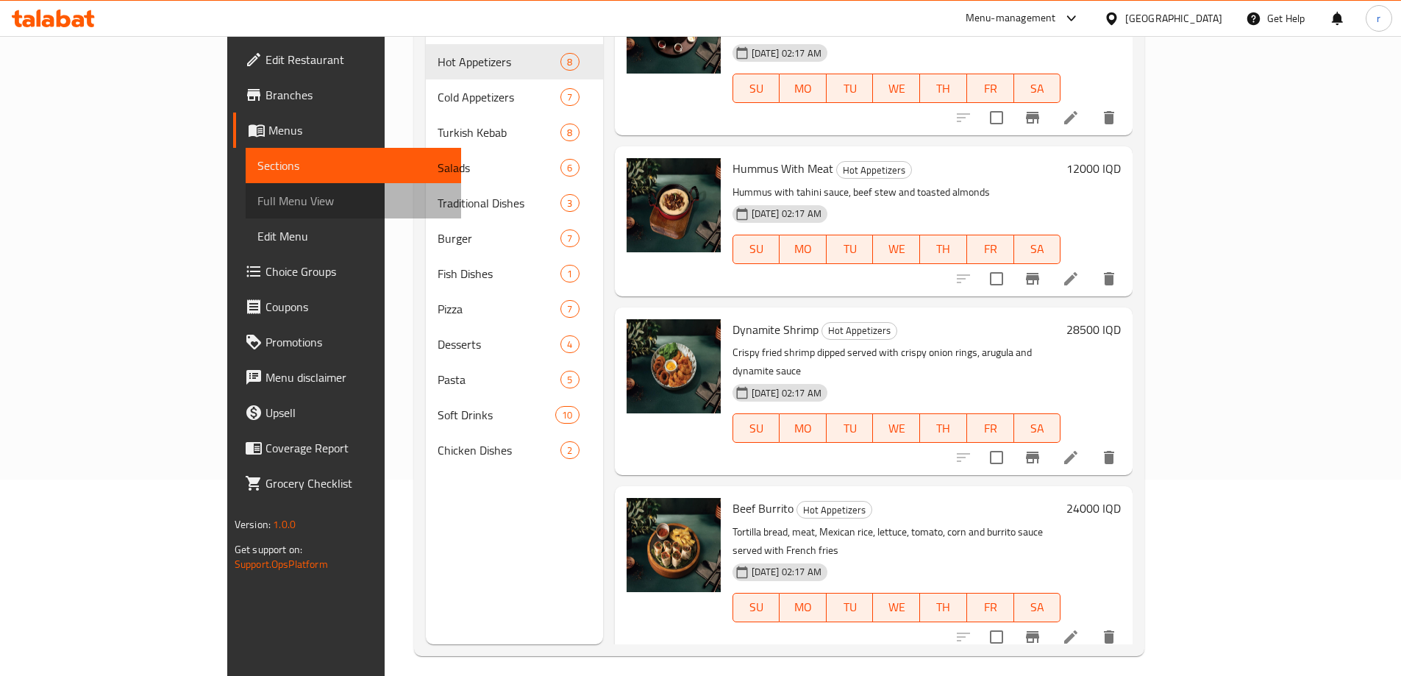
click at [257, 205] on span "Full Menu View" at bounding box center [353, 201] width 192 height 18
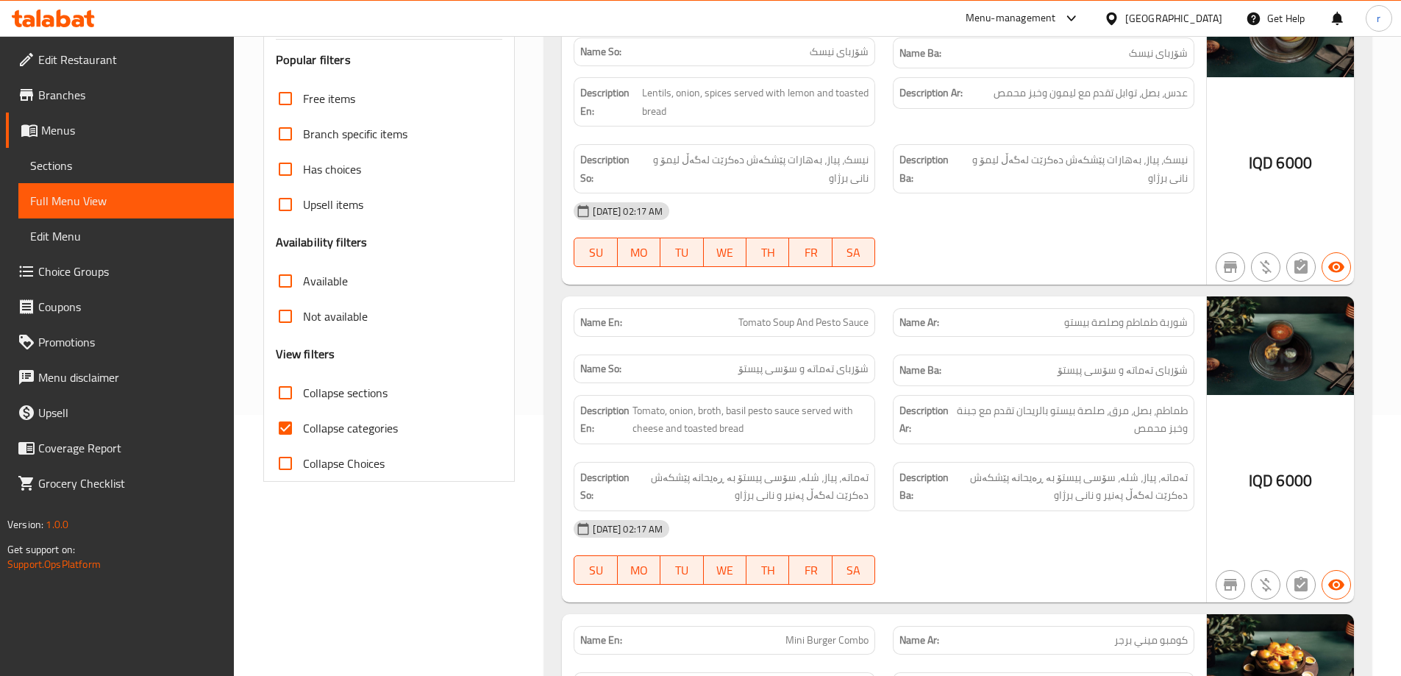
scroll to position [294, 0]
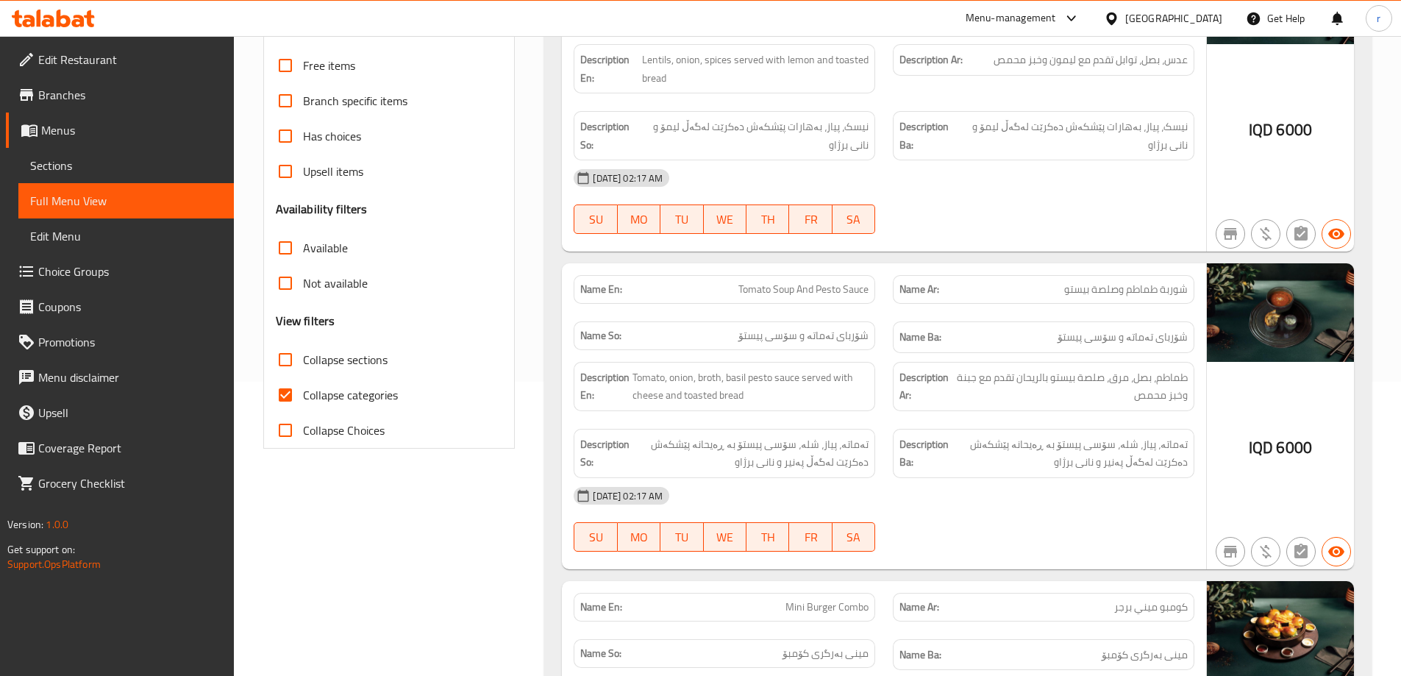
click at [285, 367] on input "Collapse sections" at bounding box center [285, 359] width 35 height 35
checkbox input "true"
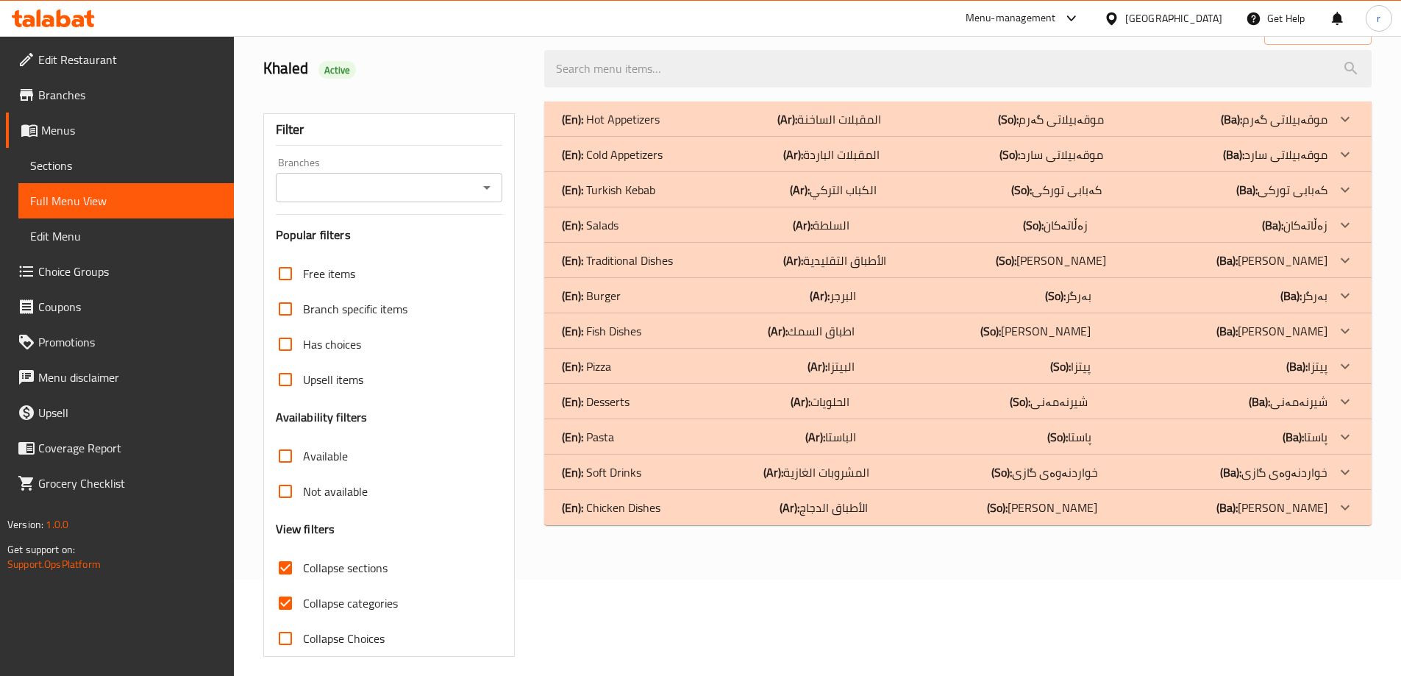
scroll to position [107, 0]
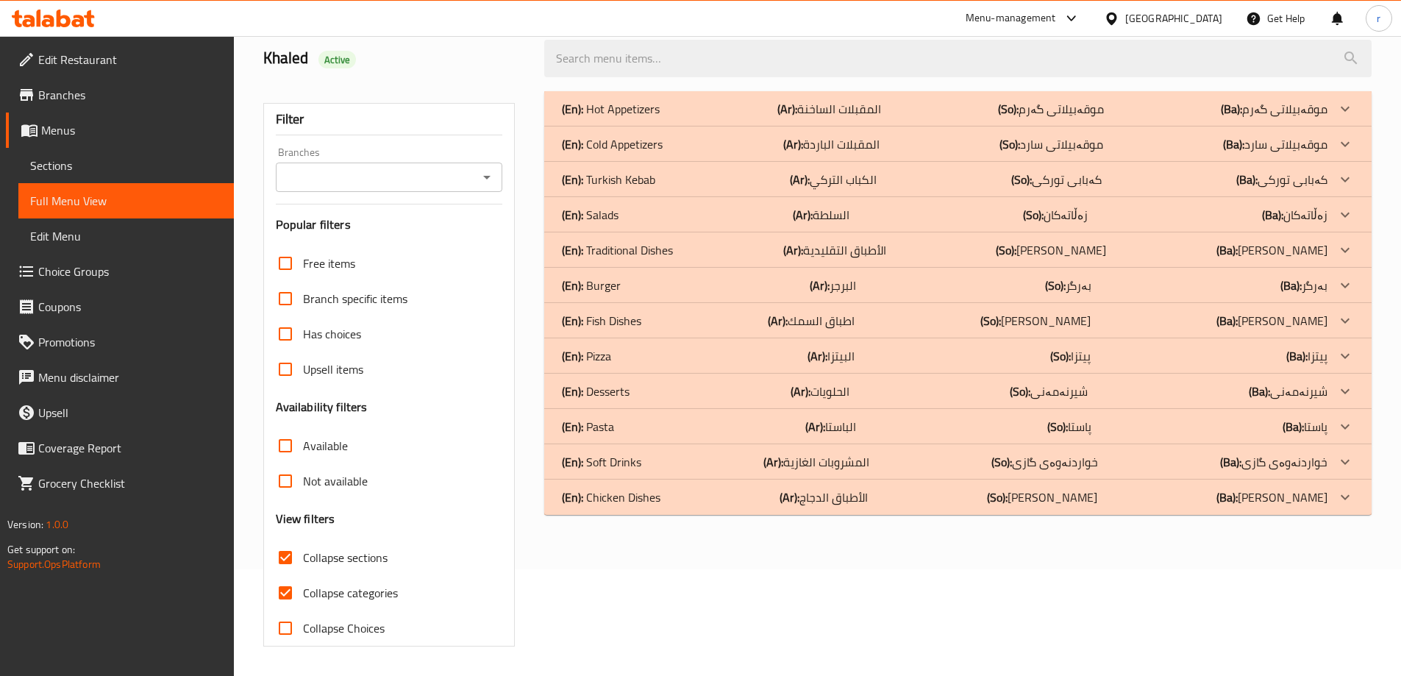
click at [113, 173] on span "Sections" at bounding box center [126, 166] width 192 height 18
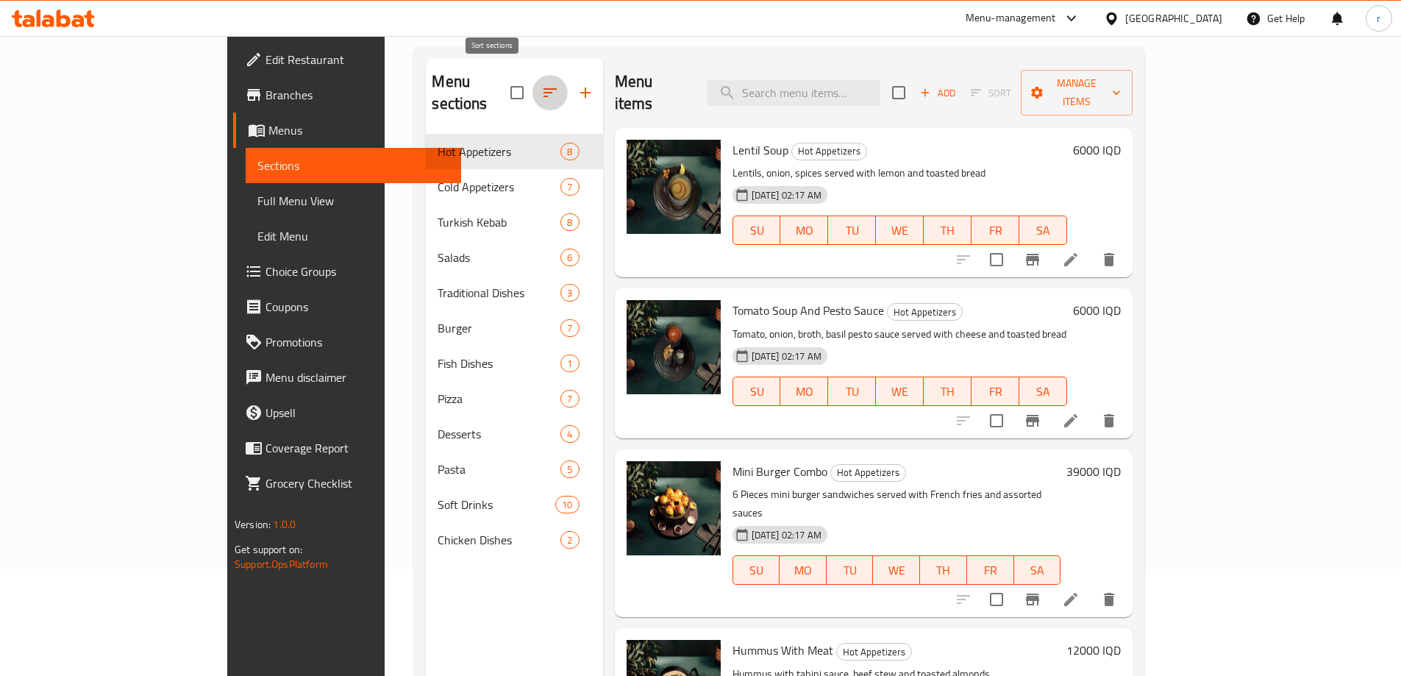
click at [541, 84] on icon "button" at bounding box center [550, 93] width 18 height 18
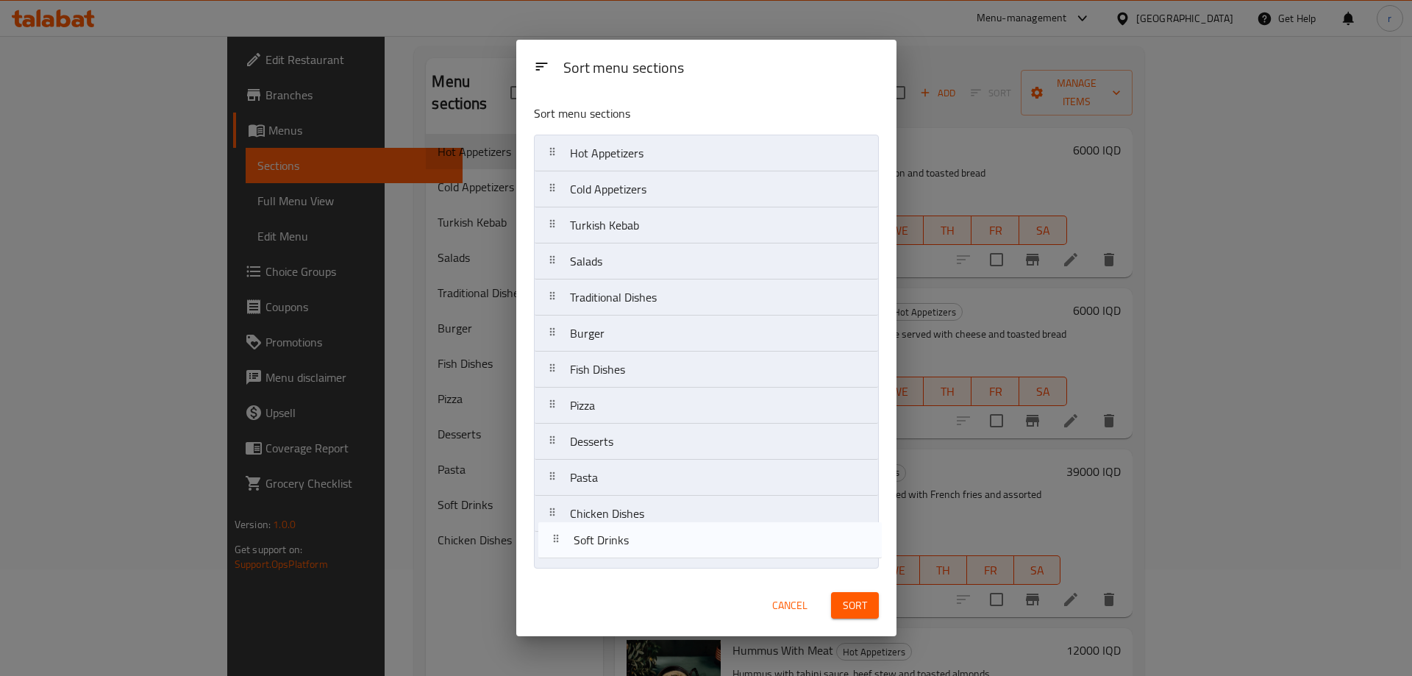
drag, startPoint x: 559, startPoint y: 515, endPoint x: 562, endPoint y: 544, distance: 28.9
click at [562, 544] on nav "Hot Appetizers Cold Appetizers Turkish Kebab Salads Traditional Dishes Burger F…" at bounding box center [706, 352] width 345 height 434
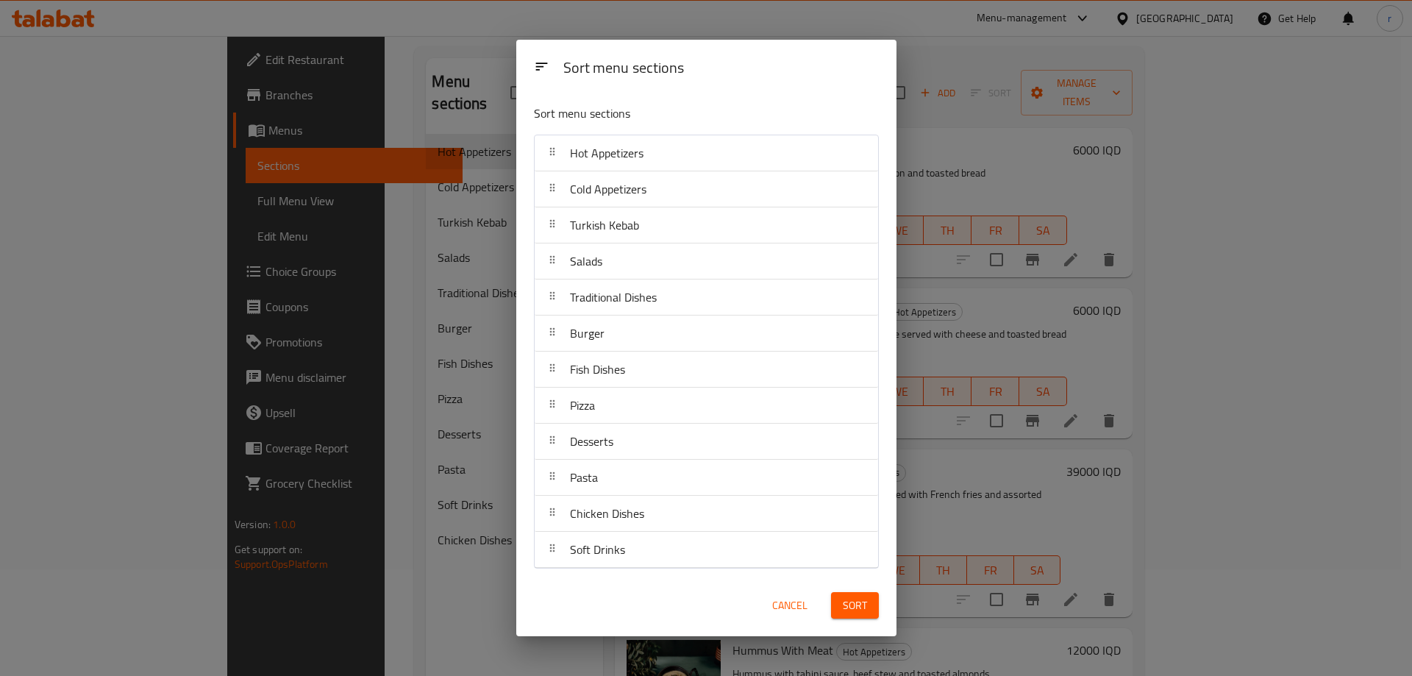
drag, startPoint x: 845, startPoint y: 604, endPoint x: 832, endPoint y: 604, distance: 13.3
click at [844, 604] on span "Sort" at bounding box center [855, 605] width 24 height 18
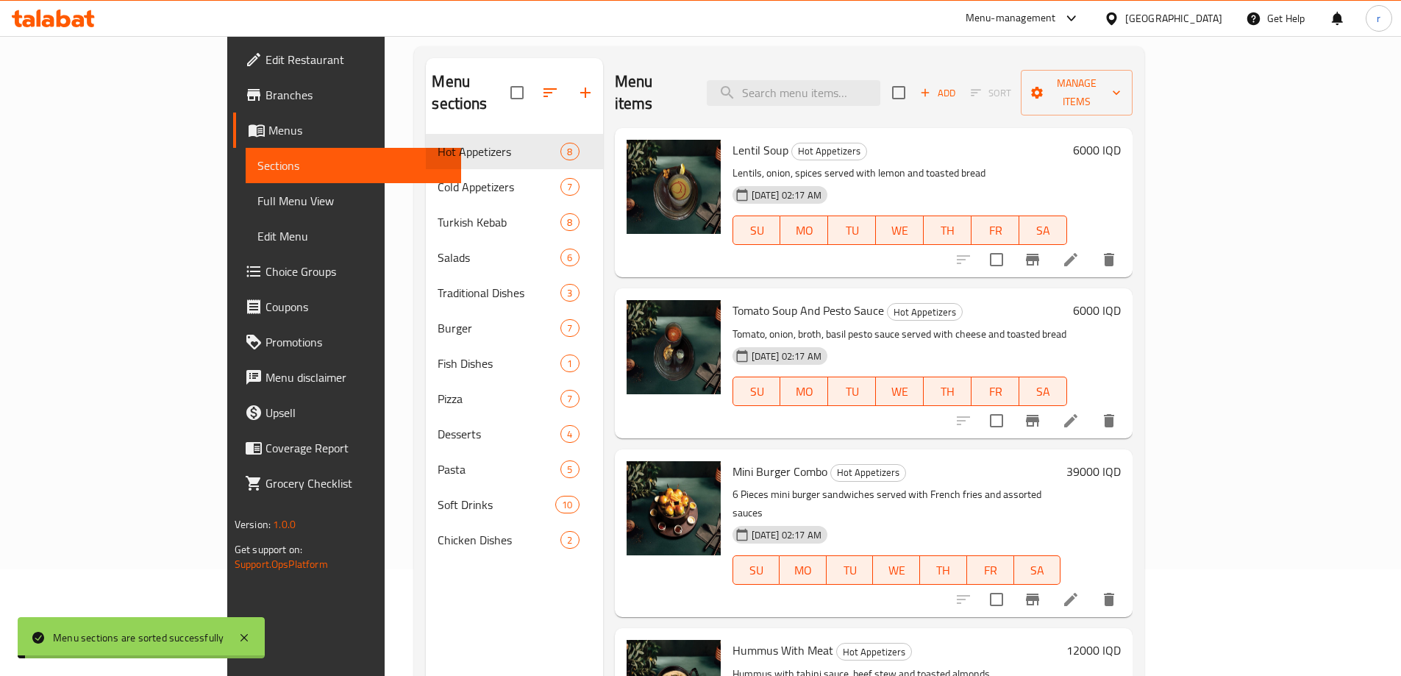
click at [257, 197] on span "Full Menu View" at bounding box center [353, 201] width 192 height 18
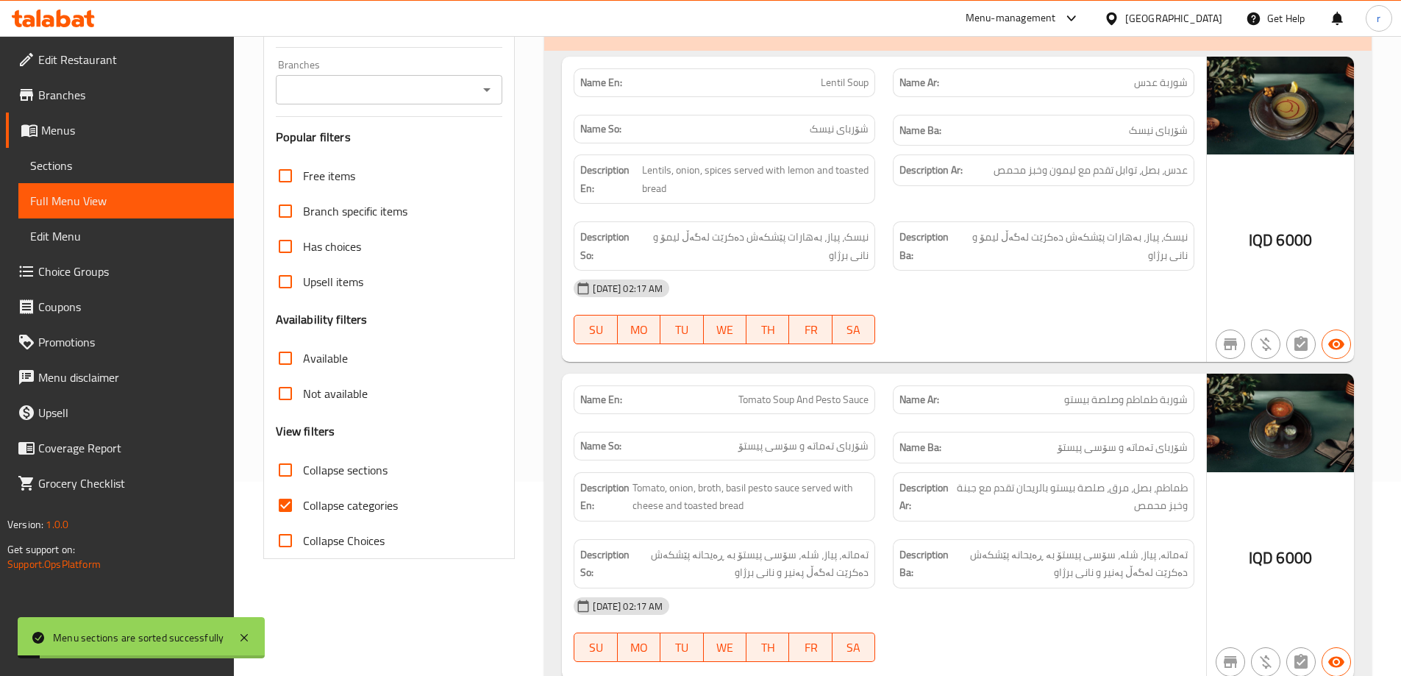
scroll to position [204, 0]
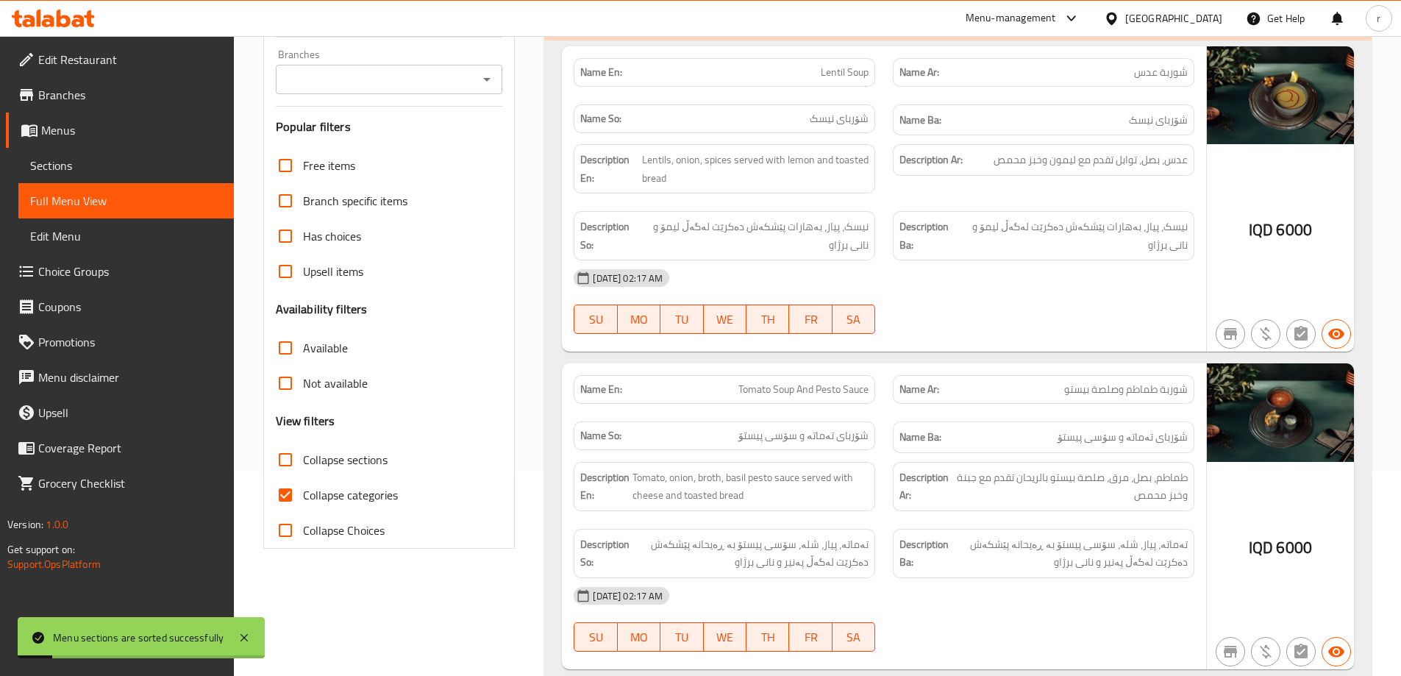
drag, startPoint x: 289, startPoint y: 452, endPoint x: 382, endPoint y: 417, distance: 99.8
click at [290, 452] on input "Collapse sections" at bounding box center [285, 459] width 35 height 35
checkbox input "true"
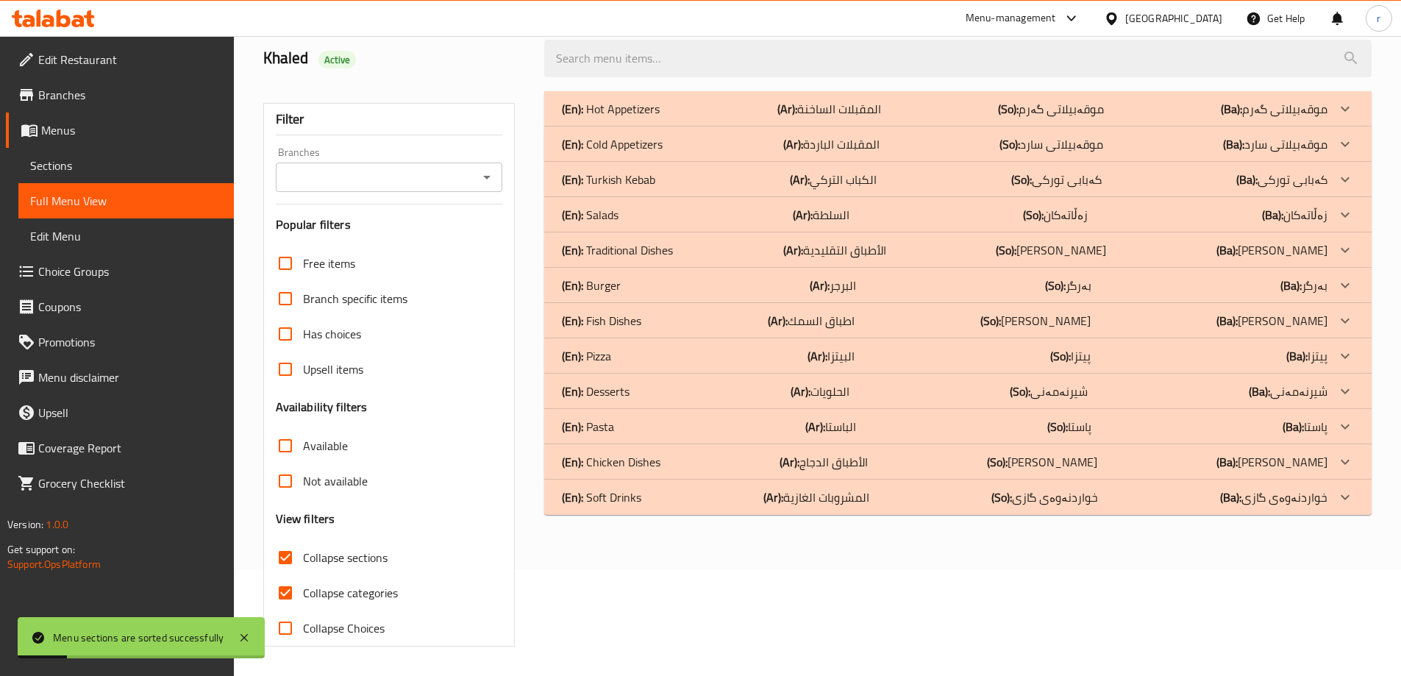
scroll to position [107, 0]
click at [645, 499] on div "(En): Soft Drinks (Ar): المشروبات الغازية (So): خواردنەوەی گازی (Ba): خواردنەوە…" at bounding box center [944, 497] width 765 height 18
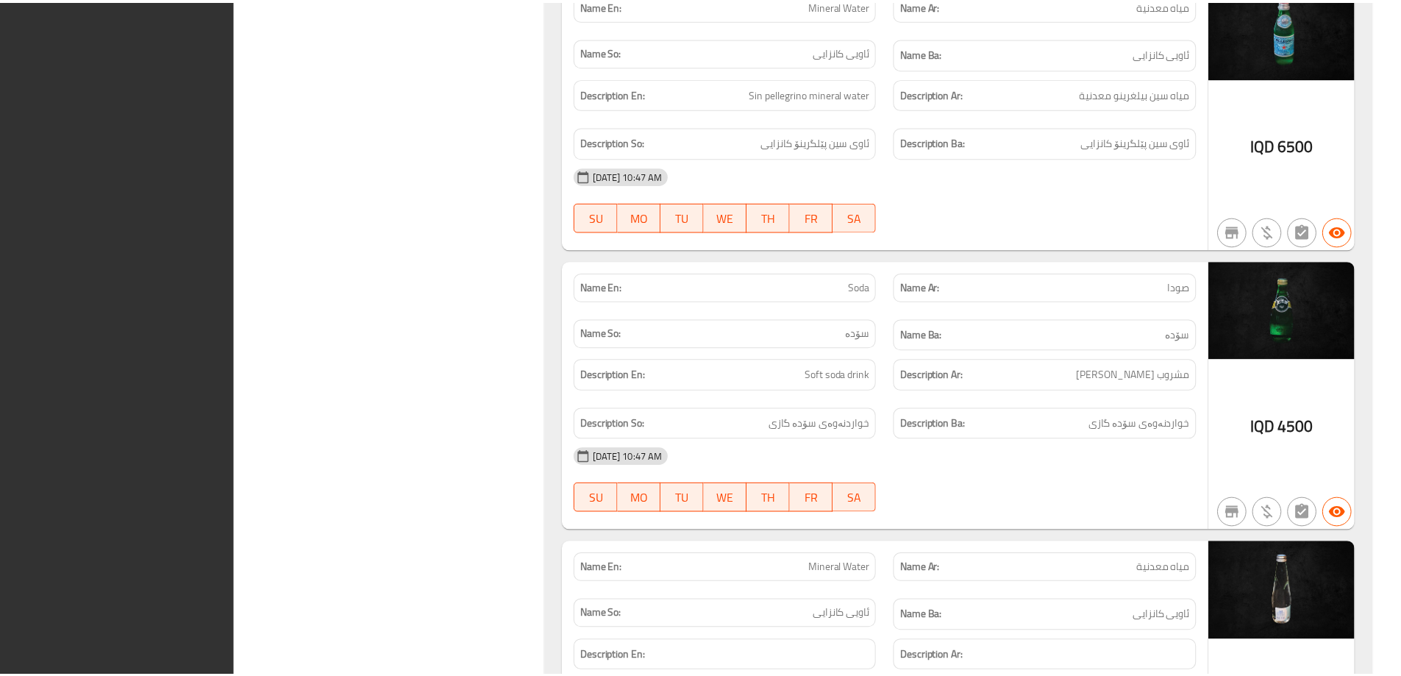
scroll to position [2835, 0]
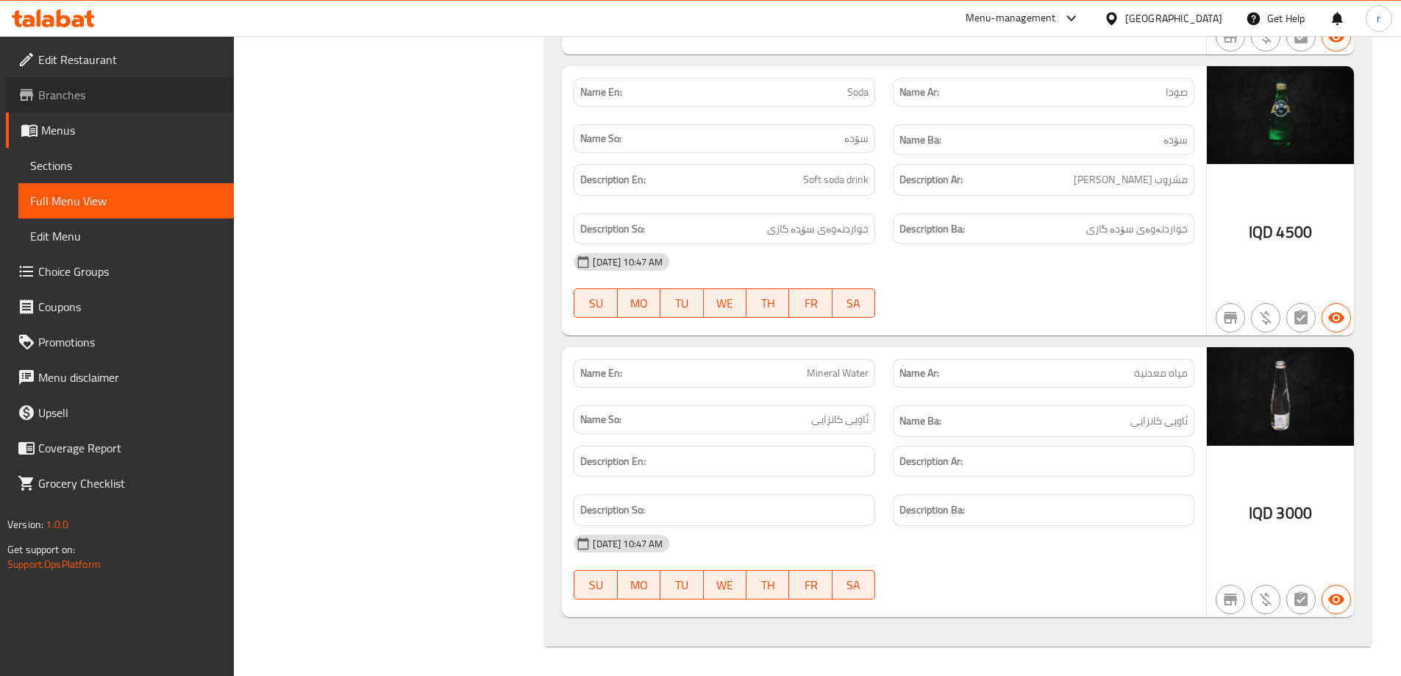
click at [128, 110] on link "Branches" at bounding box center [120, 94] width 228 height 35
